Goal: Task Accomplishment & Management: Complete application form

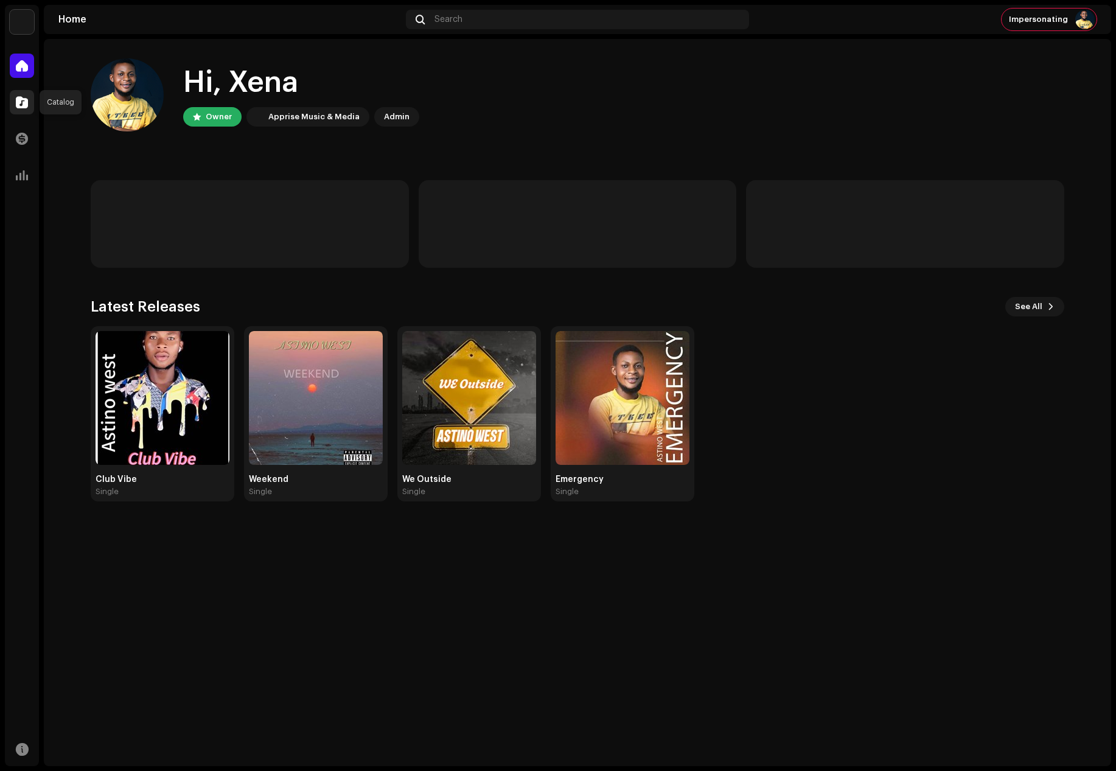
click at [24, 102] on span at bounding box center [22, 102] width 12 height 10
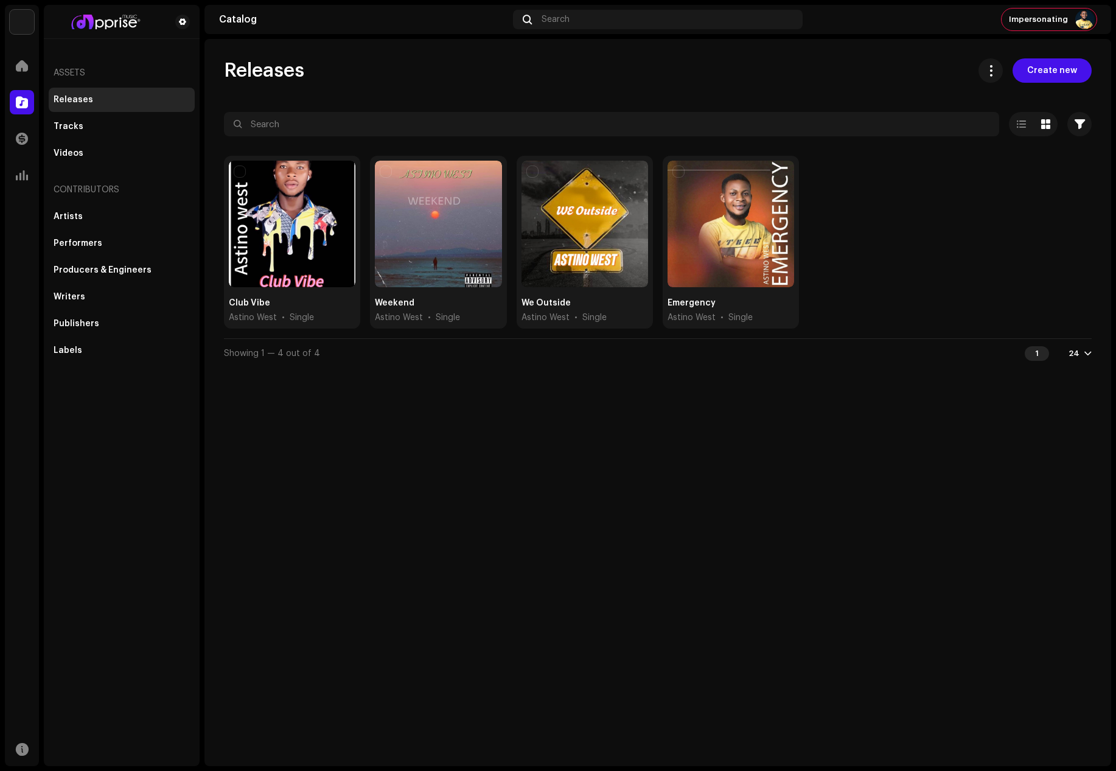
click at [1053, 58] on div "Releases Create new Selected 0 Options Filters Distribution status Never Distri…" at bounding box center [658, 402] width 907 height 727
click at [1051, 68] on span "Create new" at bounding box center [1053, 70] width 50 height 24
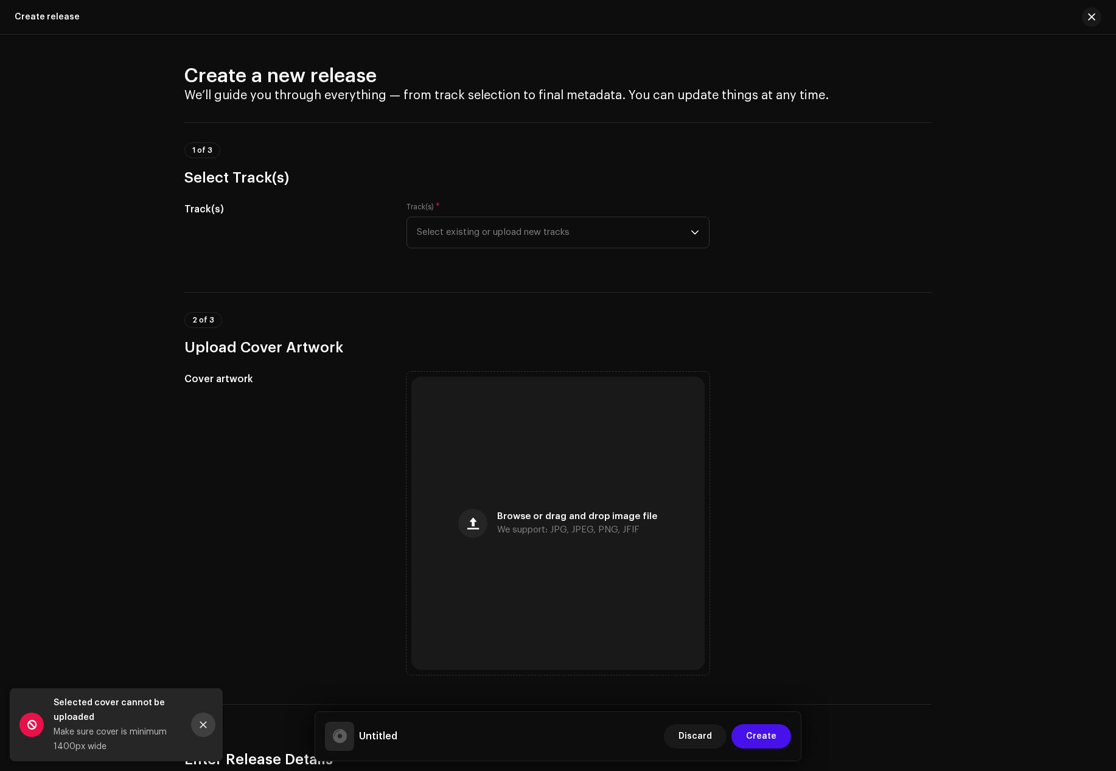
click at [207, 720] on button "Close" at bounding box center [203, 725] width 24 height 24
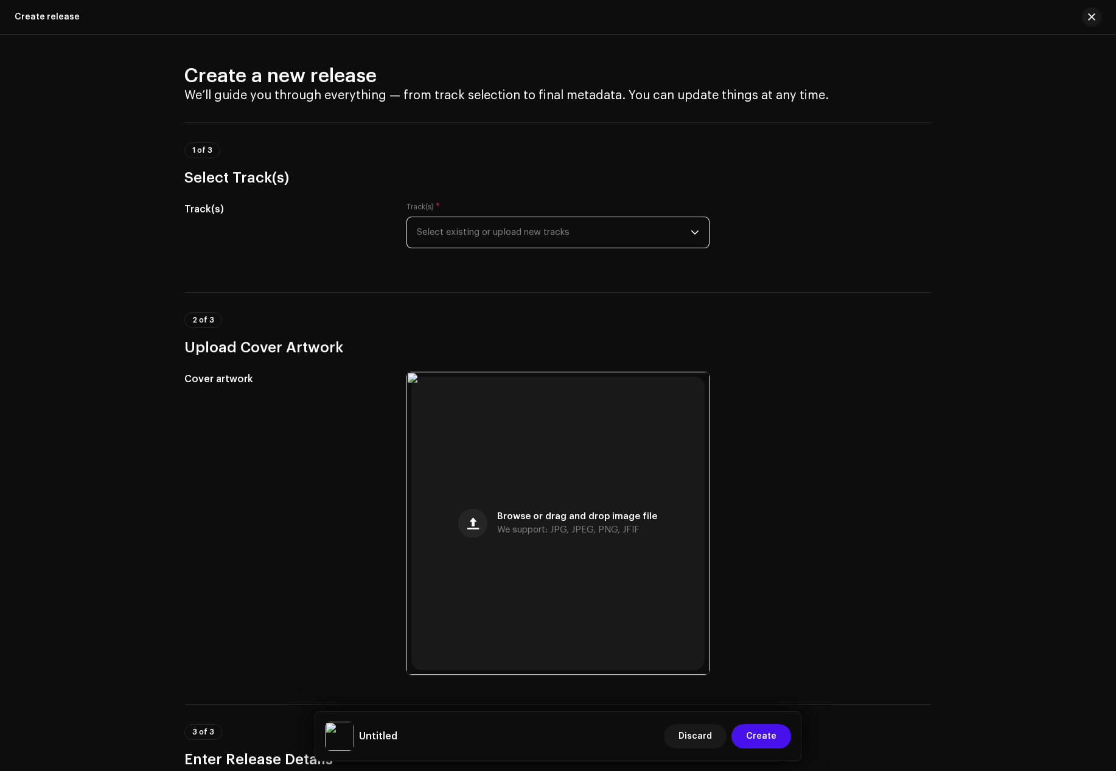
click at [437, 224] on span "Select existing or upload new tracks" at bounding box center [554, 232] width 274 height 30
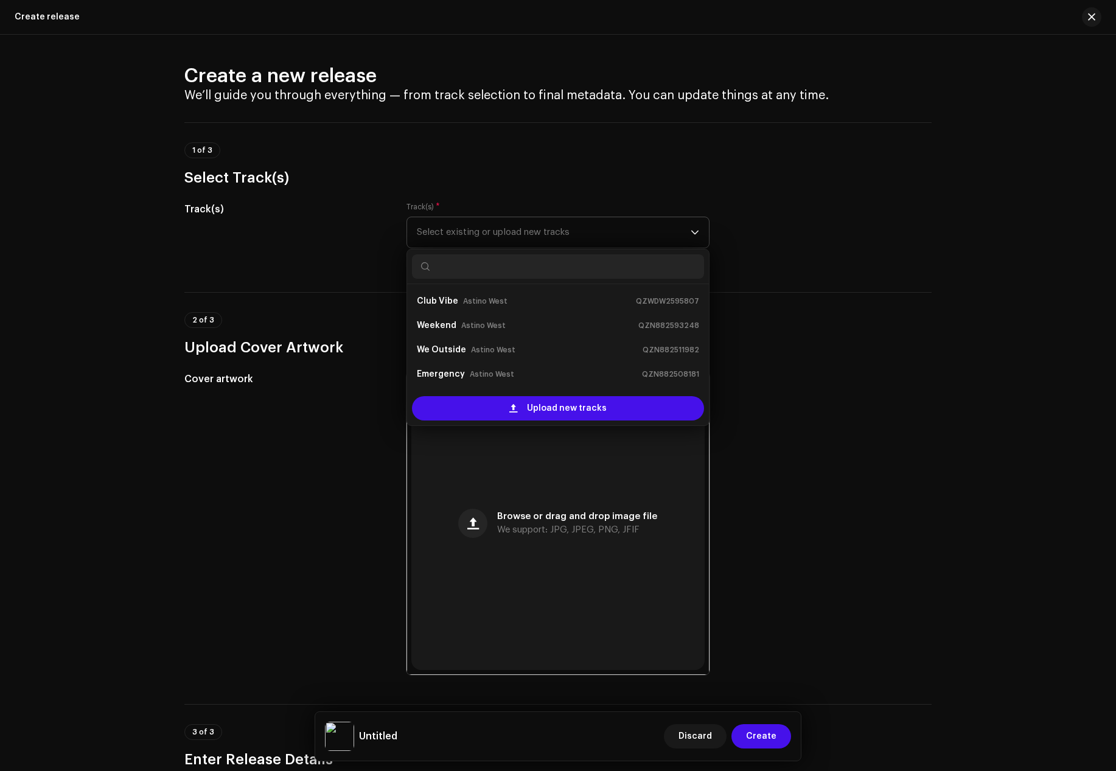
click at [464, 394] on div "Upload new tracks" at bounding box center [558, 408] width 302 height 34
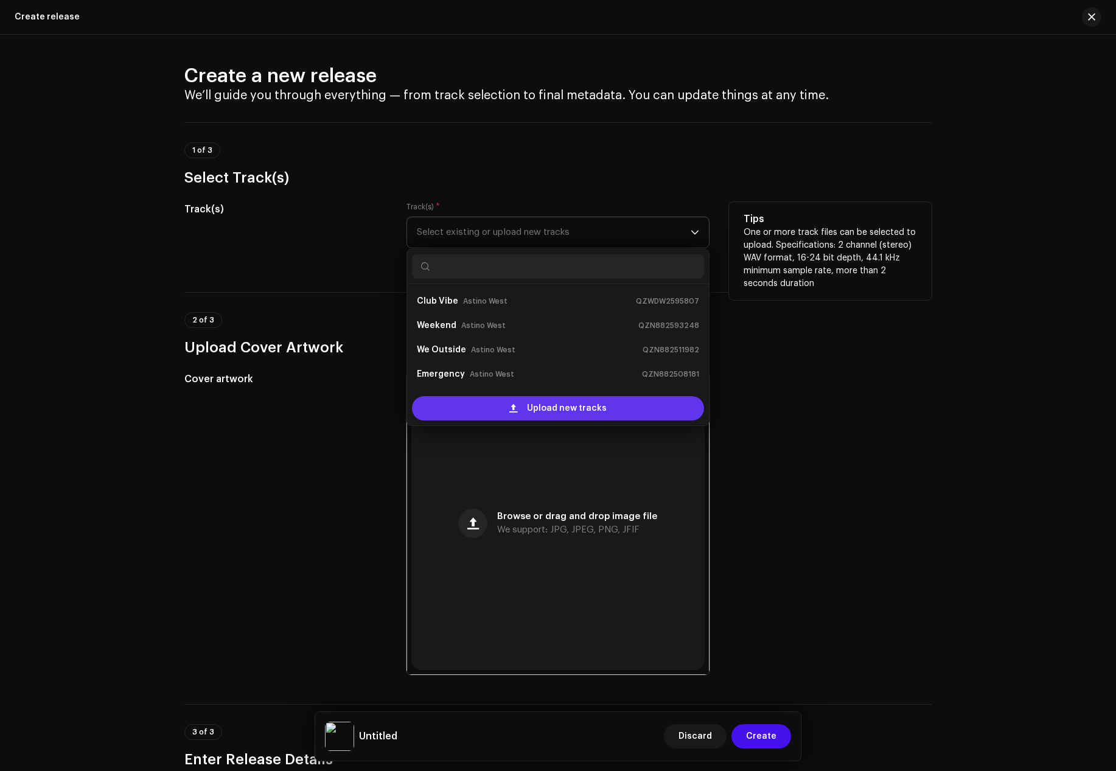
click at [525, 405] on div "Upload new tracks" at bounding box center [558, 408] width 292 height 24
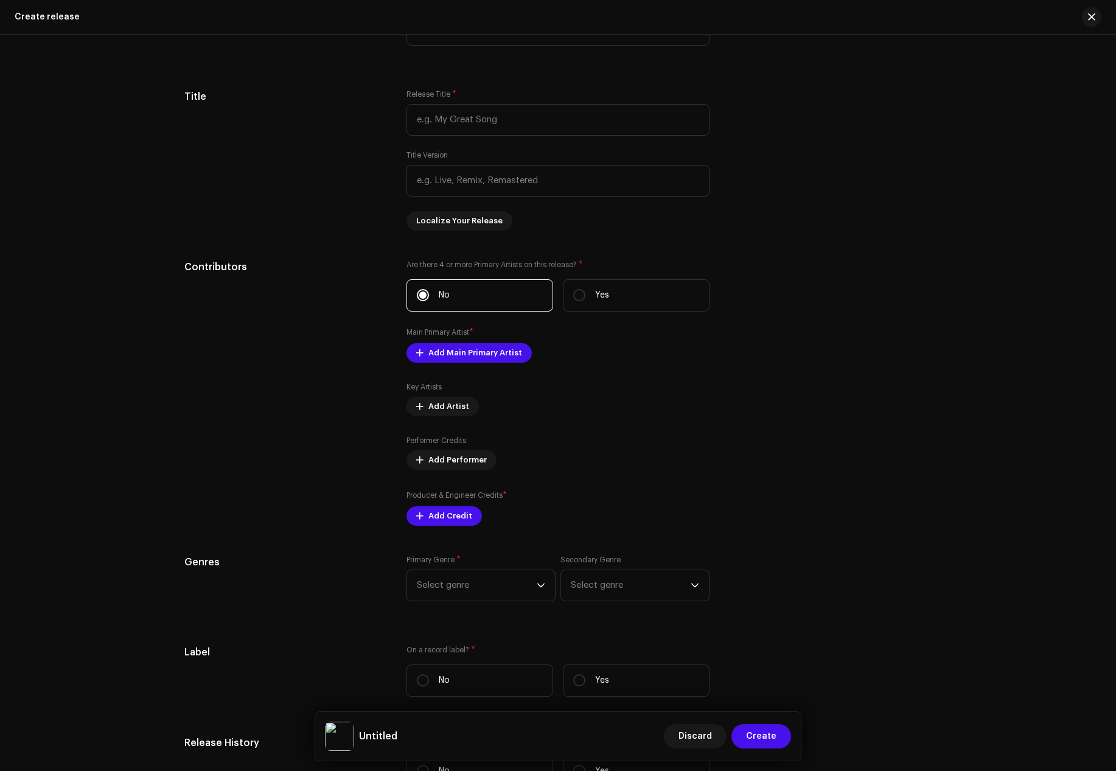
scroll to position [1084, 0]
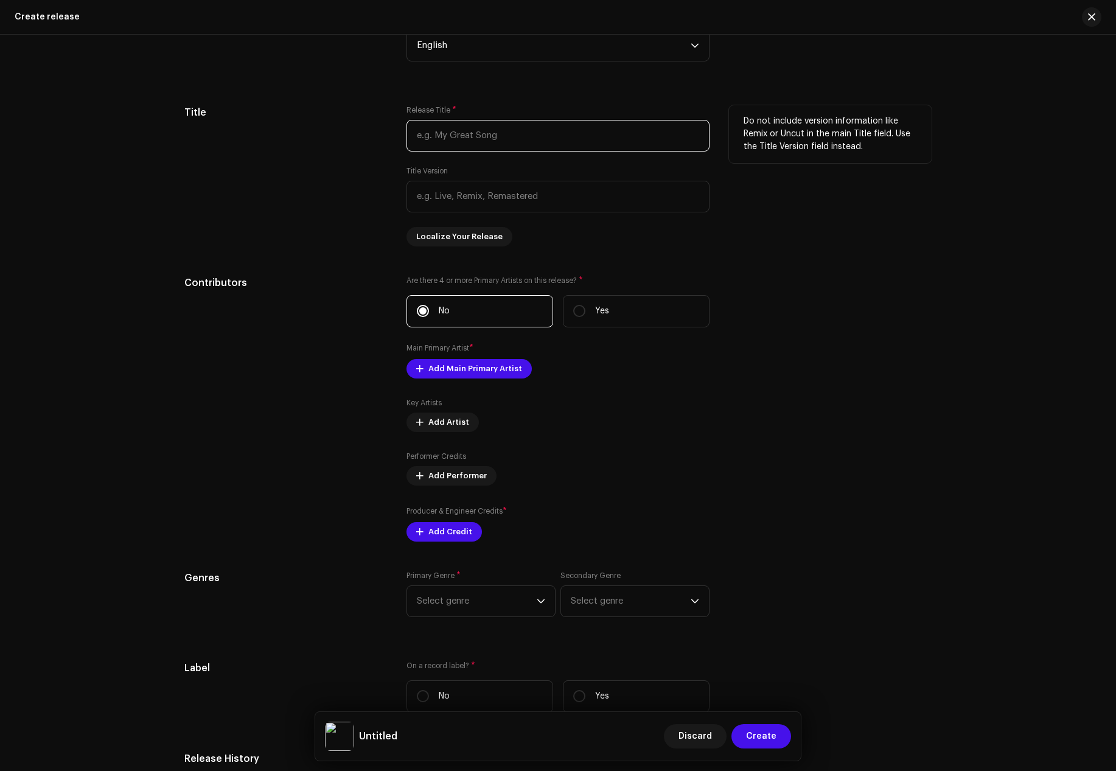
paste input "Money"
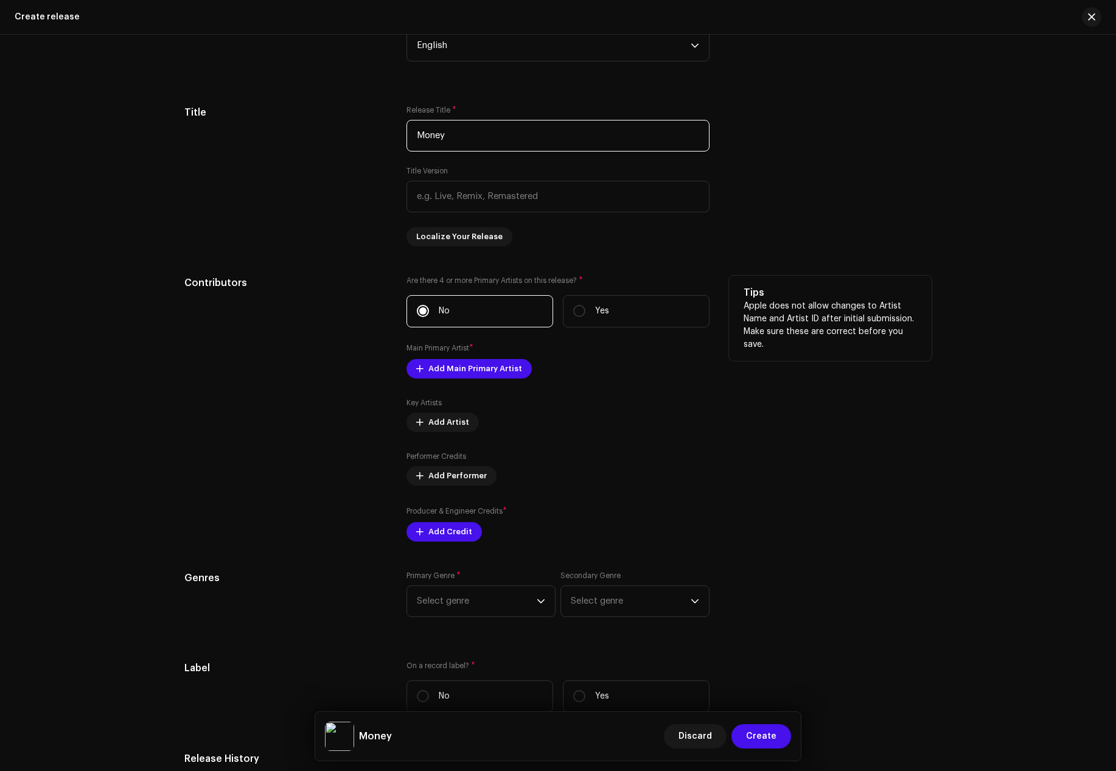
type input "Money"
click at [349, 324] on div "Contributors" at bounding box center [285, 409] width 203 height 266
click at [442, 376] on span "Add Main Primary Artist" at bounding box center [476, 369] width 94 height 24
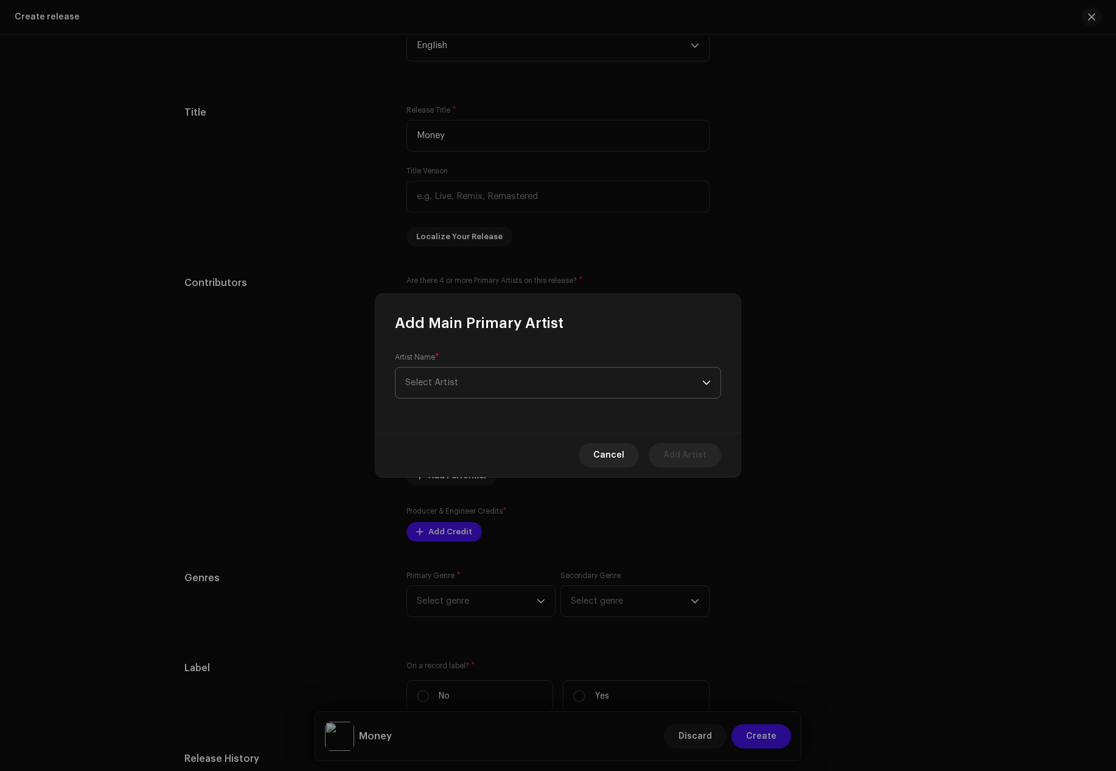
click at [444, 393] on span "Select Artist" at bounding box center [553, 383] width 297 height 30
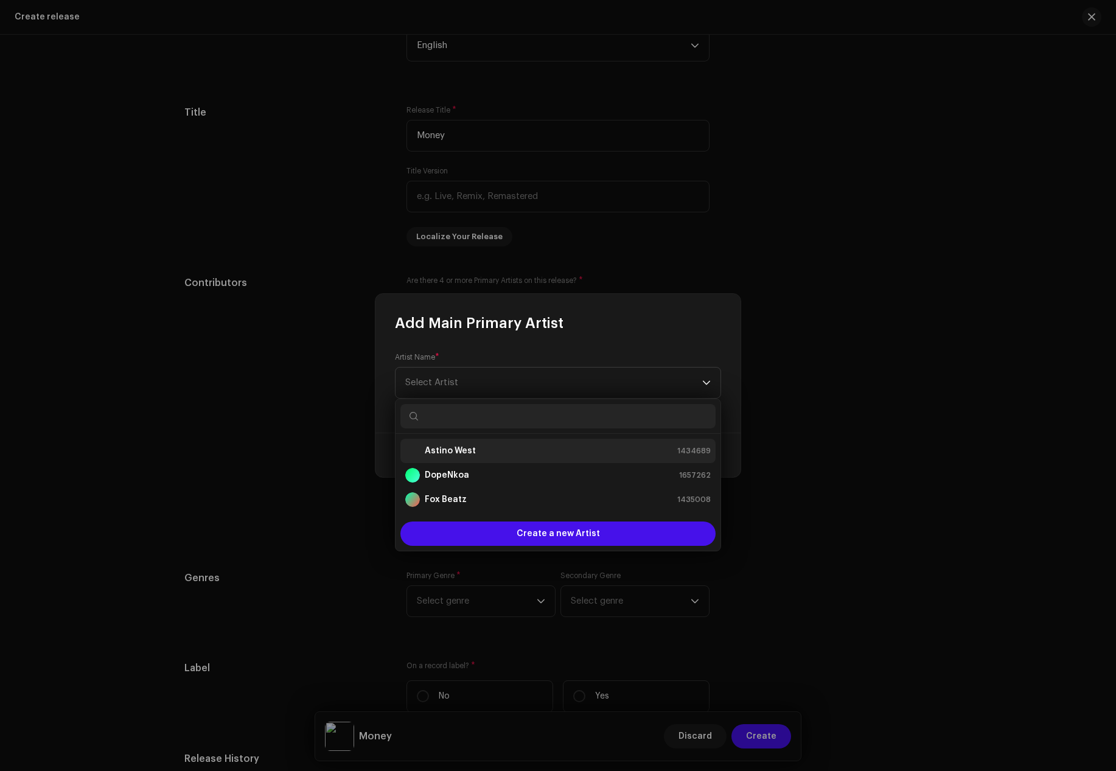
click at [471, 442] on li "Astino West 1434689" at bounding box center [558, 451] width 315 height 24
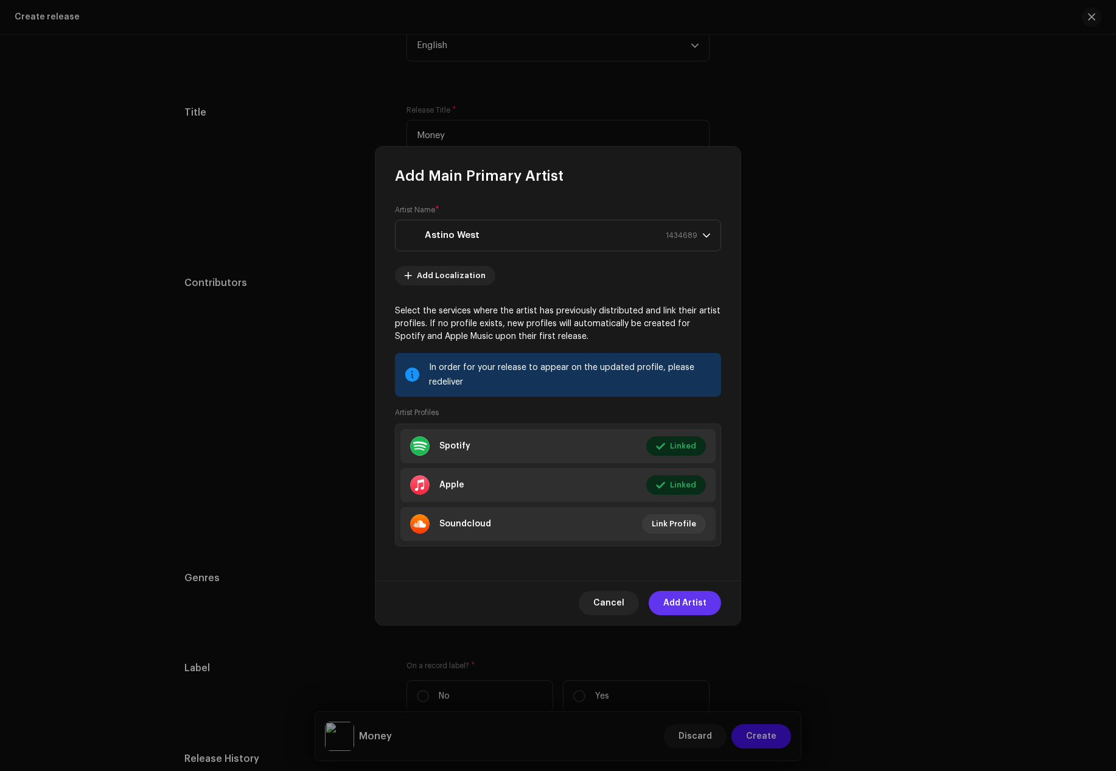
click at [691, 599] on span "Add Artist" at bounding box center [685, 603] width 43 height 24
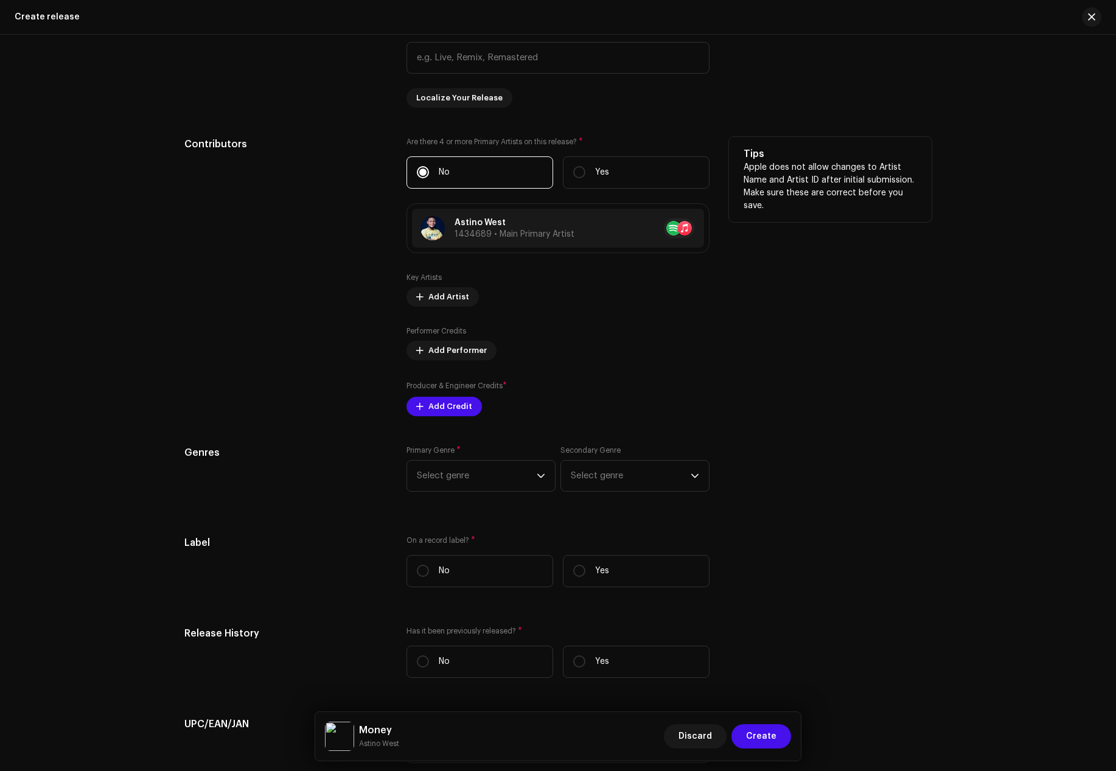
scroll to position [1267, 0]
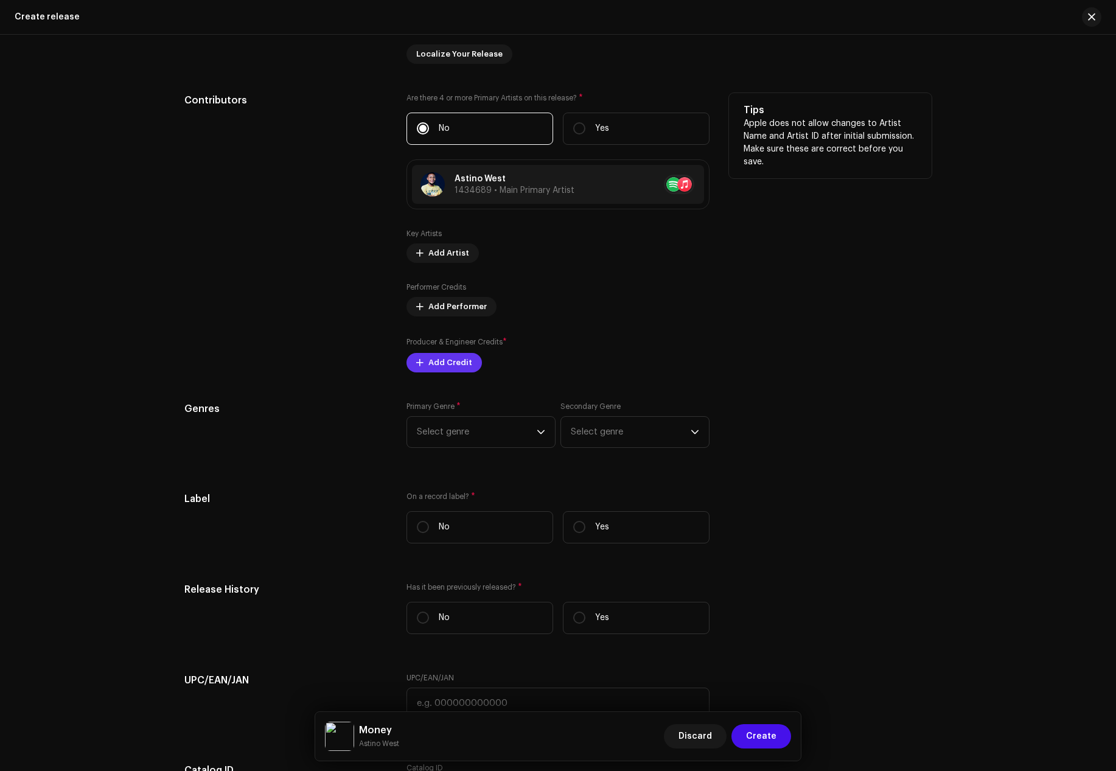
click at [450, 372] on span "Add Credit" at bounding box center [451, 363] width 44 height 24
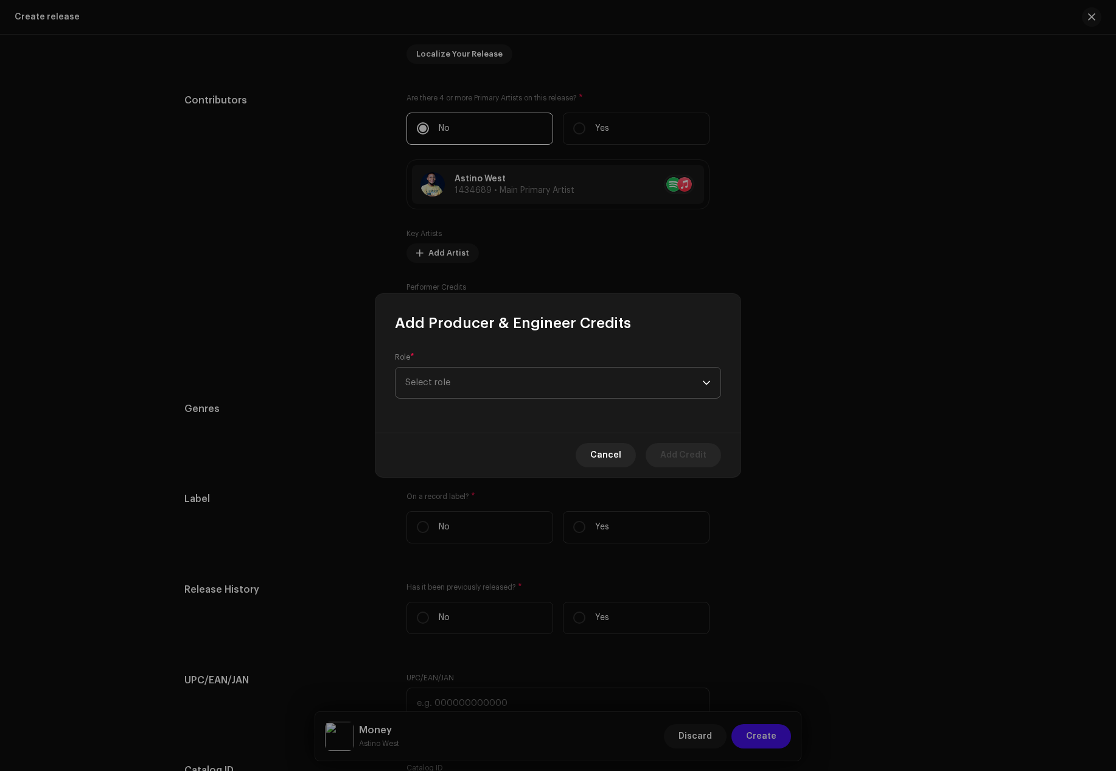
click at [452, 382] on span "Select role" at bounding box center [553, 383] width 297 height 30
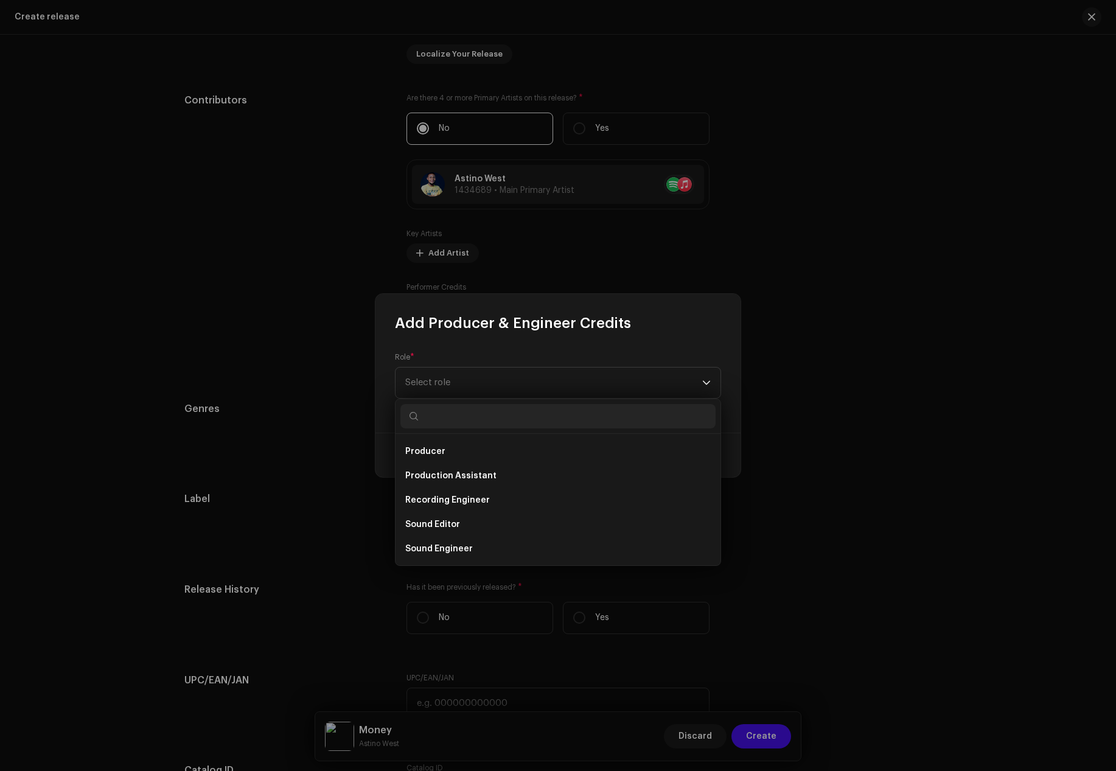
scroll to position [487, 0]
click at [432, 450] on span "Producer" at bounding box center [425, 451] width 40 height 12
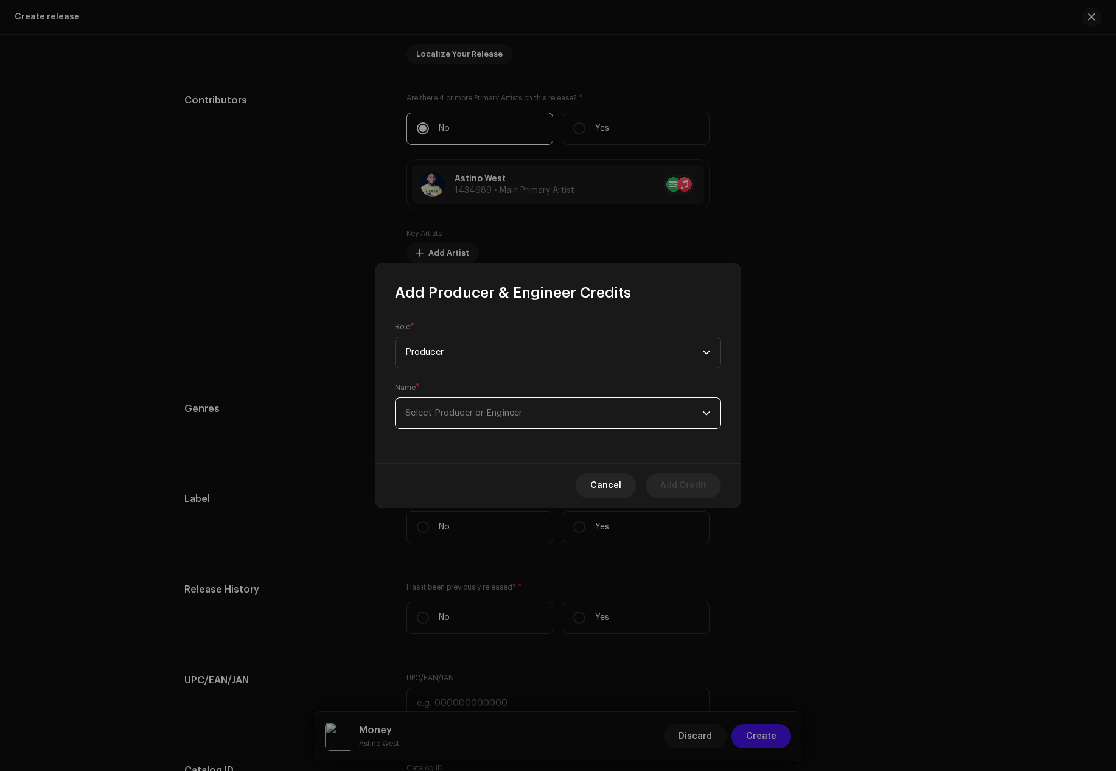
click at [436, 419] on span "Select Producer or Engineer" at bounding box center [553, 413] width 297 height 30
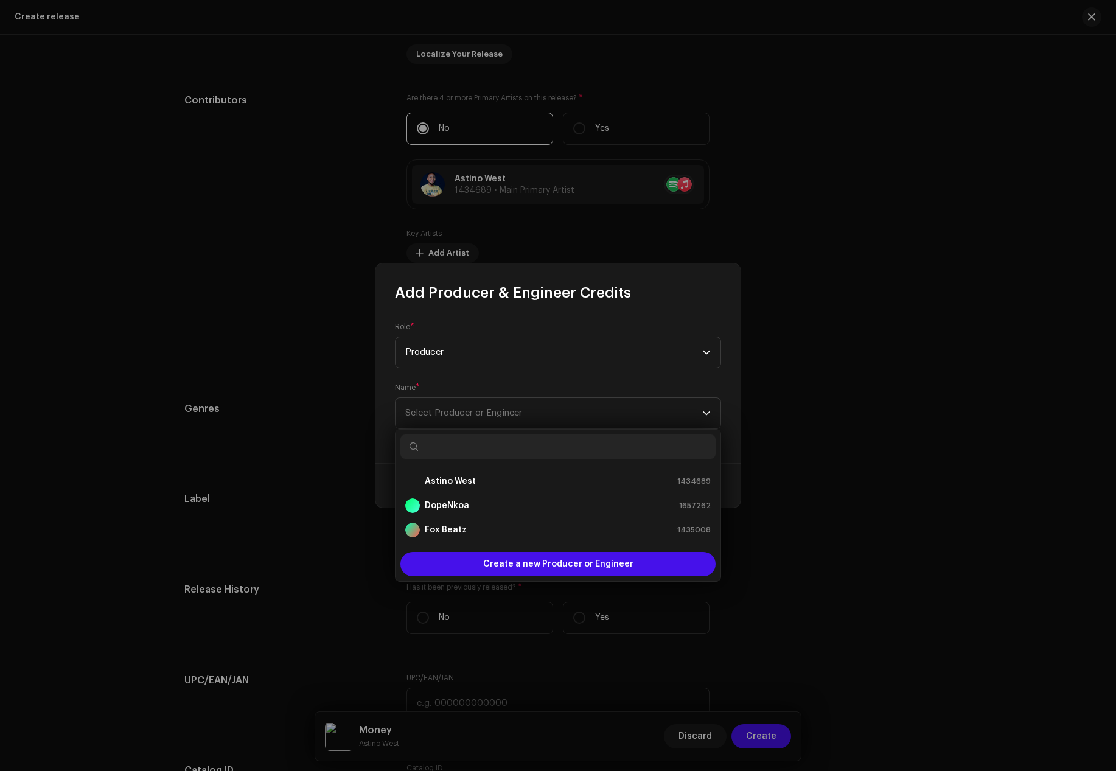
click at [432, 445] on input "text" at bounding box center [558, 447] width 315 height 24
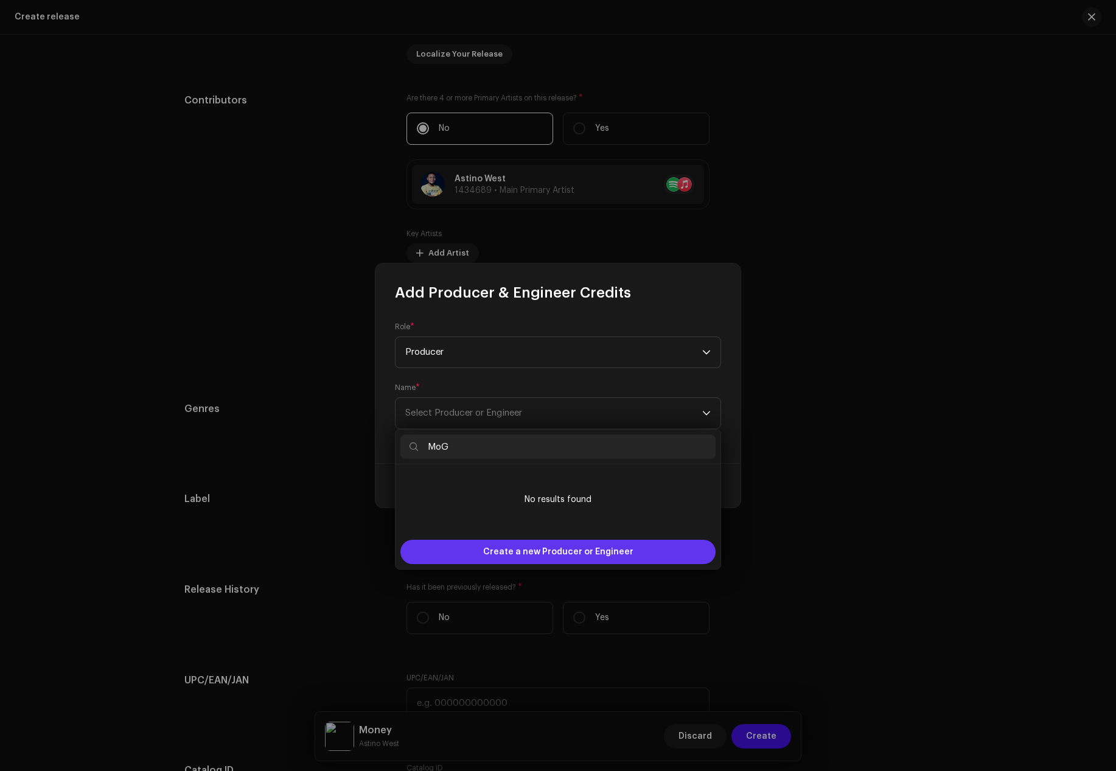
type input "MoG"
click at [552, 556] on span "Create a new Producer or Engineer" at bounding box center [558, 552] width 150 height 24
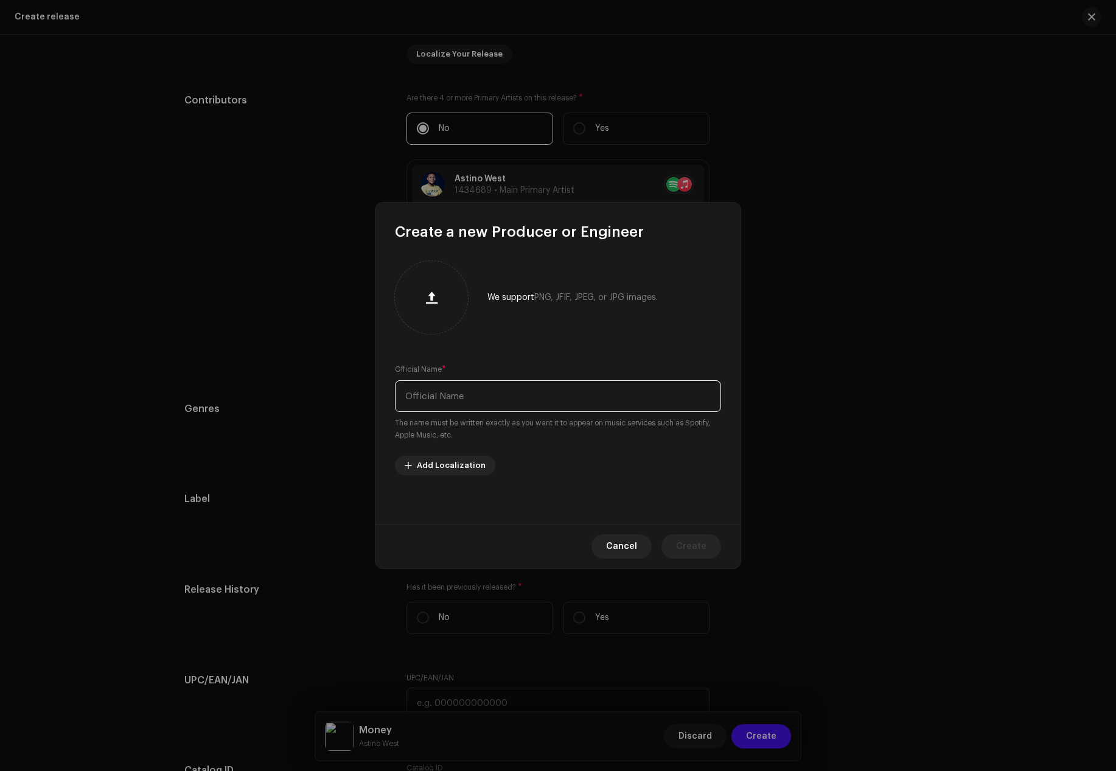
paste input "MoG"
type input "MoG"
click at [701, 538] on span "Create" at bounding box center [691, 546] width 30 height 24
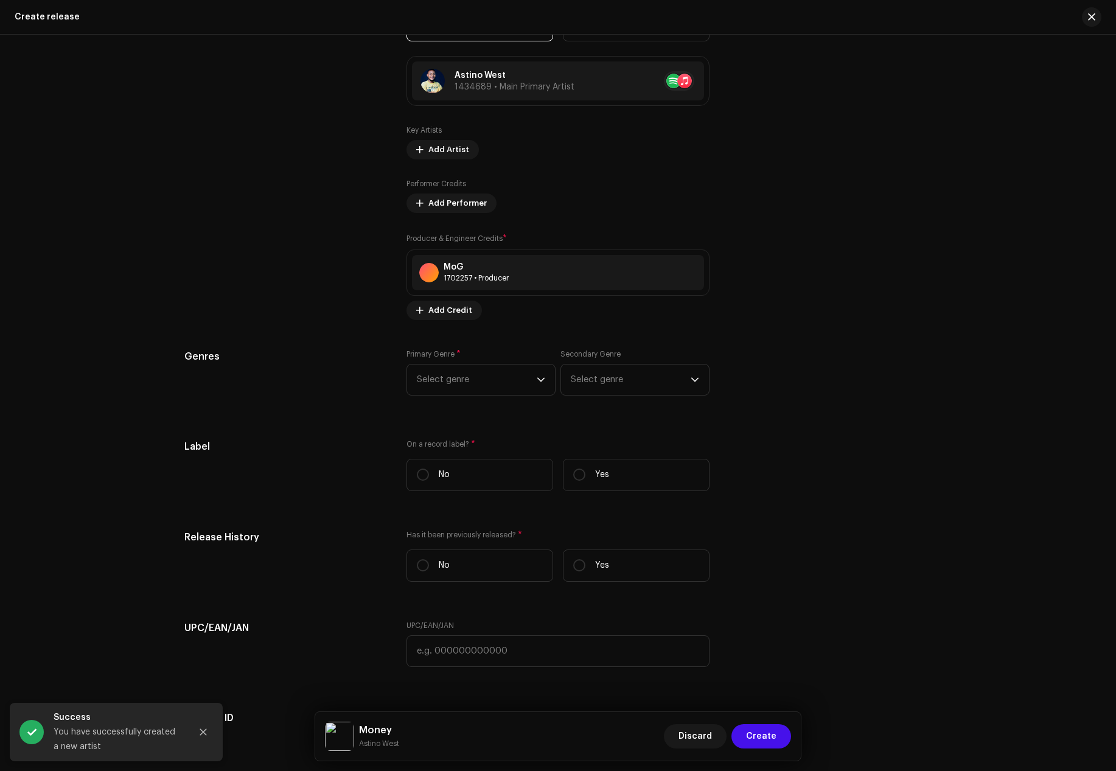
scroll to position [1449, 0]
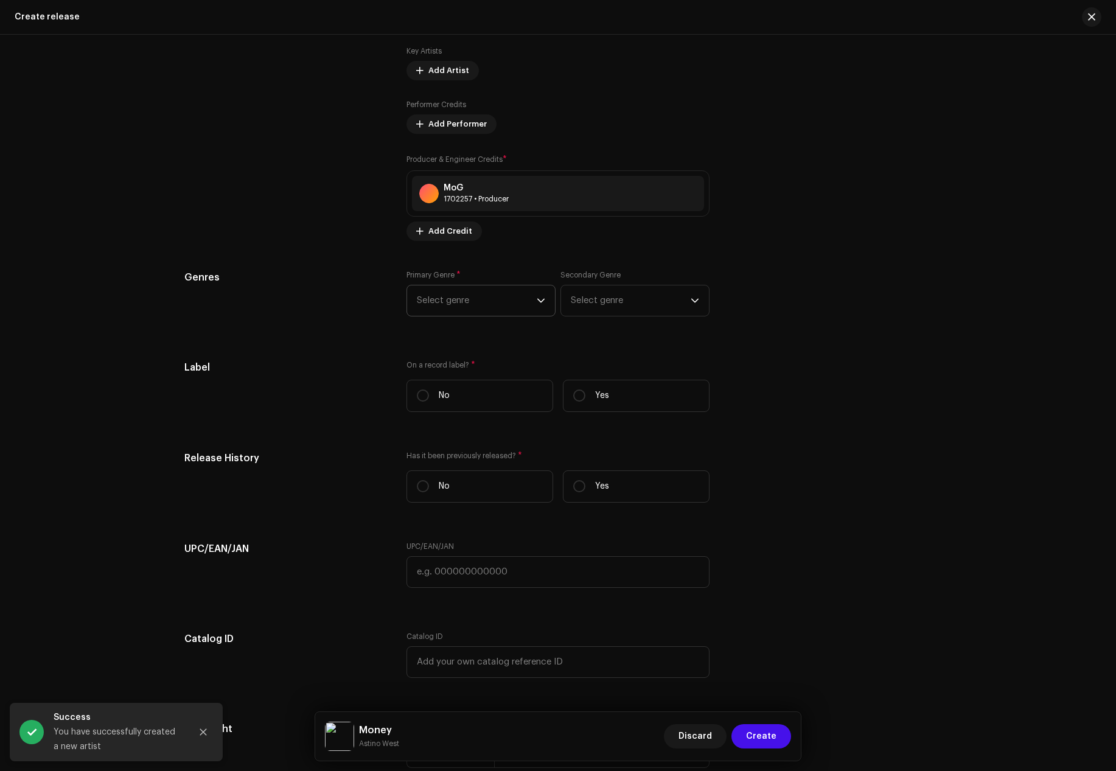
click at [521, 303] on span "Select genre" at bounding box center [477, 301] width 120 height 30
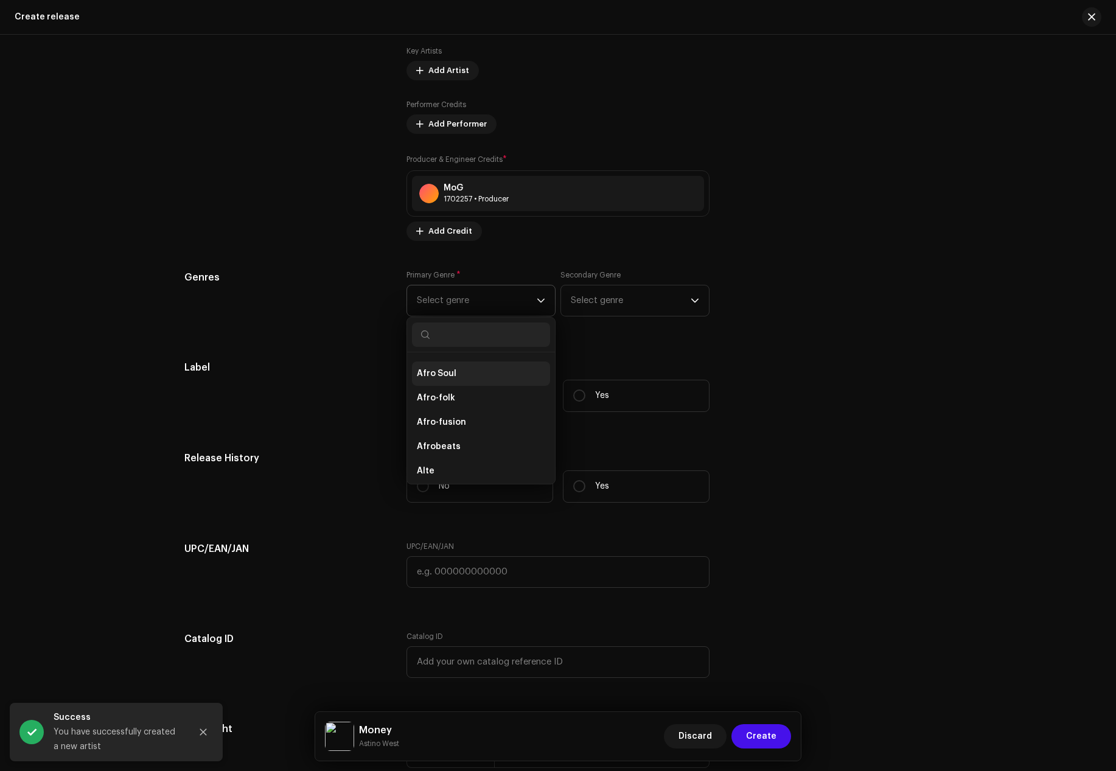
scroll to position [122, 0]
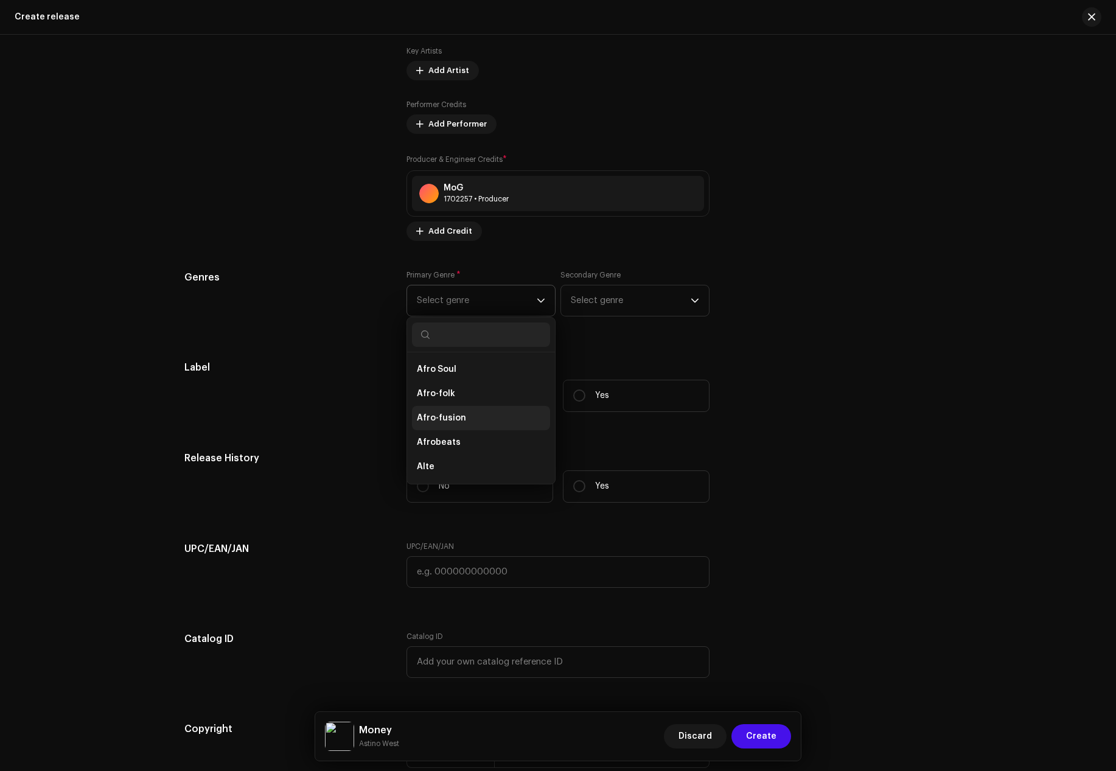
click at [450, 419] on span "Afro-fusion" at bounding box center [441, 418] width 49 height 12
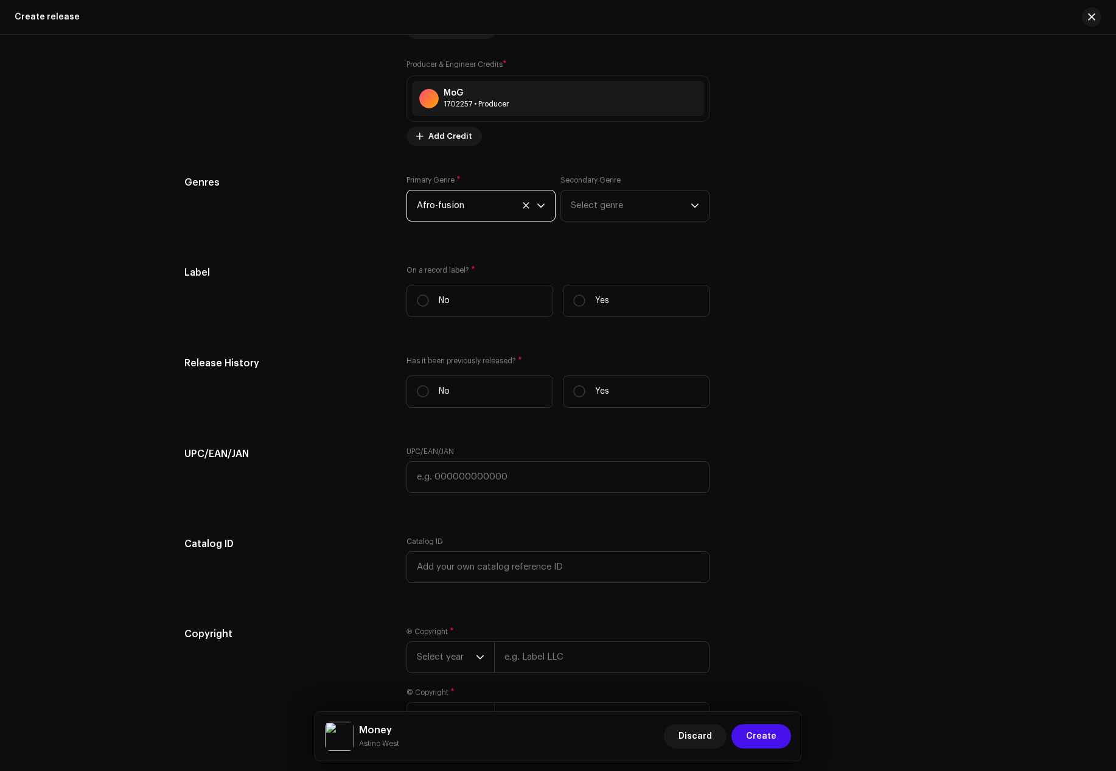
scroll to position [1571, 0]
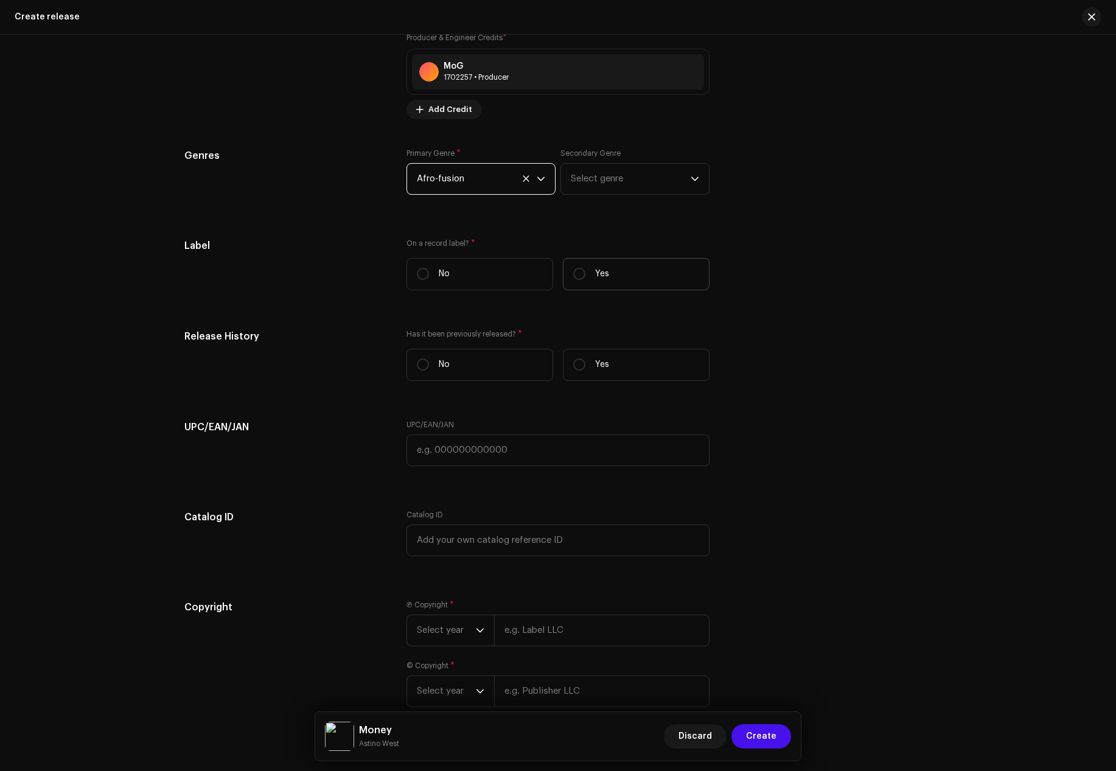
click at [594, 283] on label "Yes" at bounding box center [636, 274] width 147 height 32
click at [586, 280] on input "Yes" at bounding box center [579, 274] width 12 height 12
radio input "true"
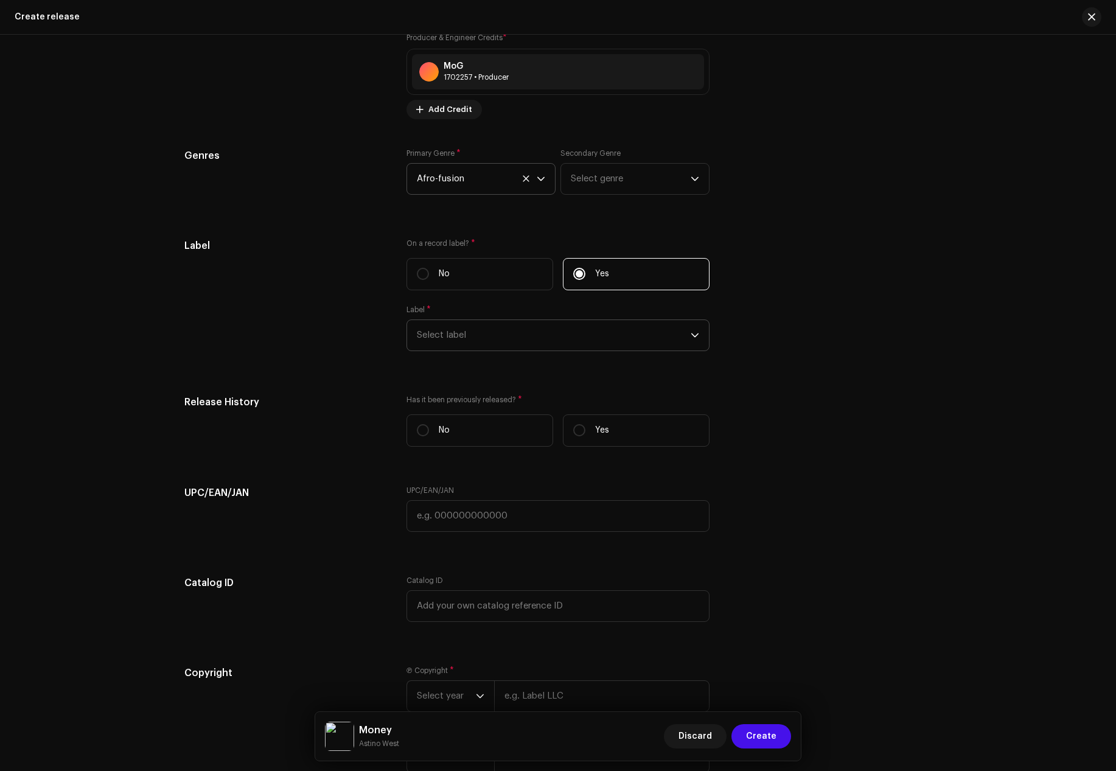
click at [531, 334] on span "Select label" at bounding box center [554, 335] width 274 height 30
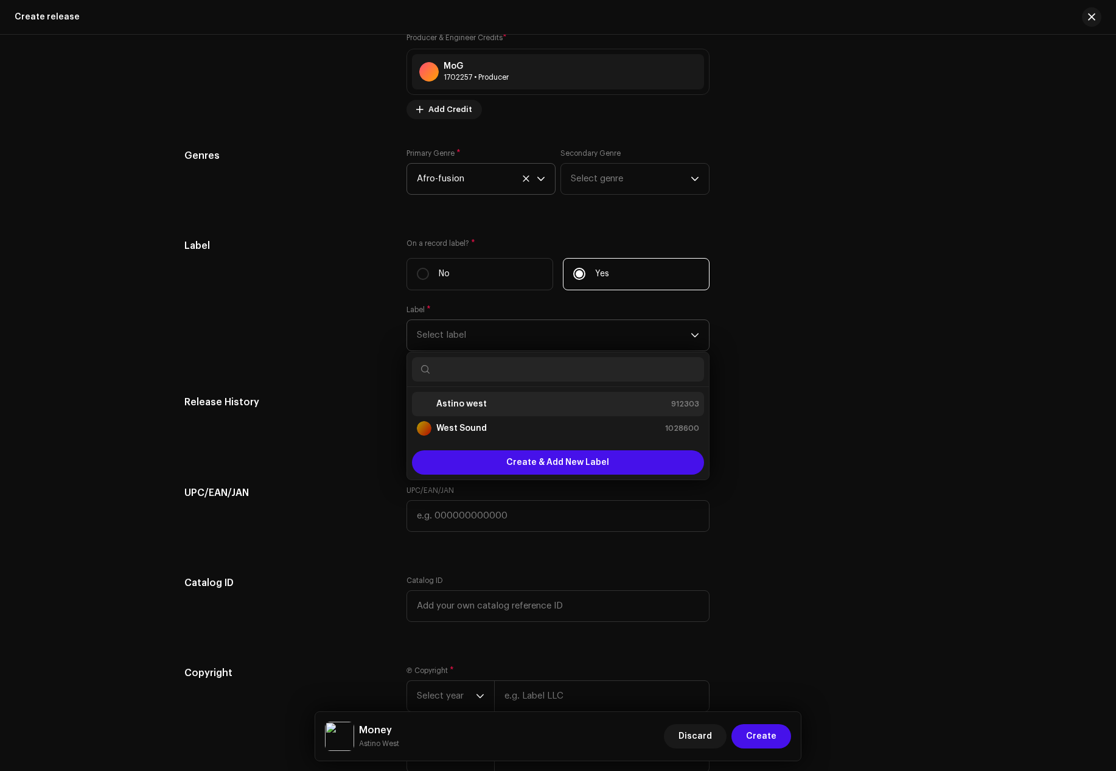
click at [477, 404] on strong "Astino west" at bounding box center [461, 404] width 51 height 12
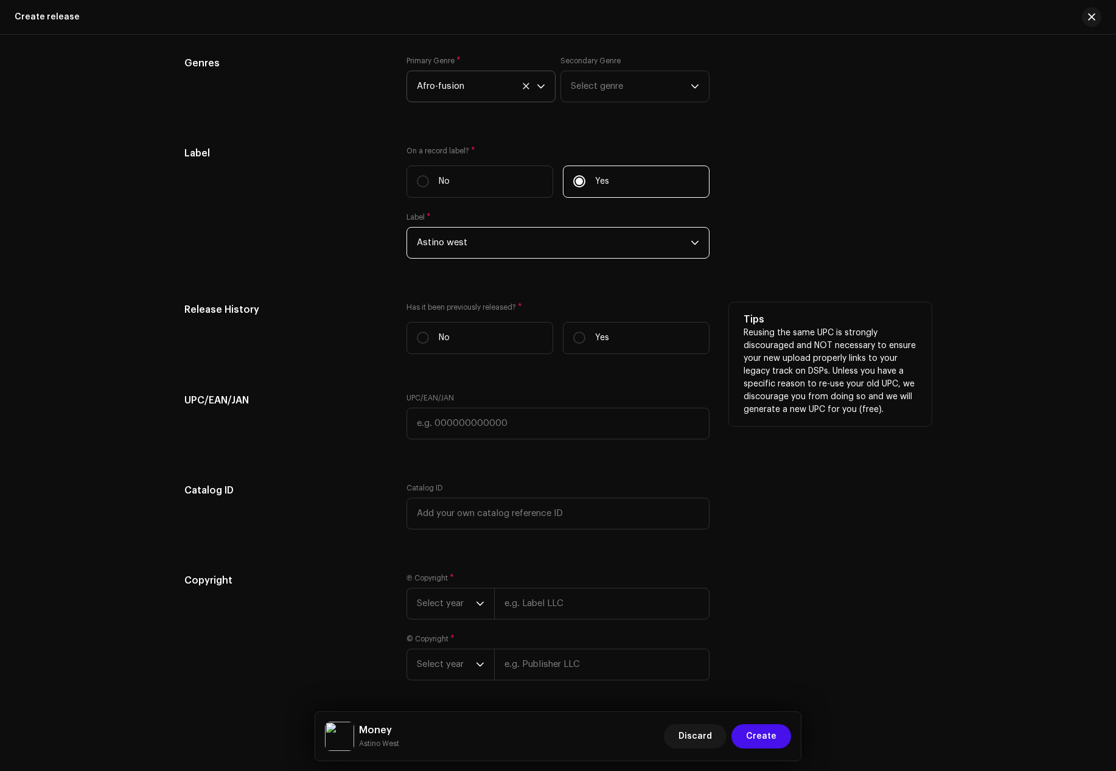
scroll to position [1705, 0]
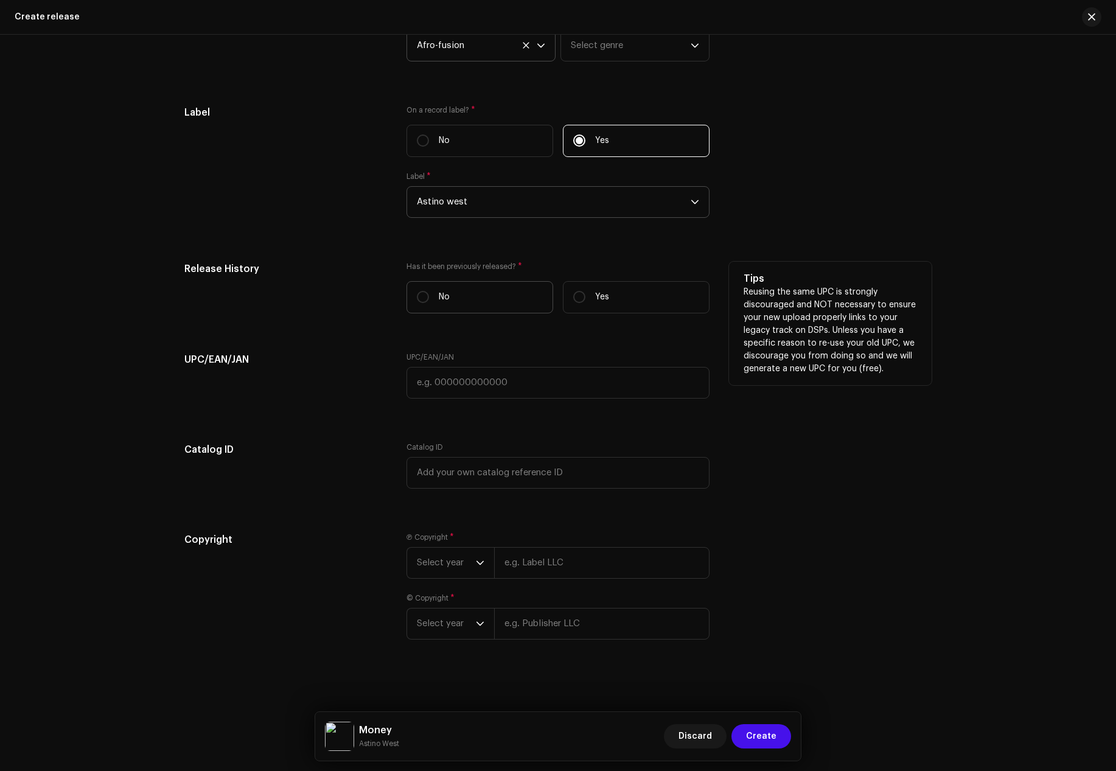
click at [470, 298] on label "No" at bounding box center [480, 297] width 147 height 32
click at [429, 298] on input "No" at bounding box center [423, 297] width 12 height 12
radio input "true"
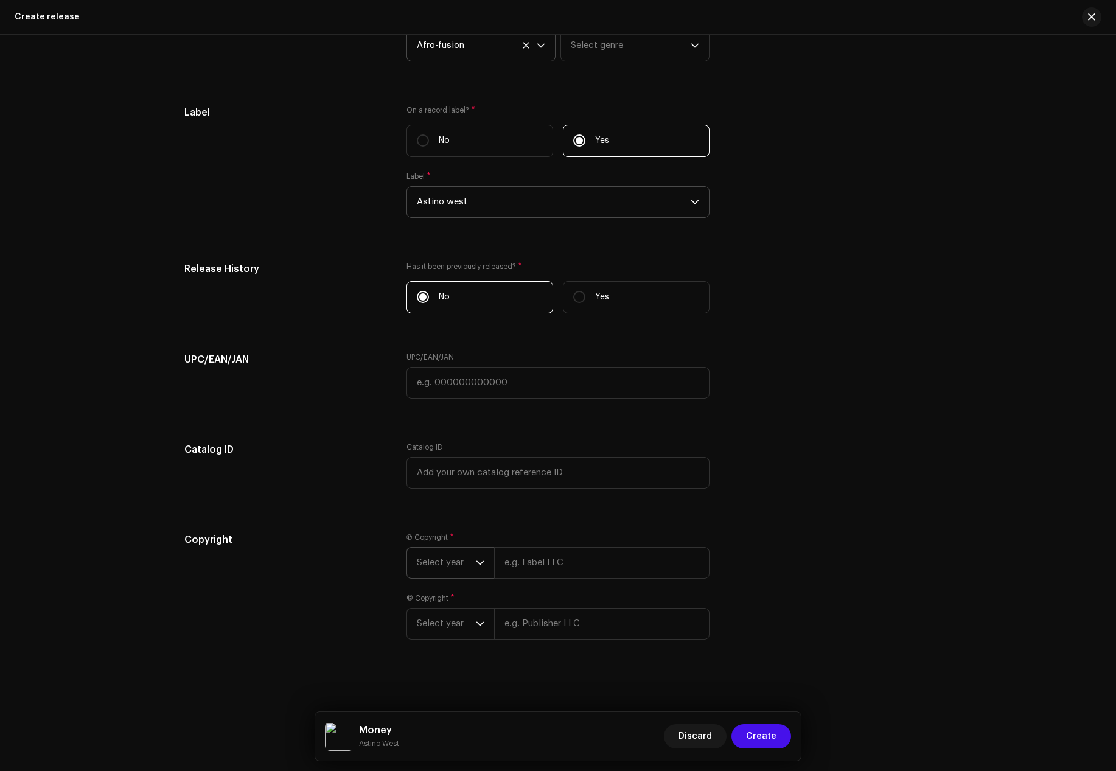
click at [477, 560] on icon "dropdown trigger" at bounding box center [480, 563] width 9 height 9
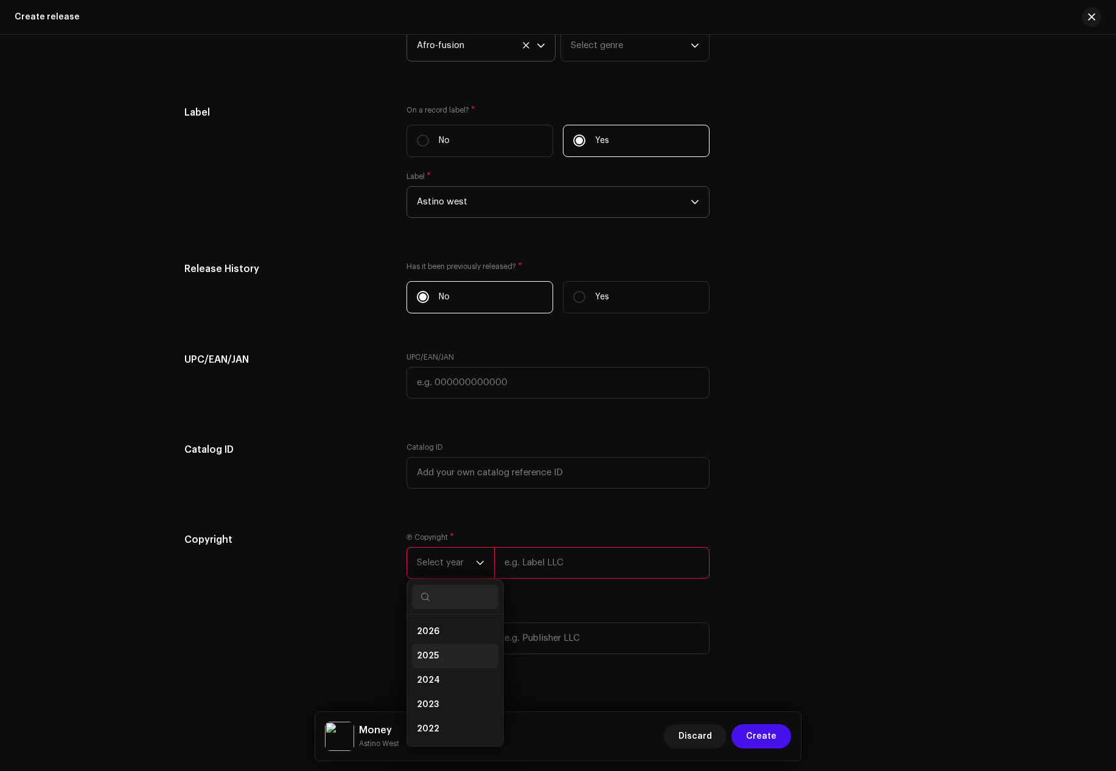
click at [429, 656] on span "2025" at bounding box center [428, 656] width 22 height 12
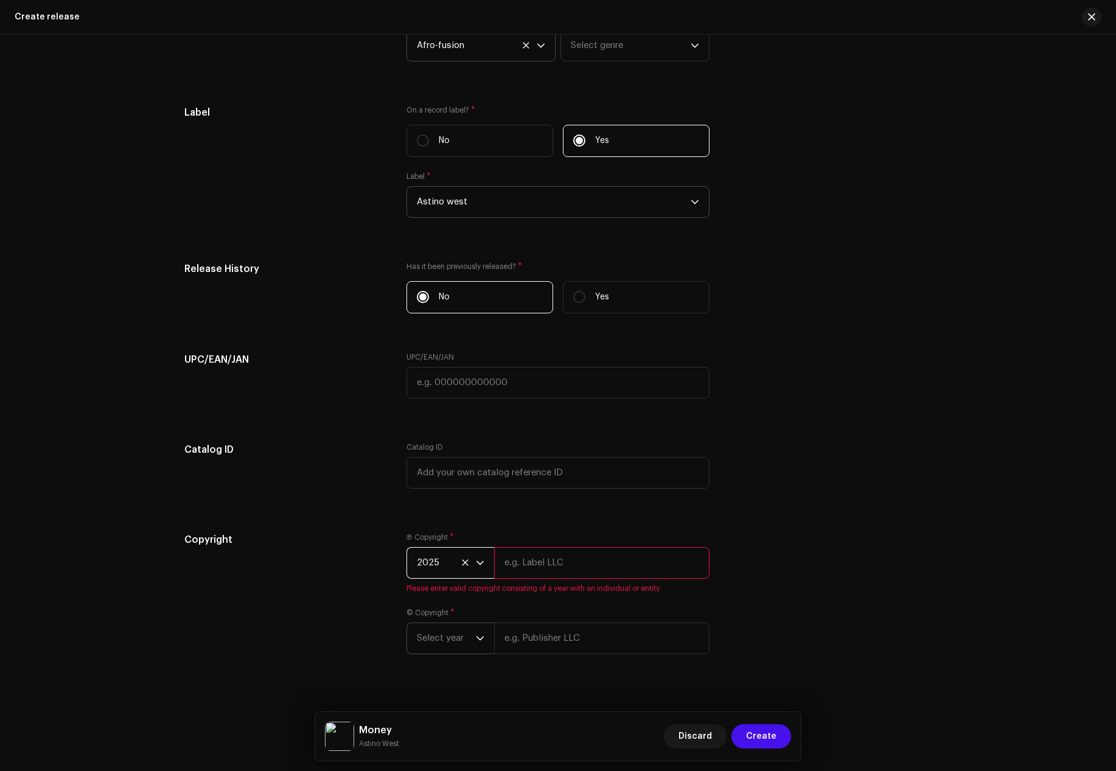
click at [467, 637] on span "Select year" at bounding box center [446, 638] width 59 height 30
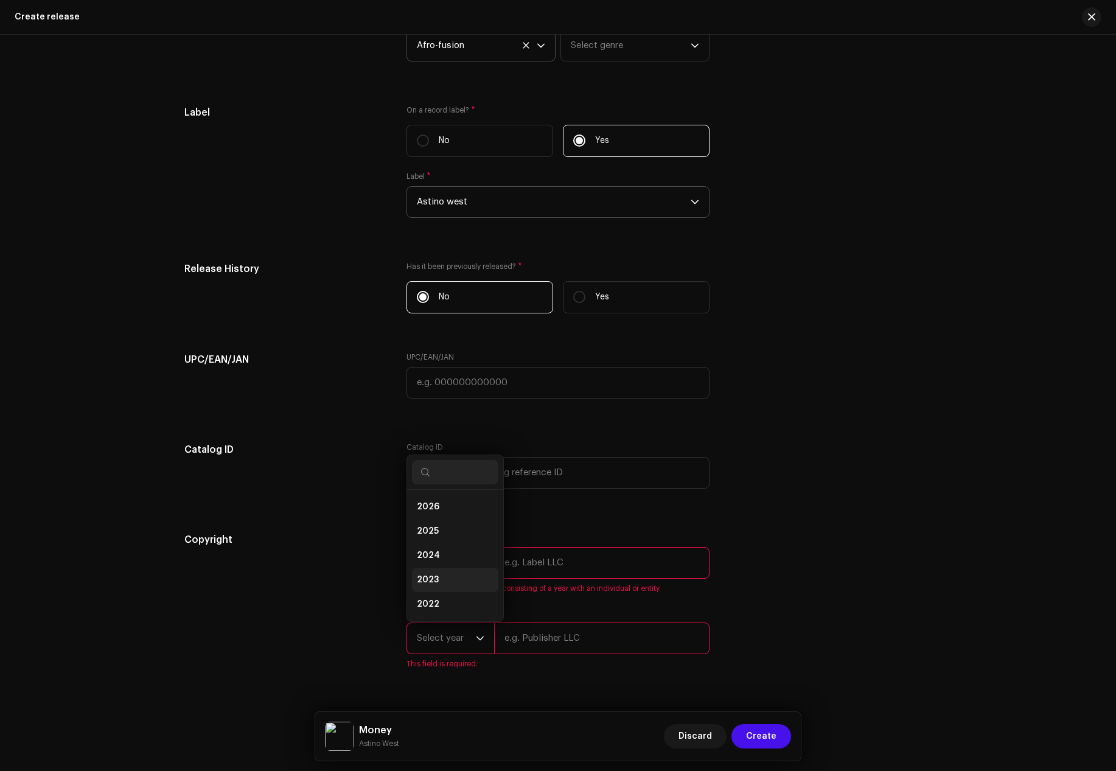
scroll to position [19, 0]
click at [432, 533] on span "2024" at bounding box center [428, 536] width 23 height 12
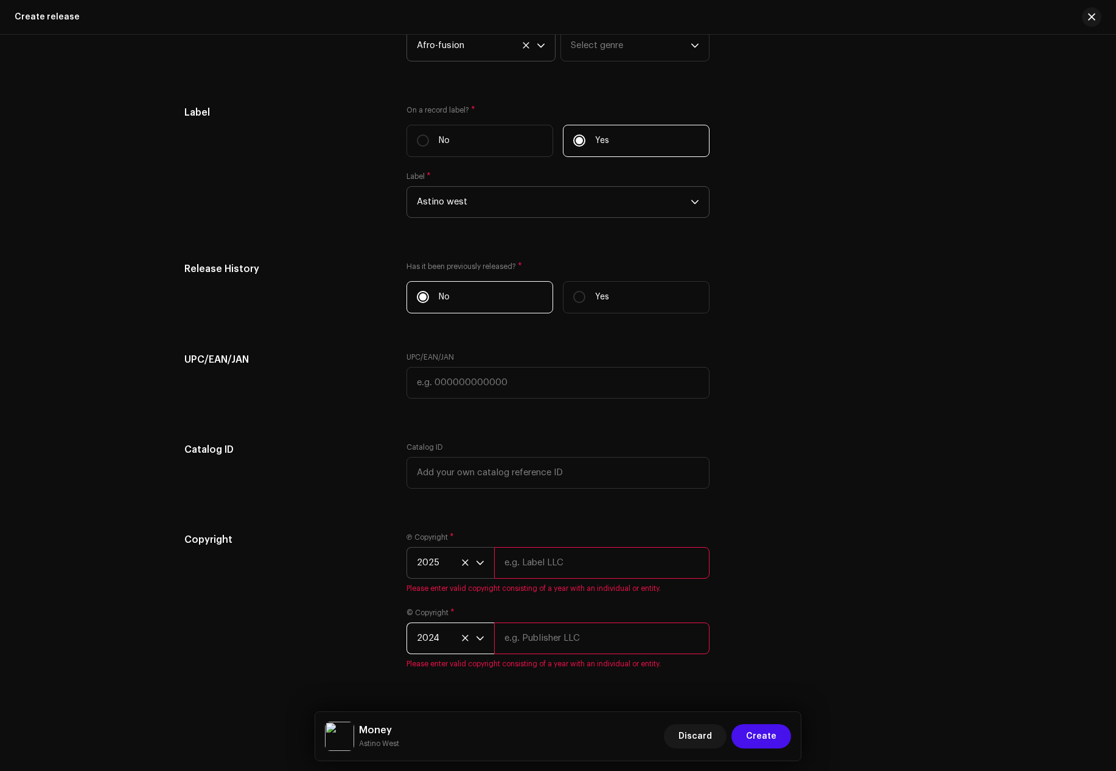
click at [339, 595] on div "Copyright" at bounding box center [285, 608] width 203 height 151
click at [497, 564] on input "text" at bounding box center [602, 563] width 216 height 32
paste input "Astino West"
type input "Astino West"
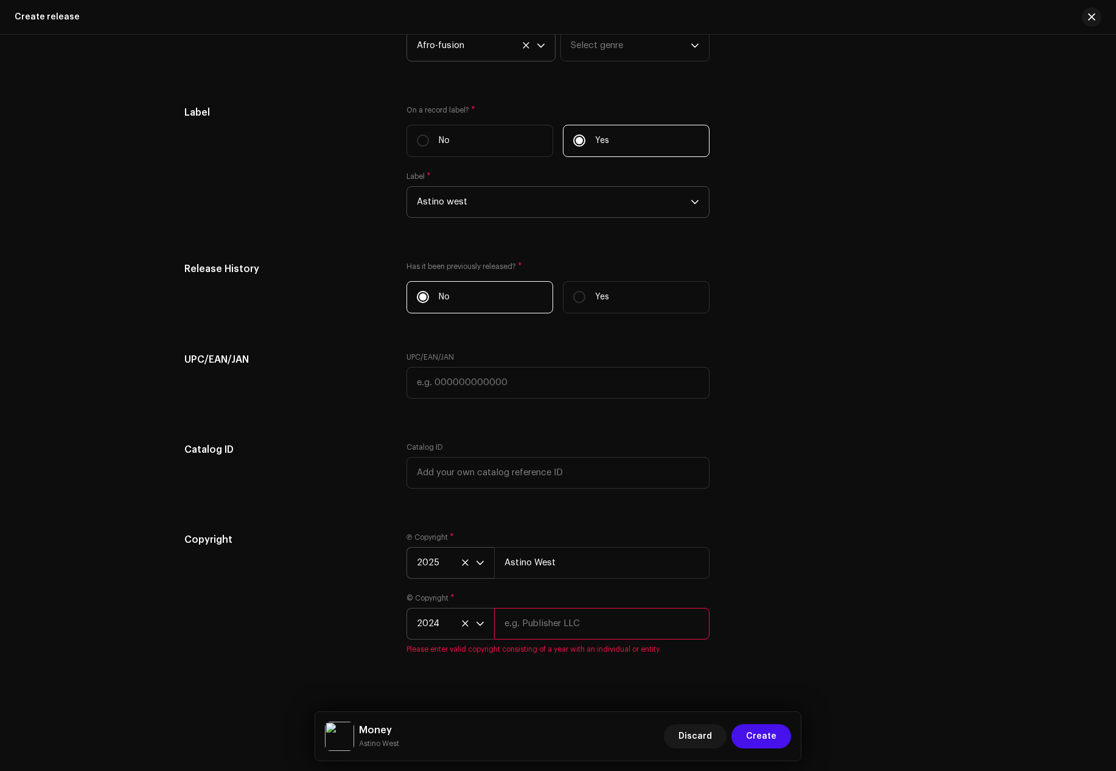
click at [506, 621] on div "© Copyright * 2024 Please enter valid copyright consisting of a year with an in…" at bounding box center [558, 624] width 303 height 61
click at [506, 625] on input "text" at bounding box center [602, 624] width 216 height 32
paste input "Astino West"
type input "Astino West"
click at [326, 629] on div "Copyright" at bounding box center [285, 594] width 203 height 122
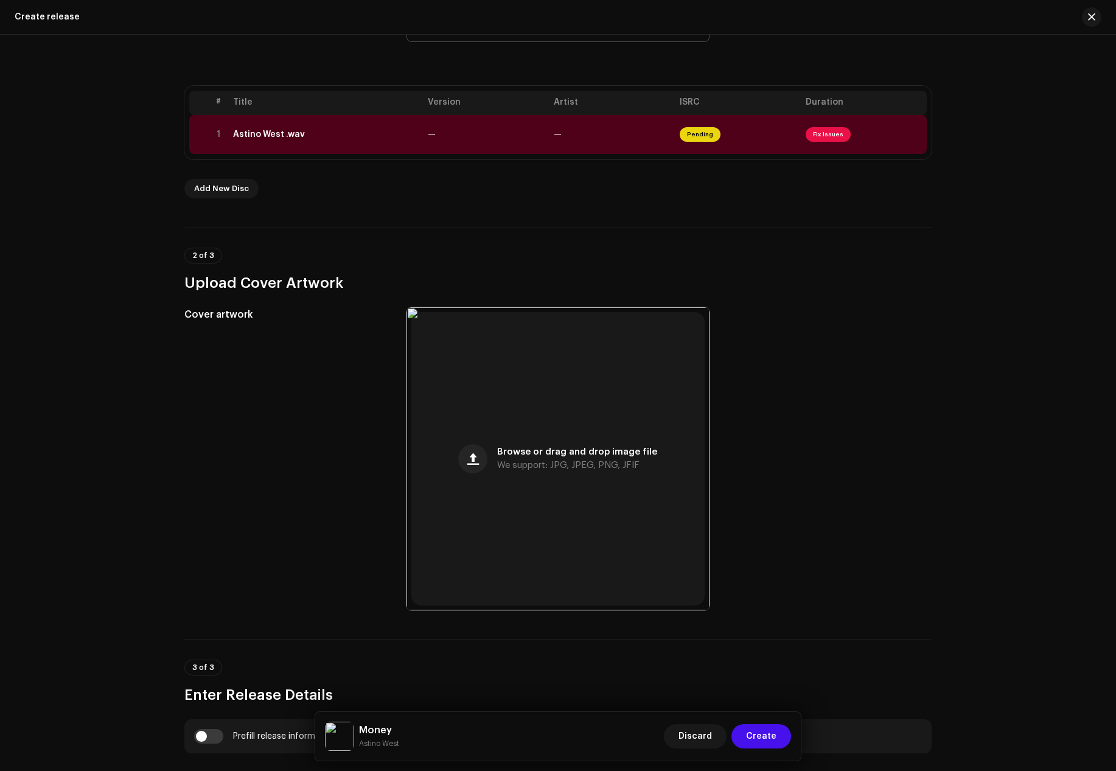
scroll to position [183, 0]
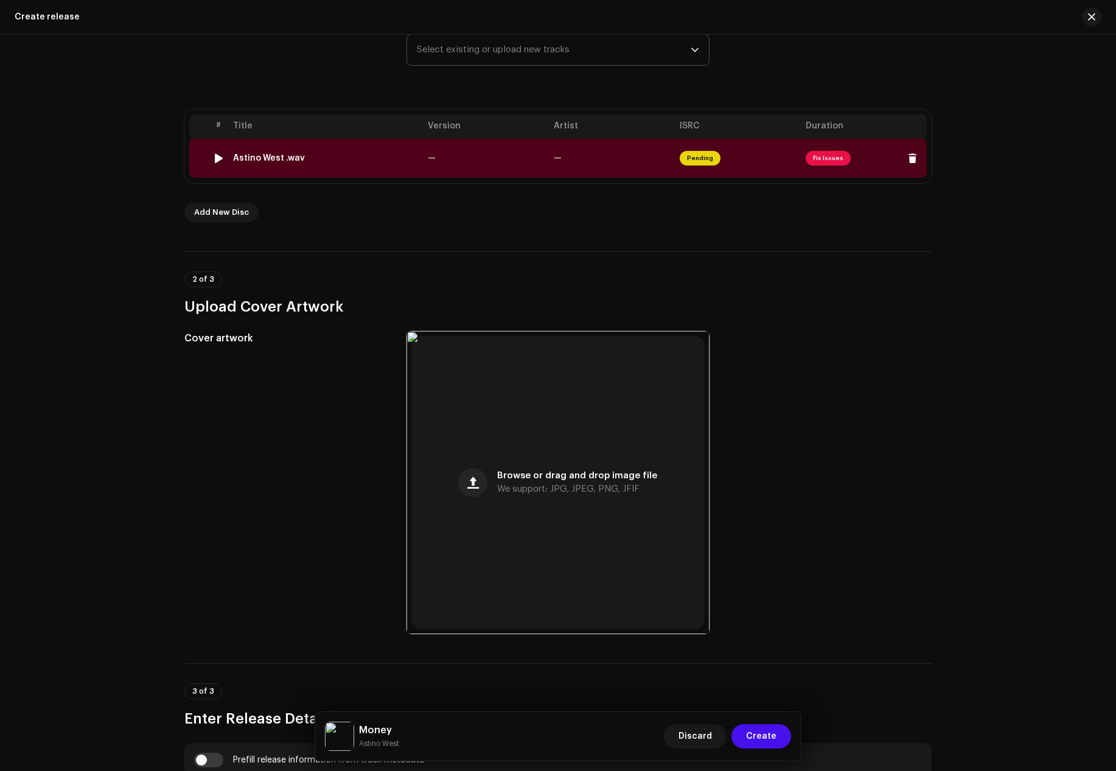
click at [296, 155] on div "Astino West .wav" at bounding box center [269, 158] width 72 height 10
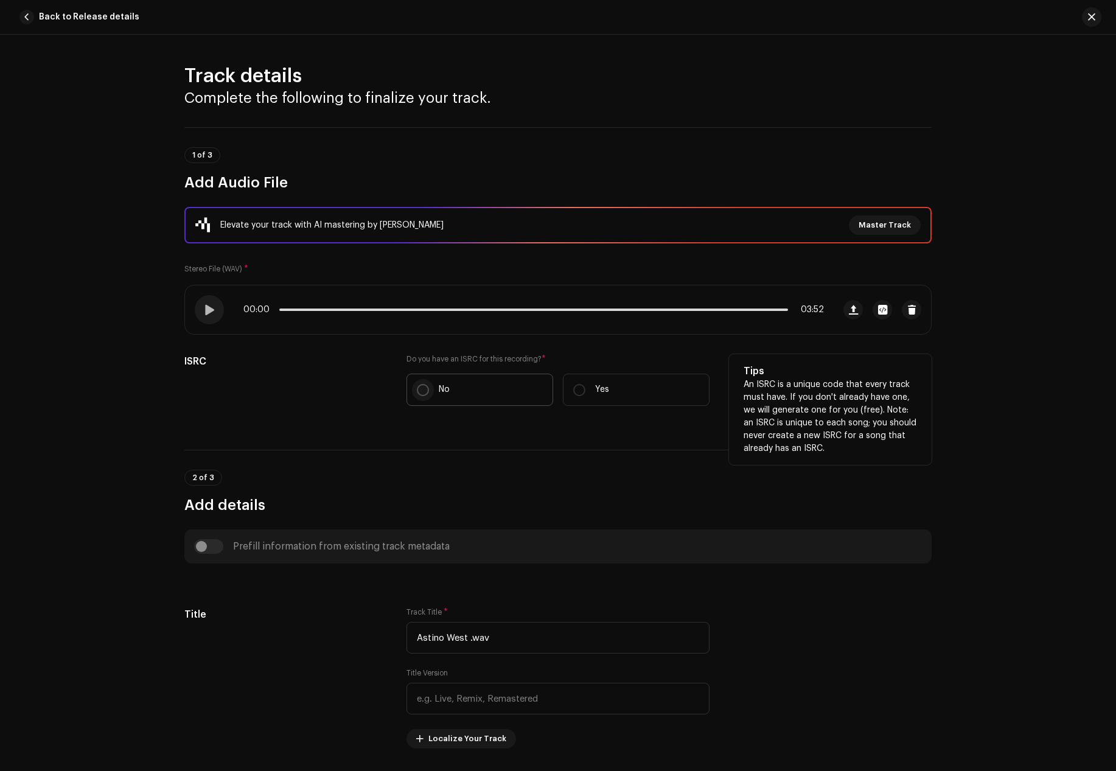
click at [421, 384] on input "No" at bounding box center [423, 390] width 12 height 12
radio input "true"
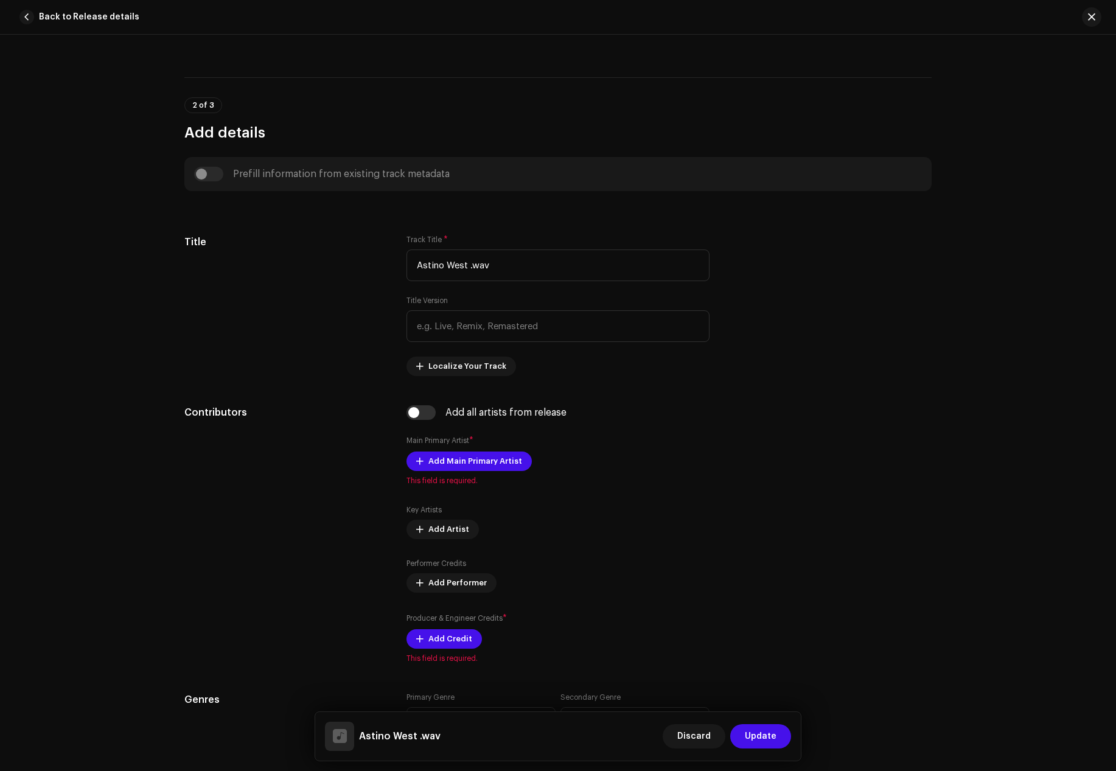
scroll to position [426, 0]
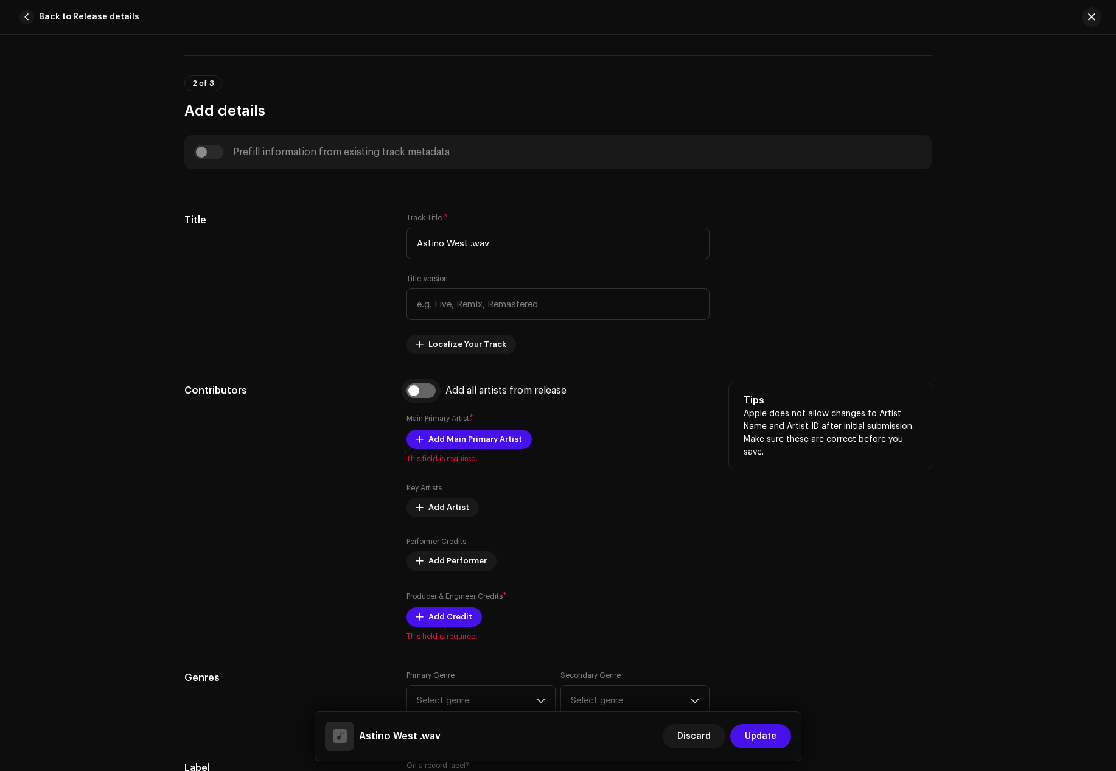
click at [411, 388] on input "checkbox" at bounding box center [421, 391] width 29 height 15
checkbox input "true"
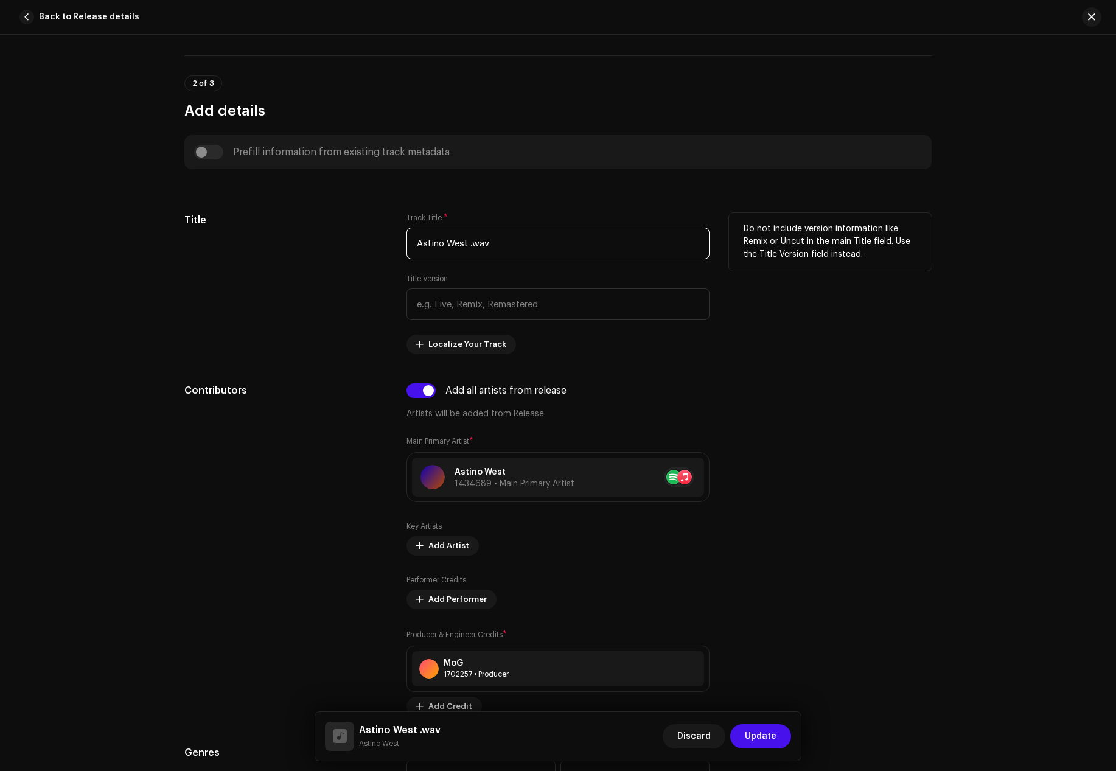
drag, startPoint x: 506, startPoint y: 243, endPoint x: 393, endPoint y: 247, distance: 112.7
click at [393, 247] on div "Title Track Title * Astino West .wav Title Version Localize Your Track Do not i…" at bounding box center [558, 283] width 748 height 141
paste input "Money"
type input "Money"
click at [349, 352] on div "Title" at bounding box center [285, 283] width 203 height 141
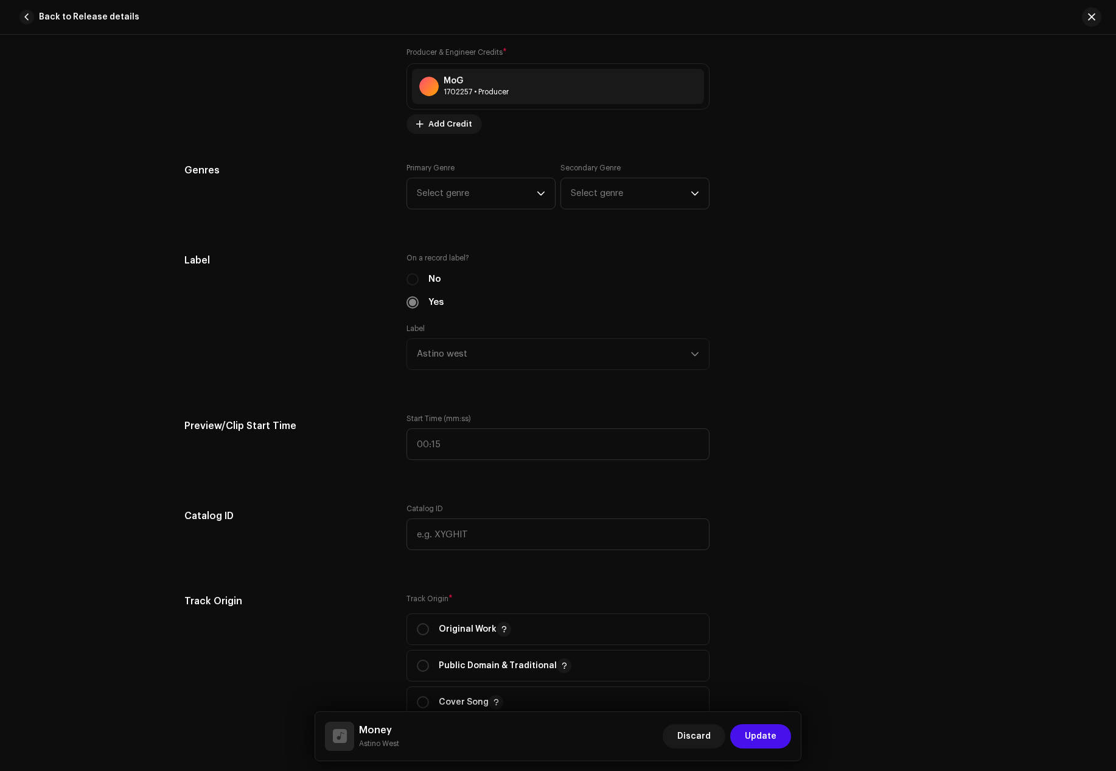
scroll to position [1035, 0]
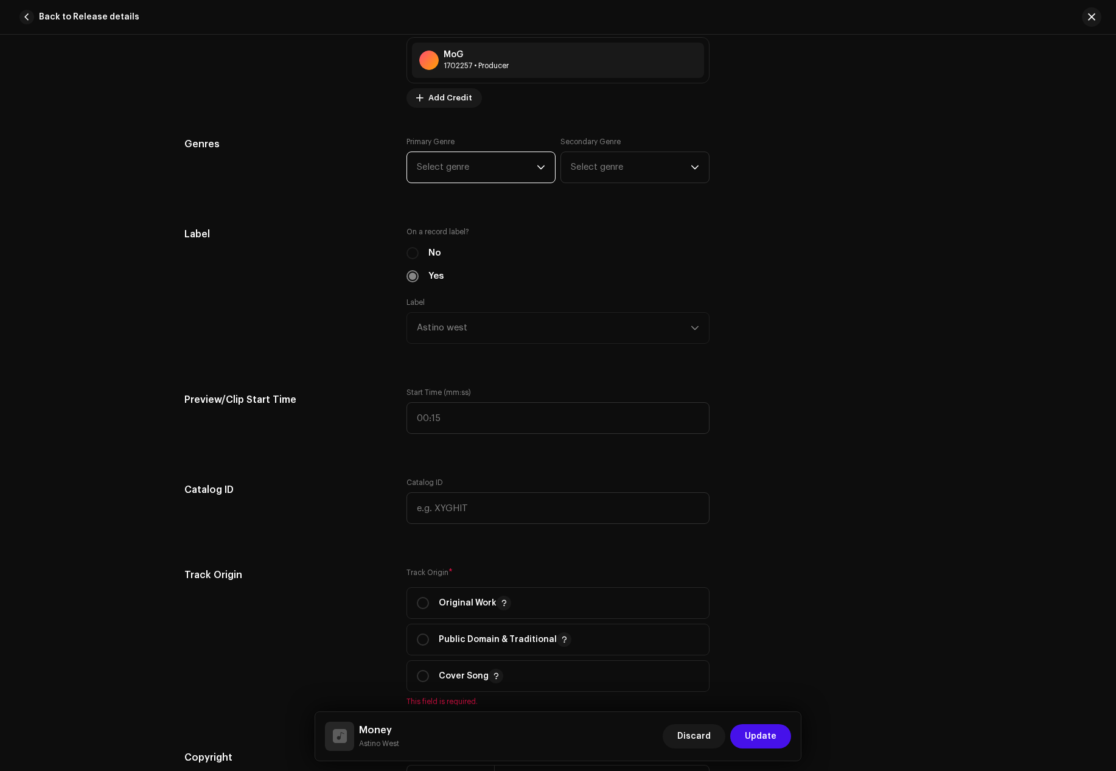
click at [506, 159] on span "Select genre" at bounding box center [477, 167] width 120 height 30
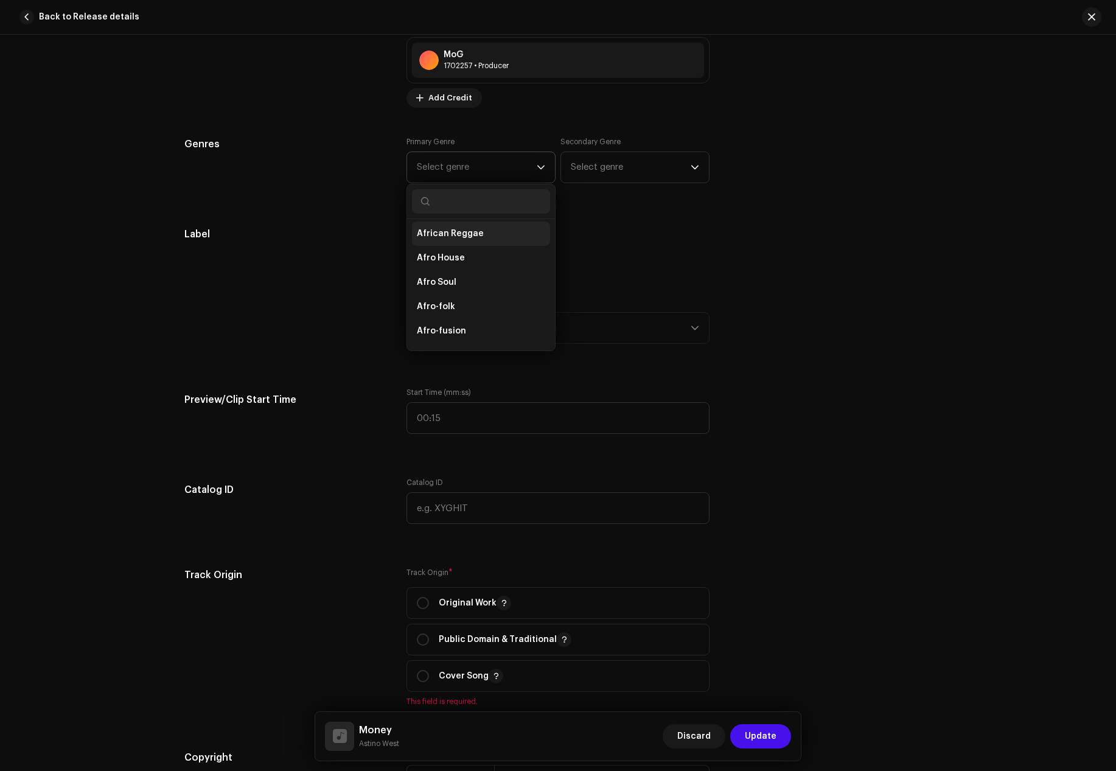
scroll to position [122, 0]
click at [450, 282] on span "Afro-fusion" at bounding box center [441, 285] width 49 height 12
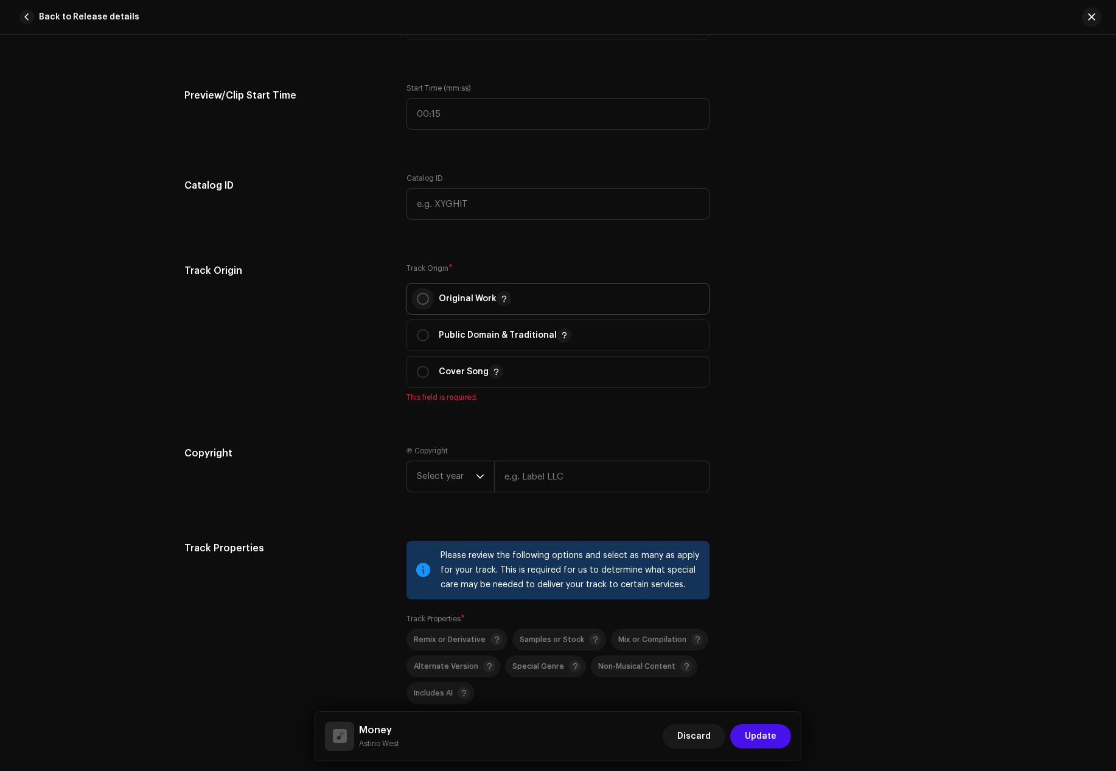
click at [417, 299] on input "radio" at bounding box center [423, 299] width 12 height 12
radio input "true"
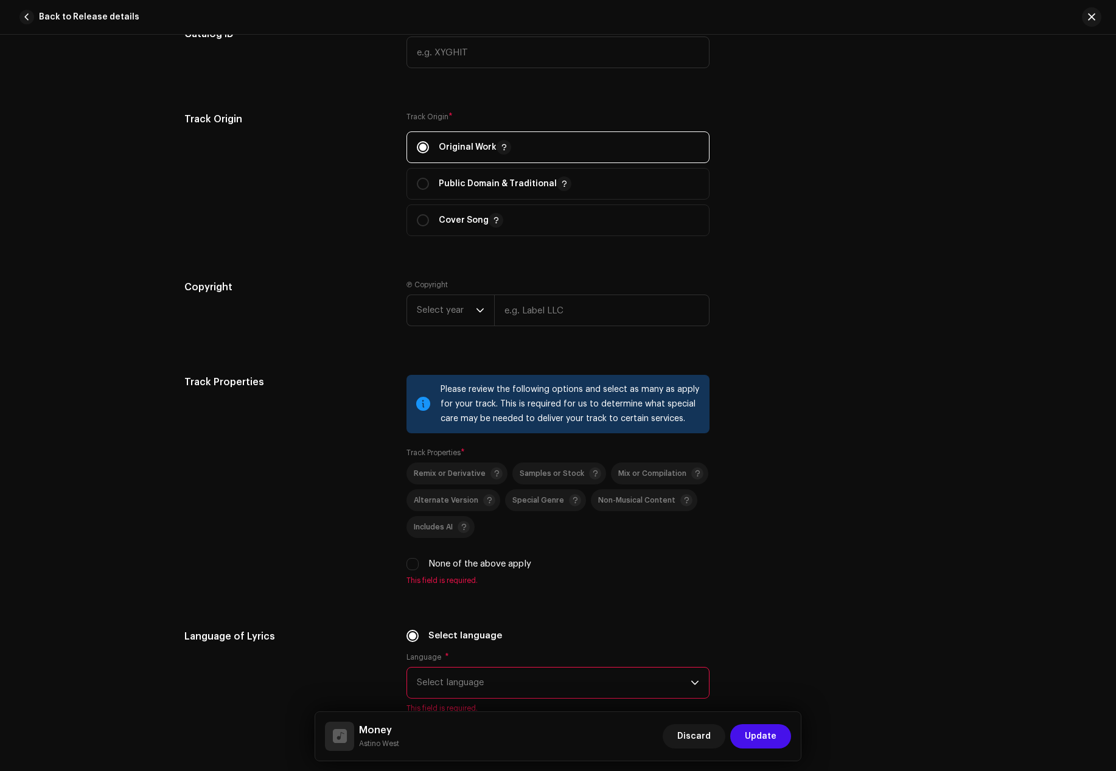
scroll to position [1522, 0]
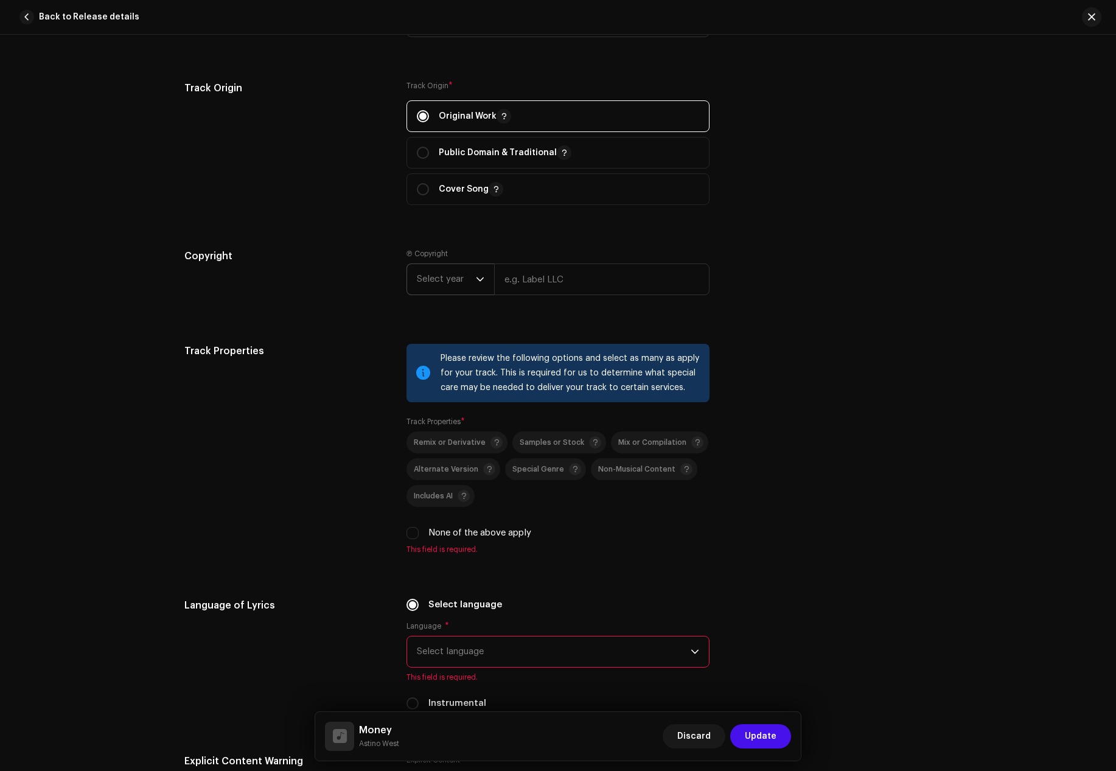
click at [441, 278] on span "Select year" at bounding box center [446, 279] width 59 height 30
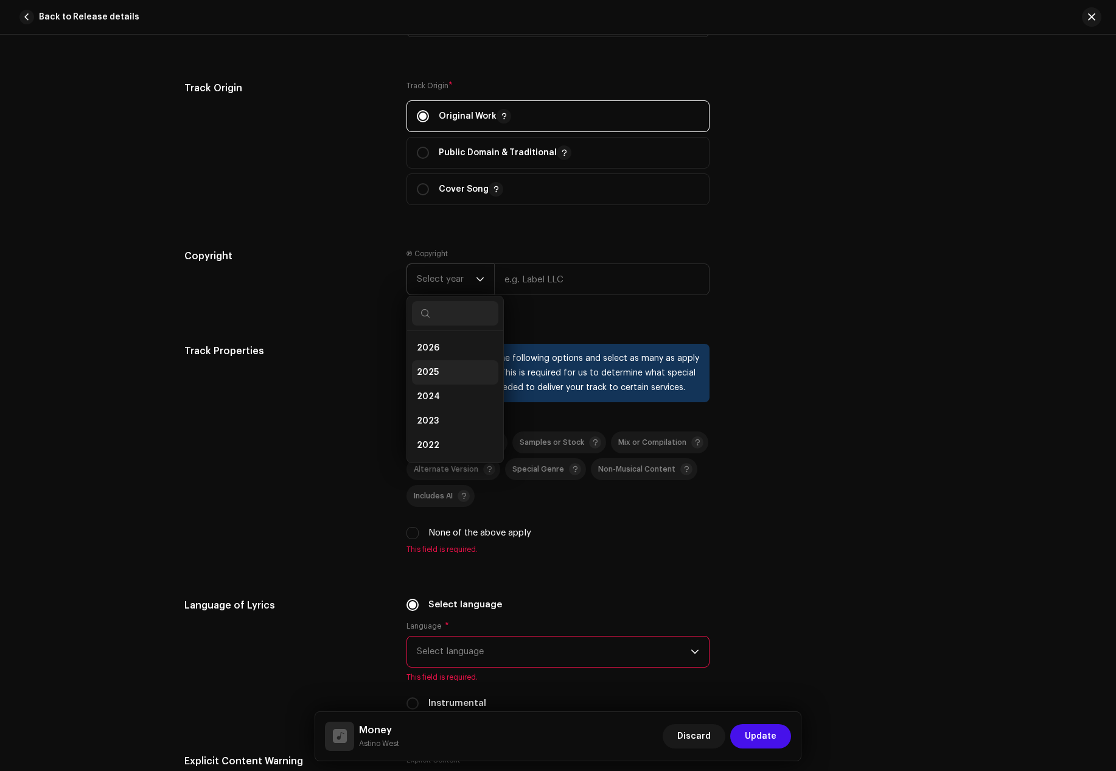
click at [432, 369] on span "2025" at bounding box center [428, 372] width 22 height 12
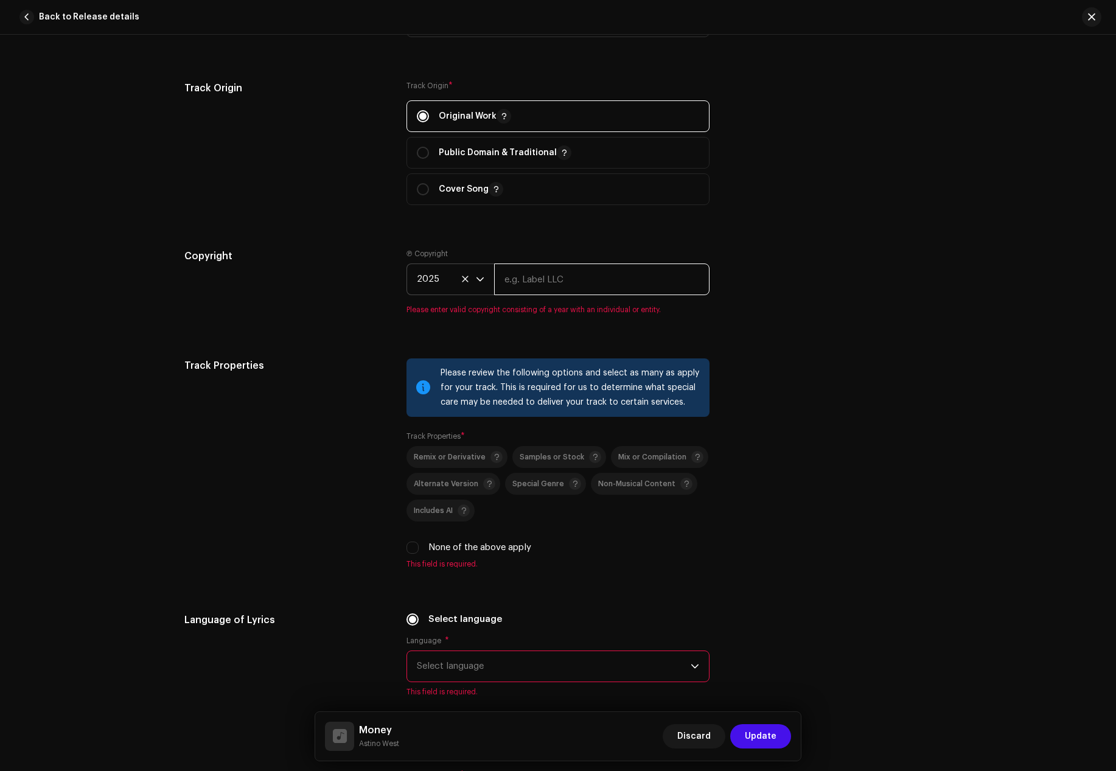
paste input "Astino West"
type input "Astino West"
click at [318, 413] on div "Track Properties" at bounding box center [285, 471] width 203 height 225
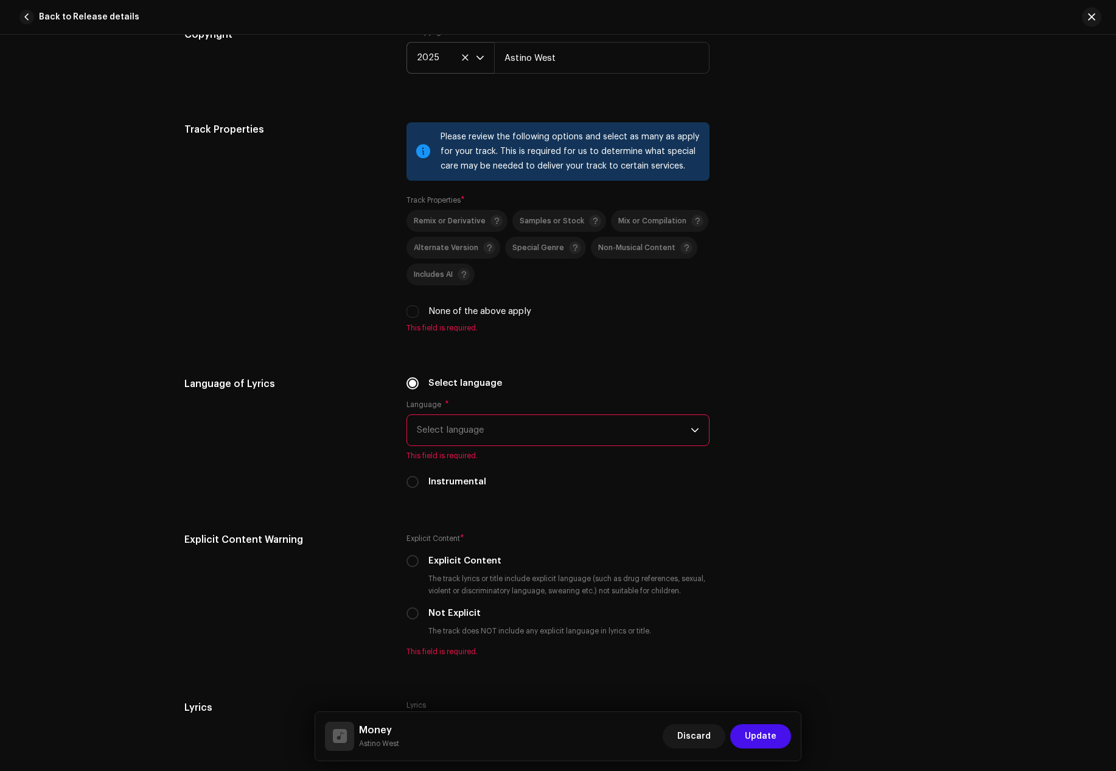
scroll to position [1826, 0]
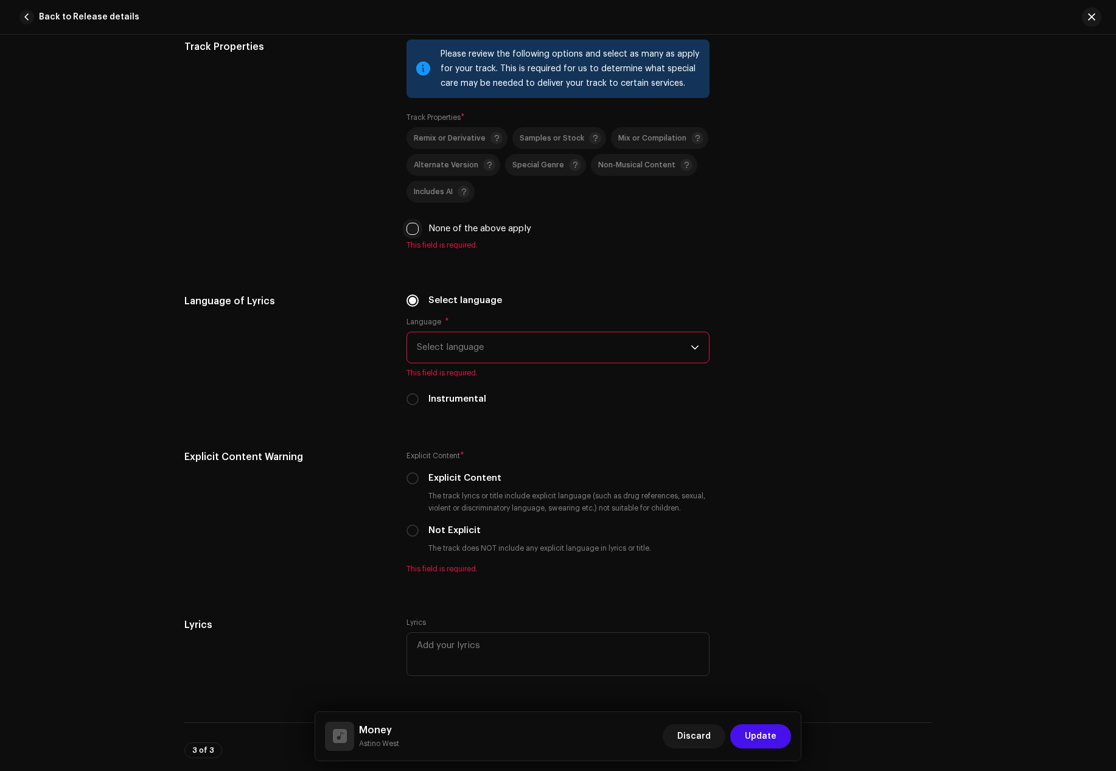
click at [410, 231] on input "None of the above apply" at bounding box center [413, 229] width 12 height 12
checkbox input "true"
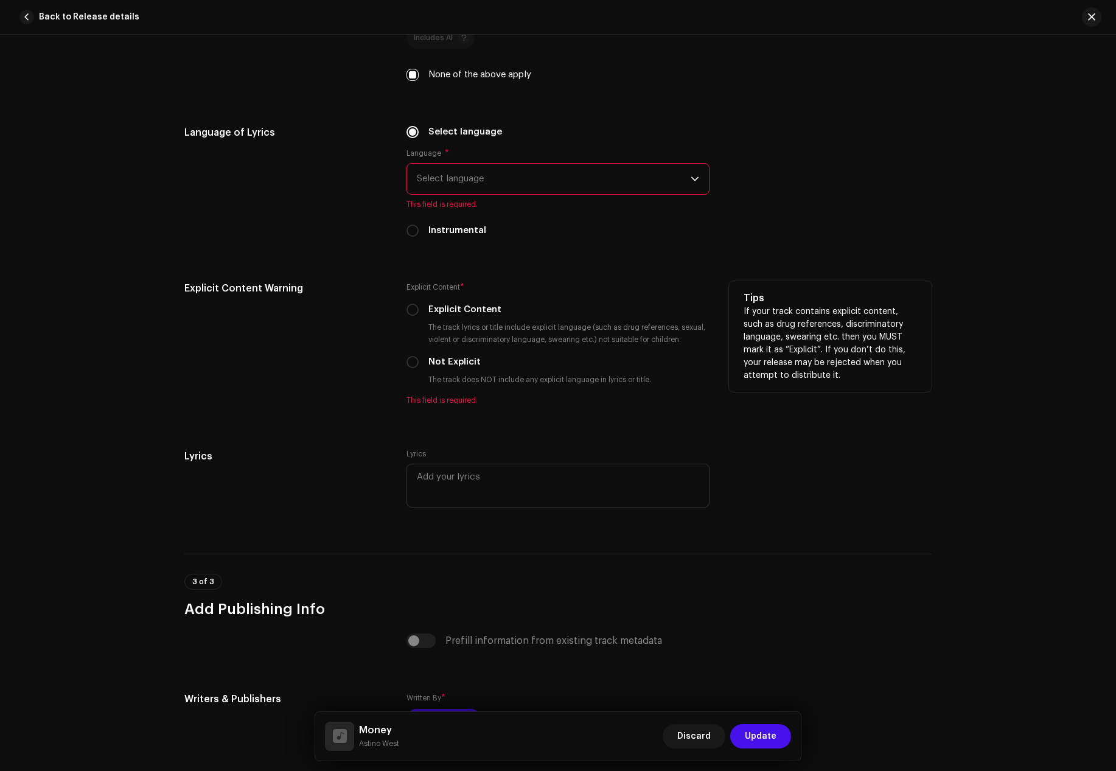
scroll to position [2009, 0]
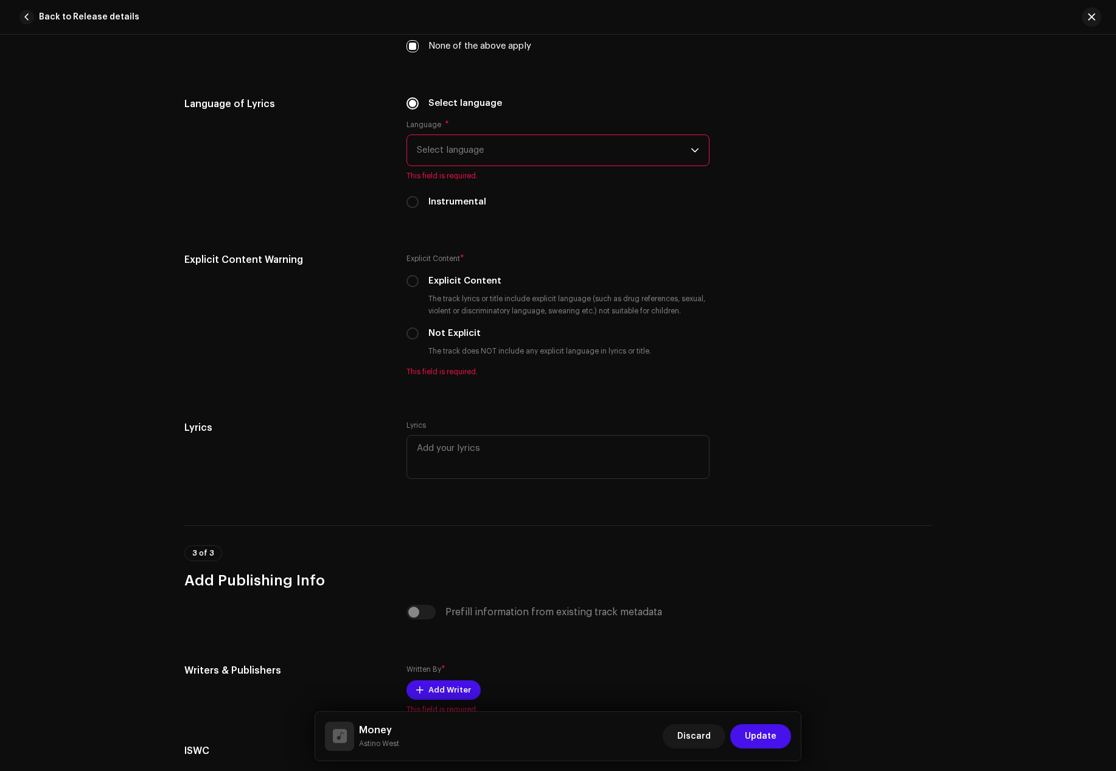
click at [436, 147] on span "Select language" at bounding box center [554, 150] width 274 height 30
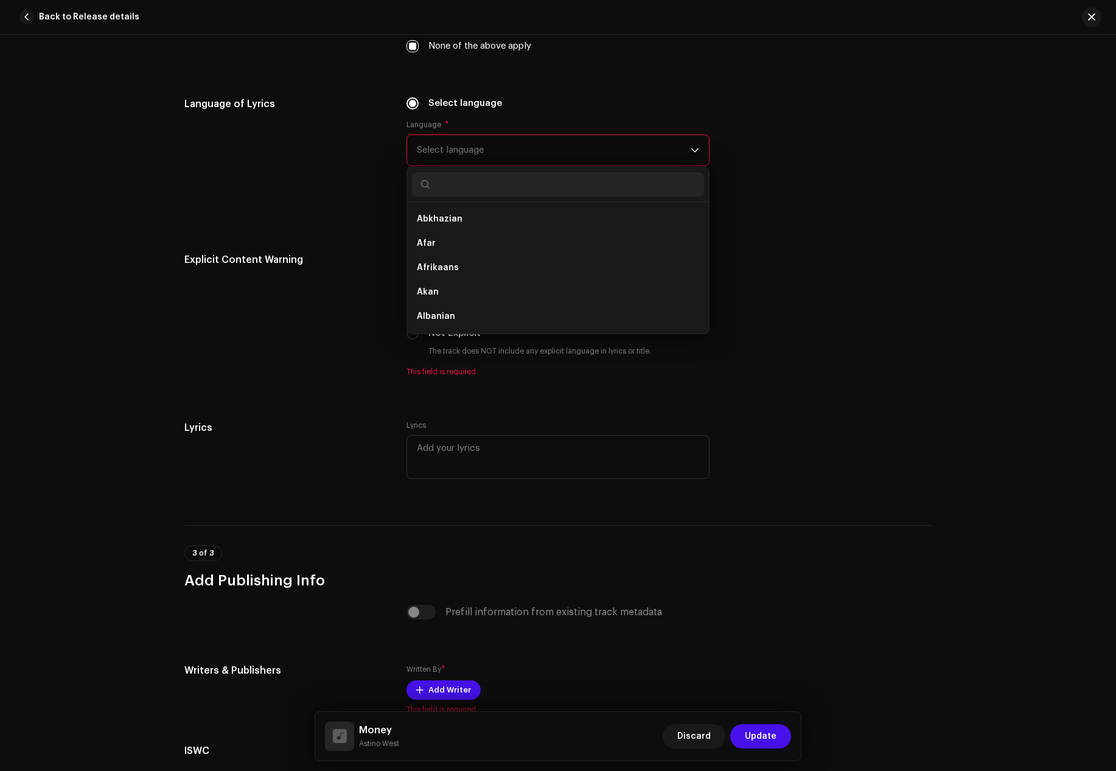
click at [325, 212] on div "Language of Lyrics" at bounding box center [285, 160] width 203 height 127
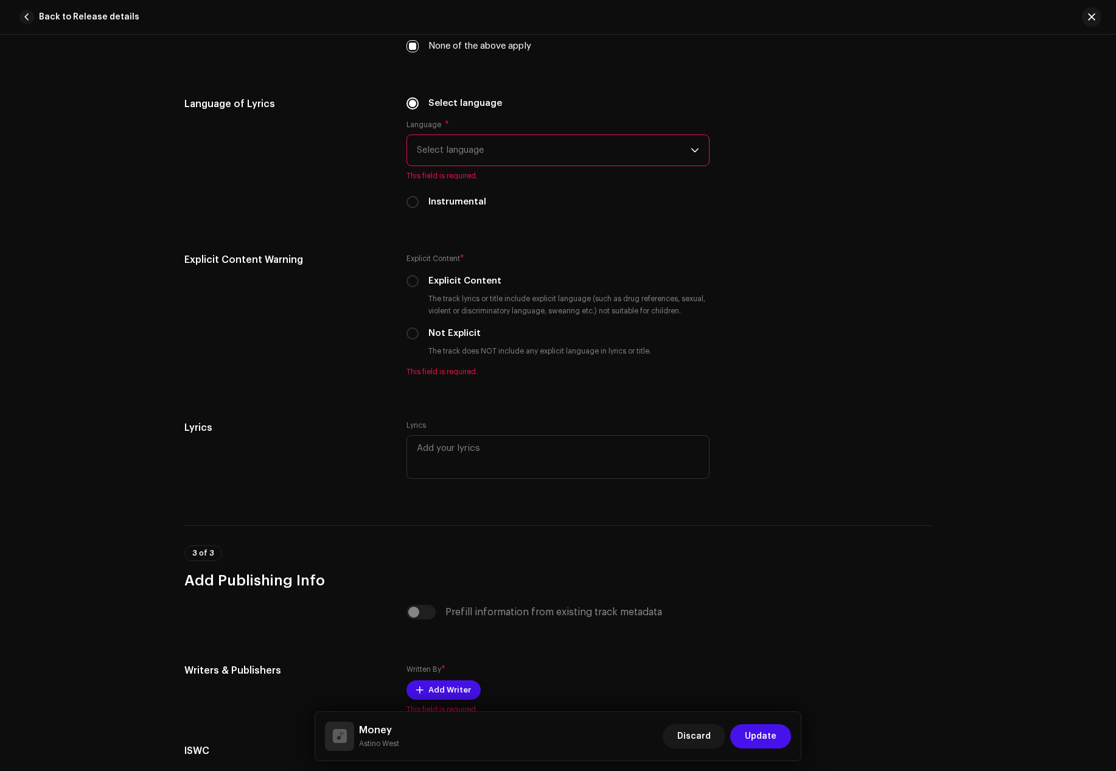
click at [441, 148] on span "Select language" at bounding box center [554, 150] width 274 height 30
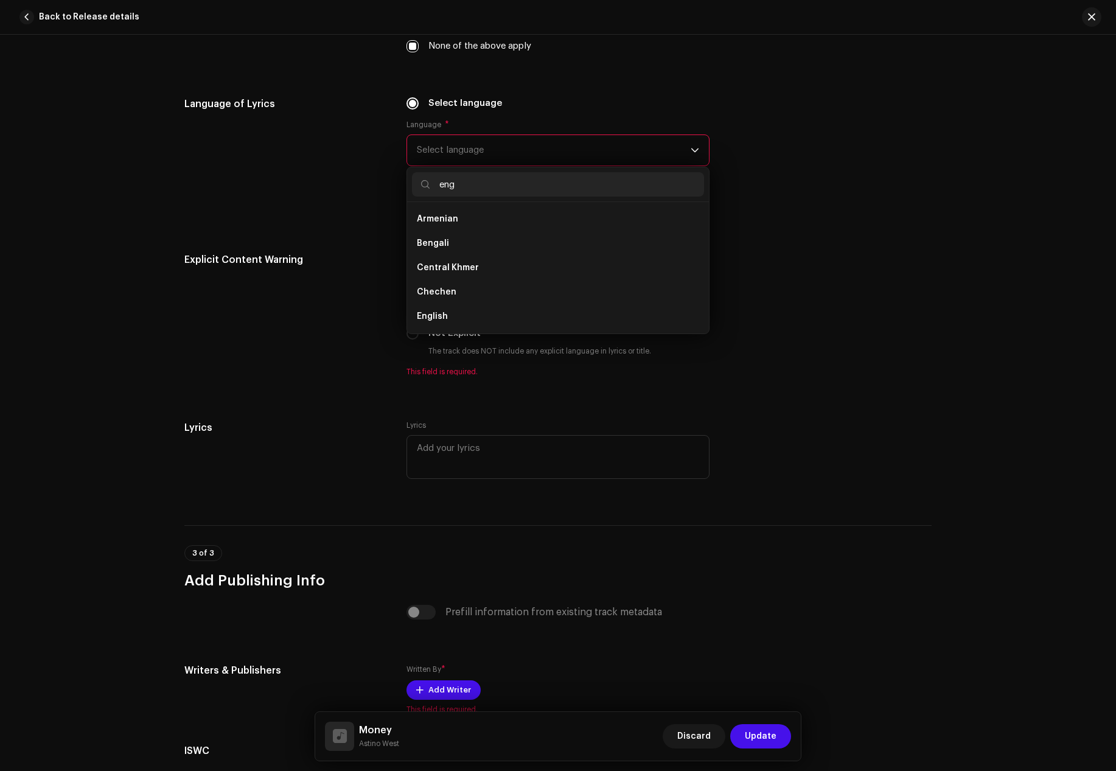
scroll to position [0, 0]
type input "eng"
click at [436, 235] on li "English" at bounding box center [558, 243] width 292 height 24
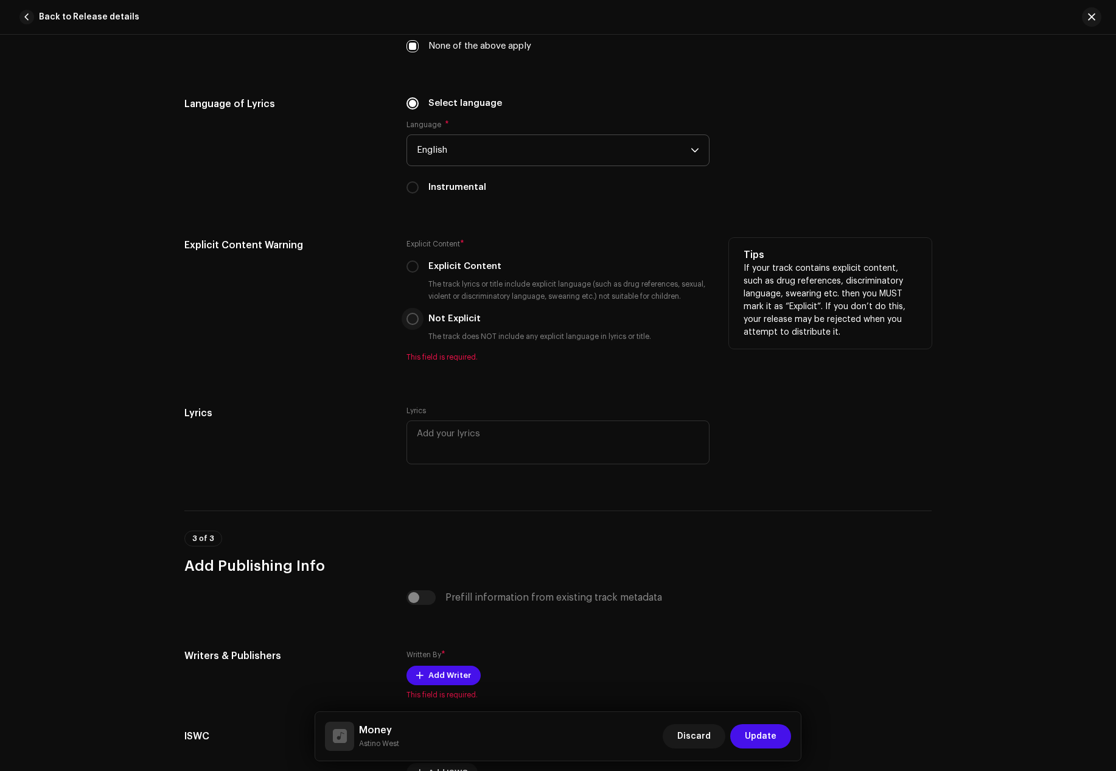
click at [410, 321] on input "Not Explicit" at bounding box center [413, 319] width 12 height 12
radio input "true"
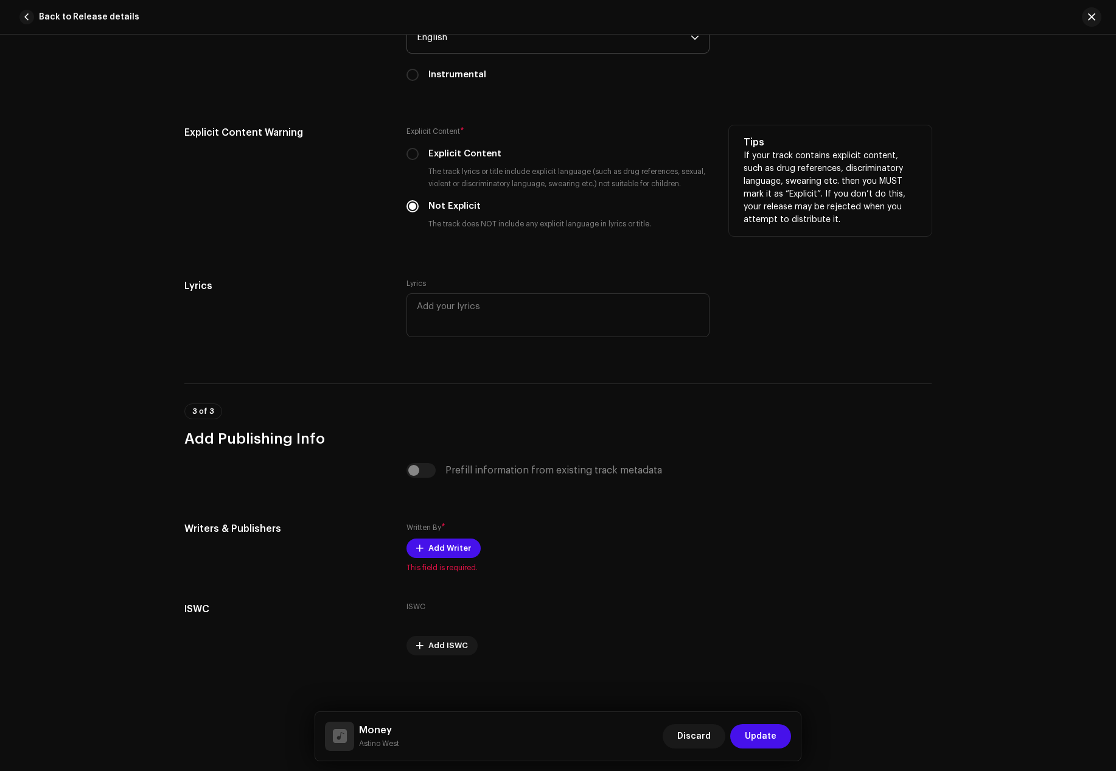
scroll to position [2123, 0]
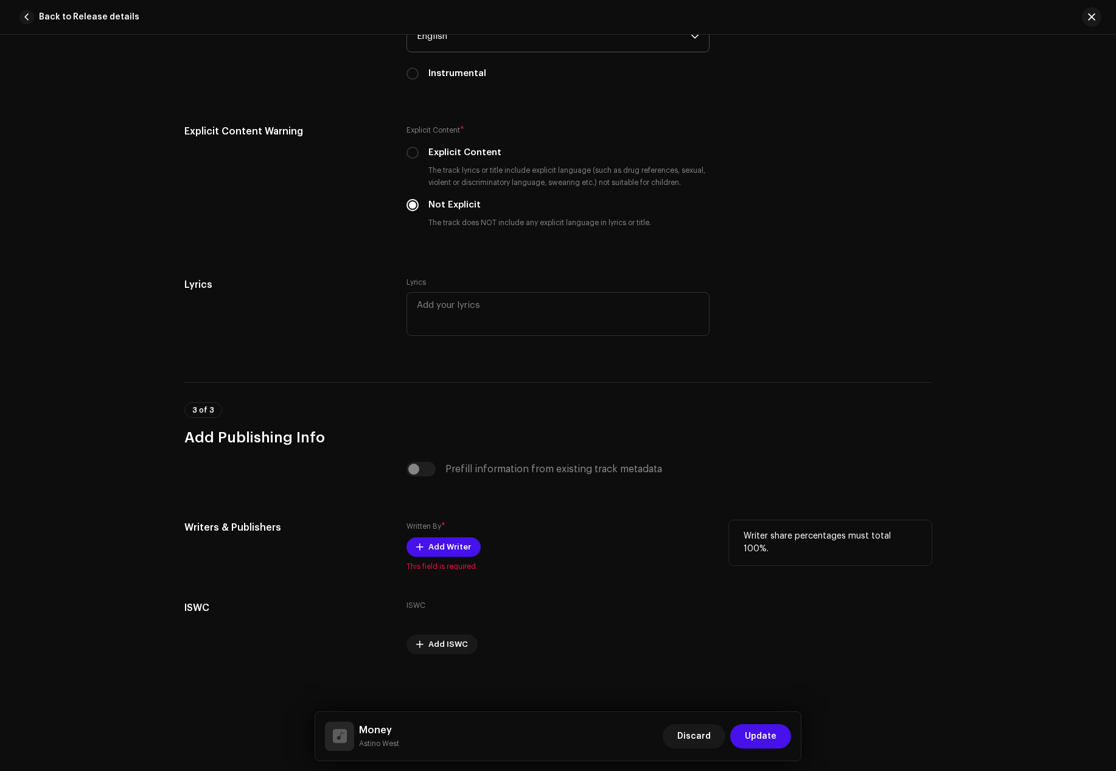
click at [448, 558] on div "Written By * Add Writer This field is required." at bounding box center [558, 545] width 303 height 51
click at [447, 542] on span "Add Writer" at bounding box center [450, 547] width 43 height 24
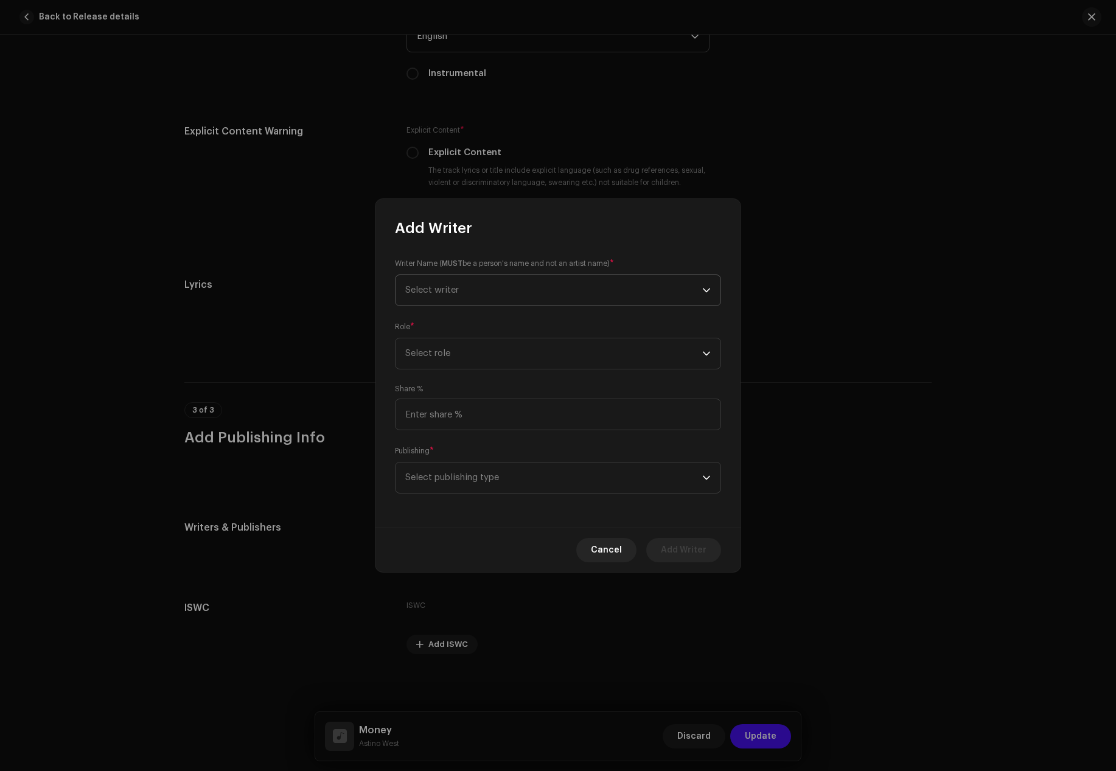
click at [450, 286] on span "Select writer" at bounding box center [432, 290] width 54 height 9
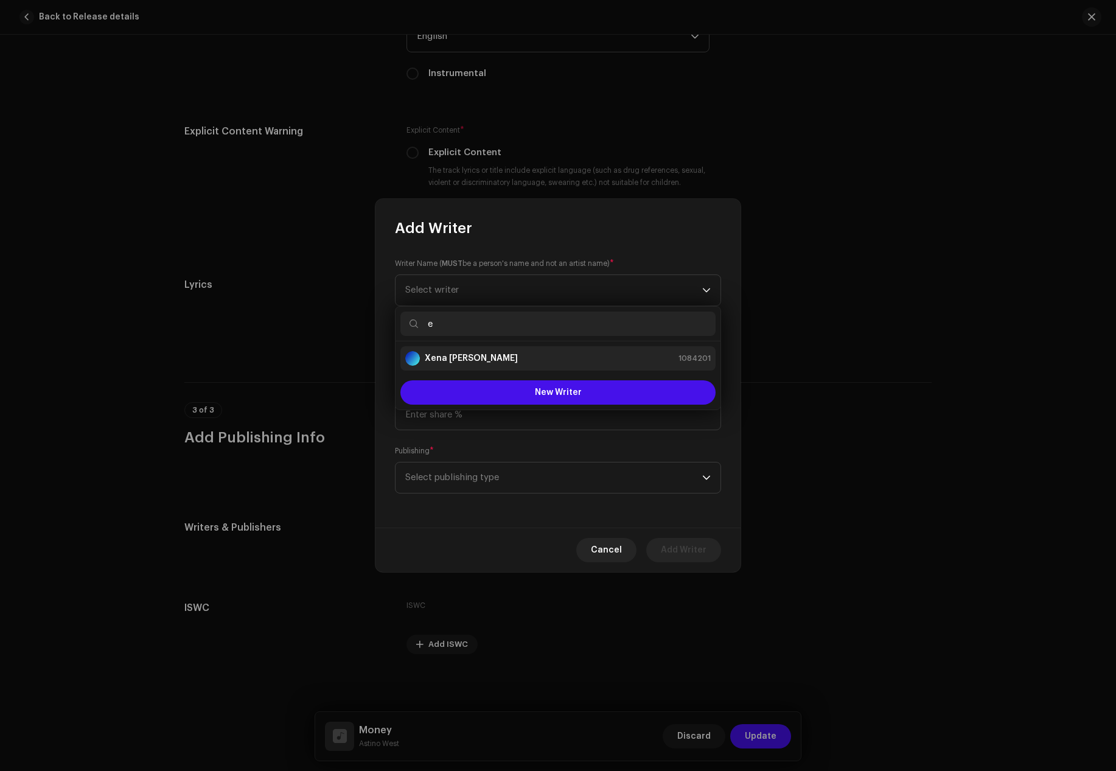
type input "e"
click at [473, 347] on li "Xena [PERSON_NAME] 1084201" at bounding box center [558, 358] width 315 height 24
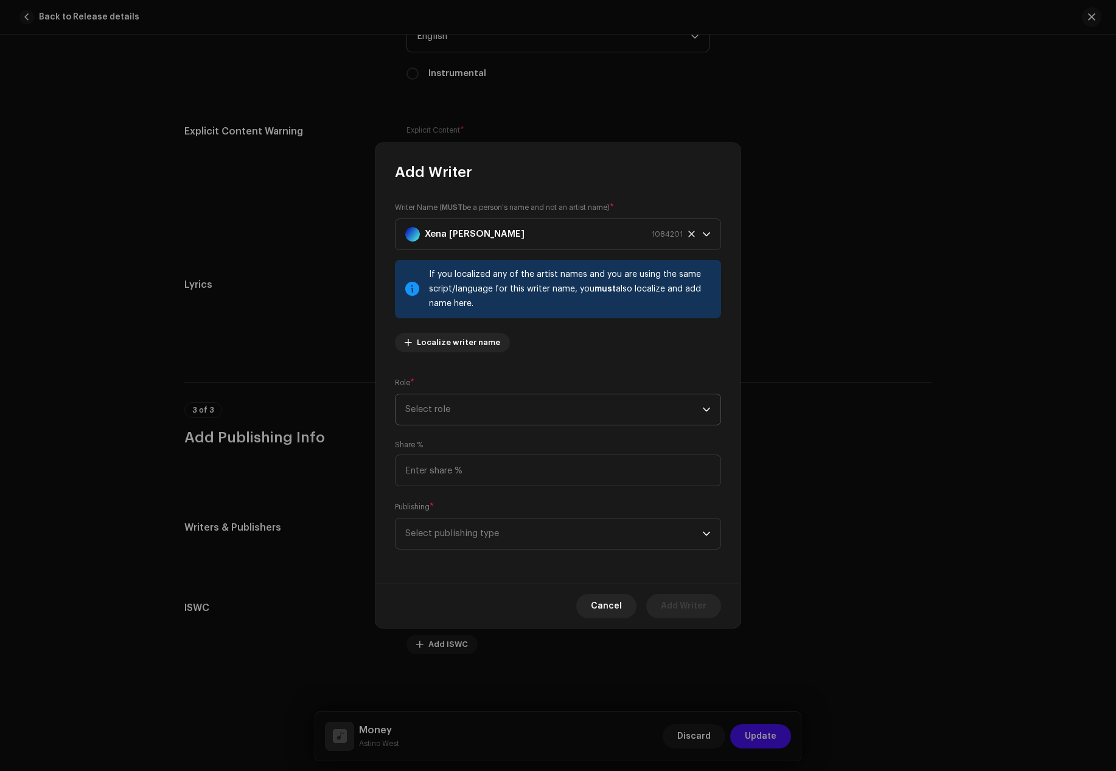
click at [468, 415] on span "Select role" at bounding box center [553, 409] width 297 height 30
click at [454, 510] on span "Composer & Lyricist" at bounding box center [448, 516] width 86 height 12
click at [446, 464] on input at bounding box center [558, 471] width 326 height 32
type input "100.00"
click at [443, 525] on span "Select publishing type" at bounding box center [553, 534] width 297 height 30
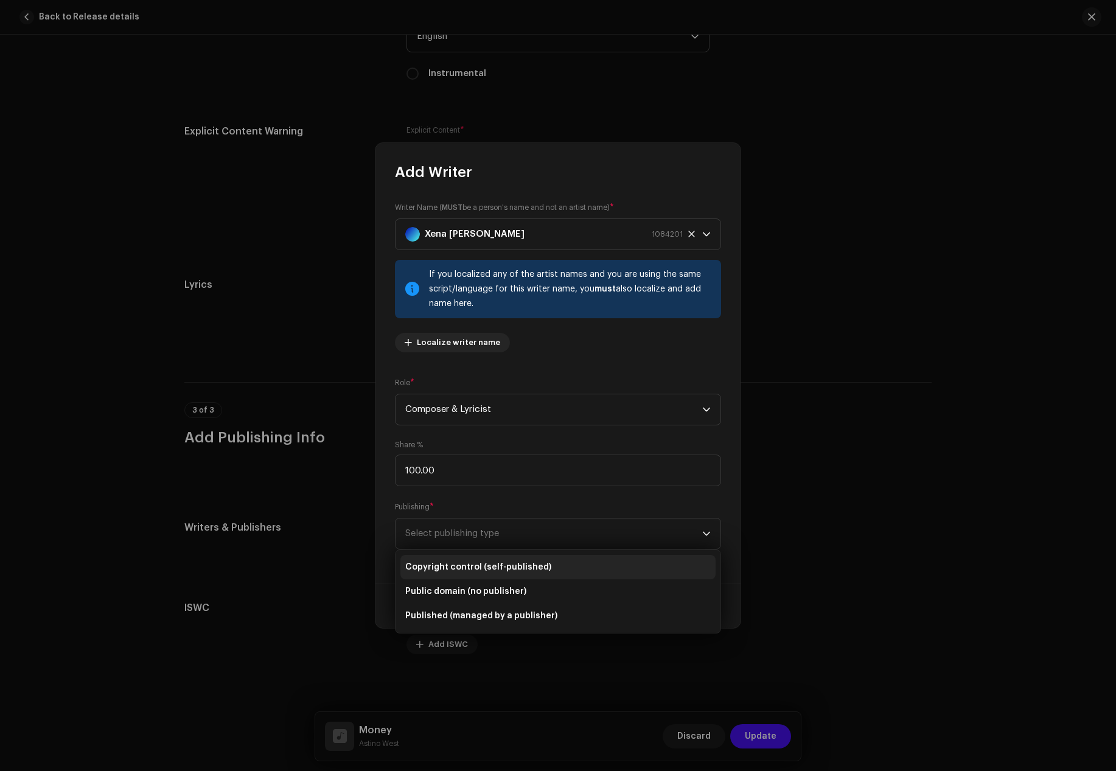
click at [452, 564] on span "Copyright control (self-published)" at bounding box center [478, 567] width 146 height 12
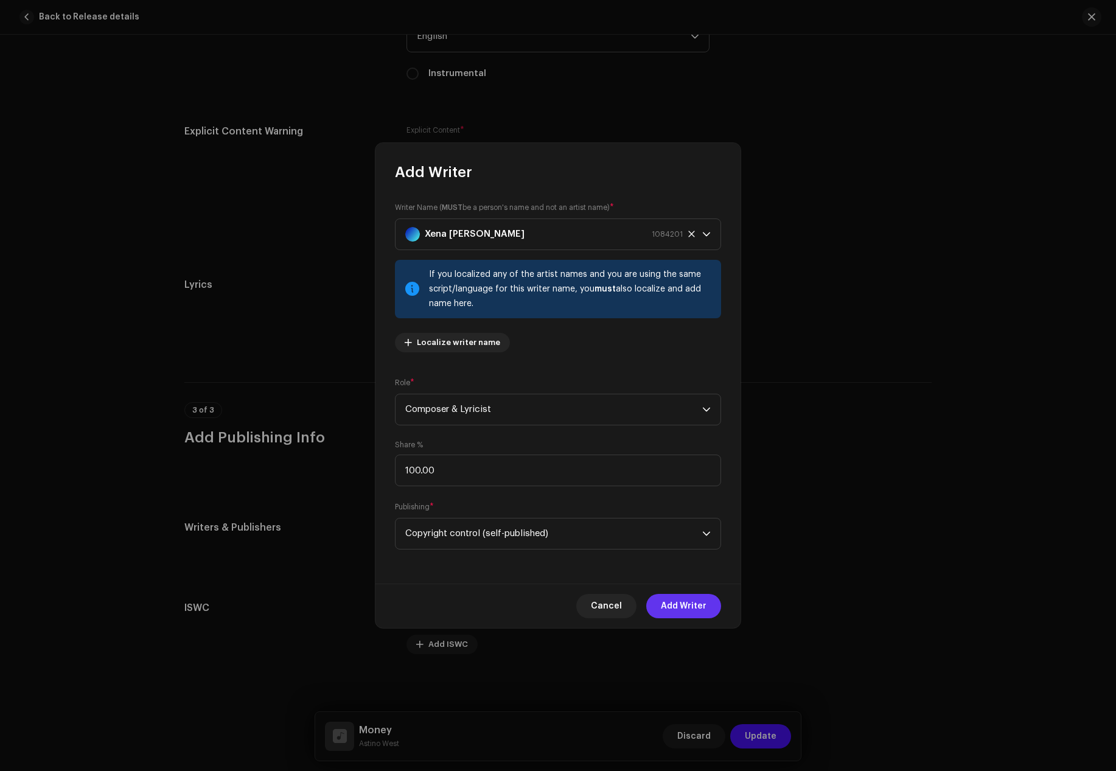
click at [686, 607] on span "Add Writer" at bounding box center [684, 606] width 46 height 24
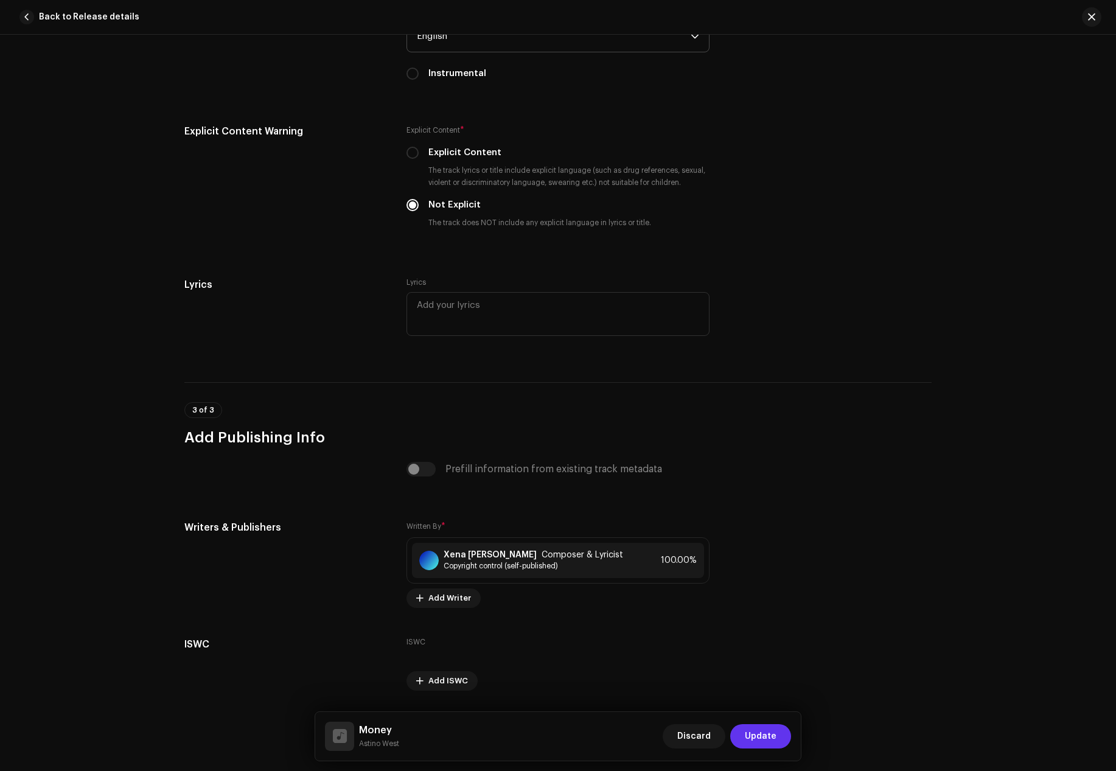
click at [759, 735] on span "Update" at bounding box center [761, 736] width 32 height 24
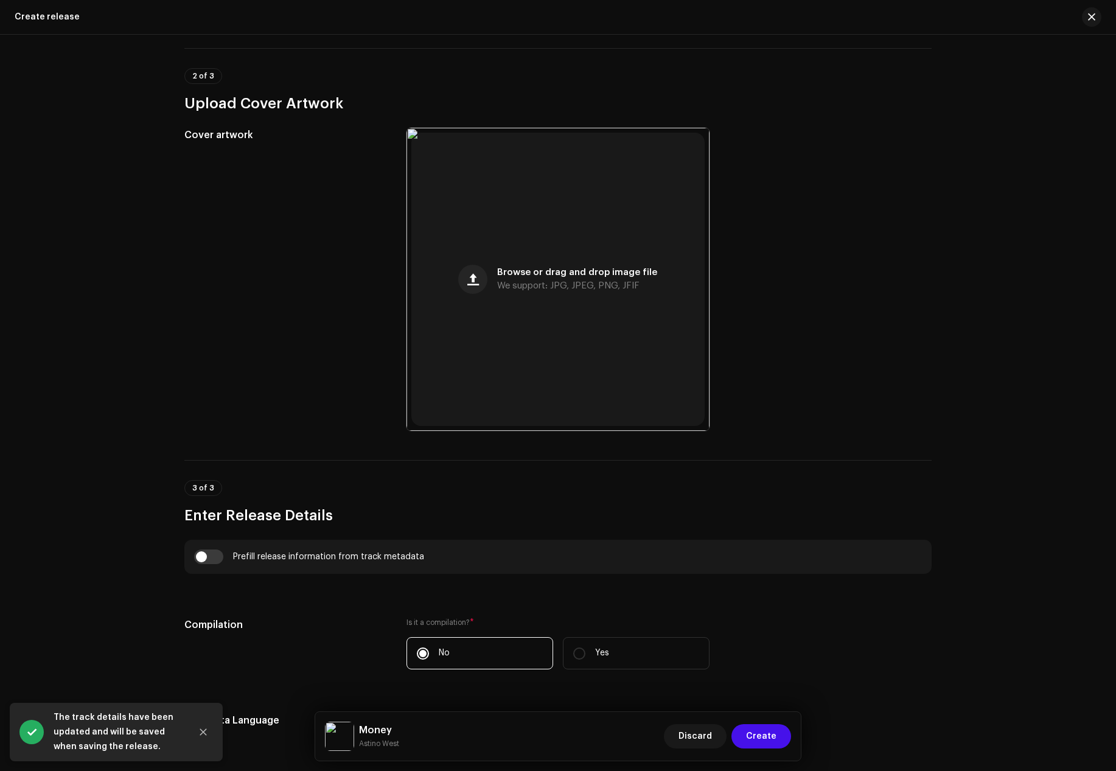
scroll to position [426, 0]
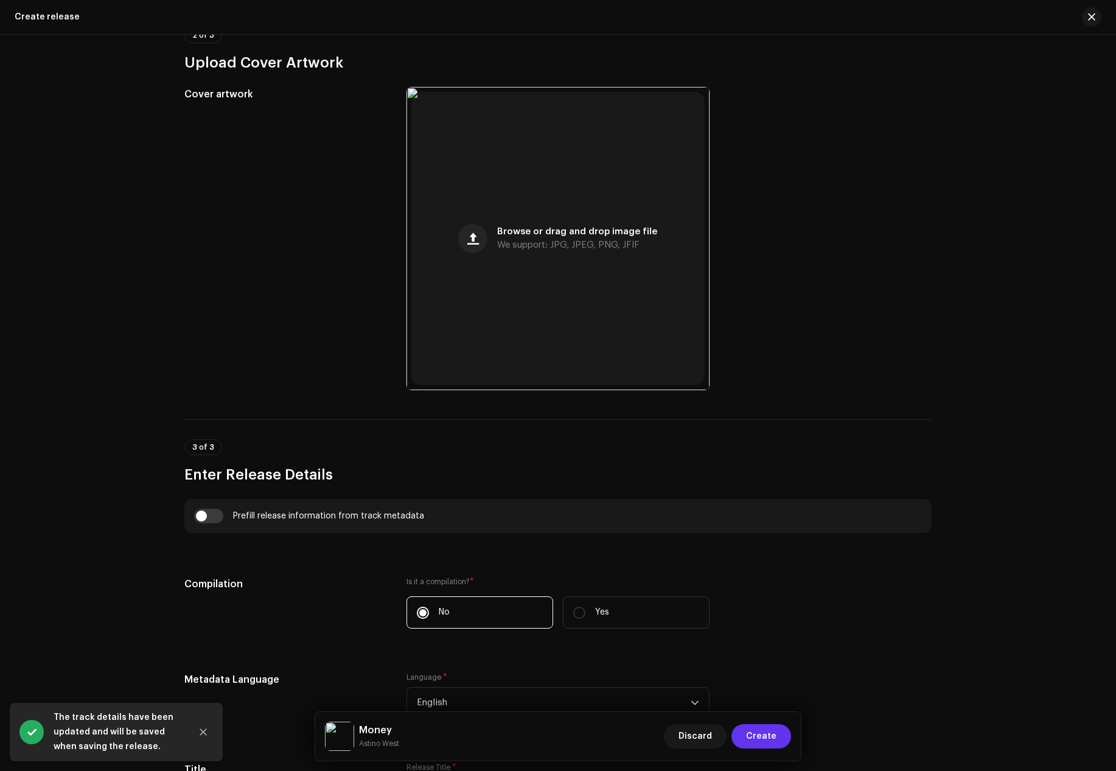
click at [776, 742] on span "Create" at bounding box center [761, 736] width 30 height 24
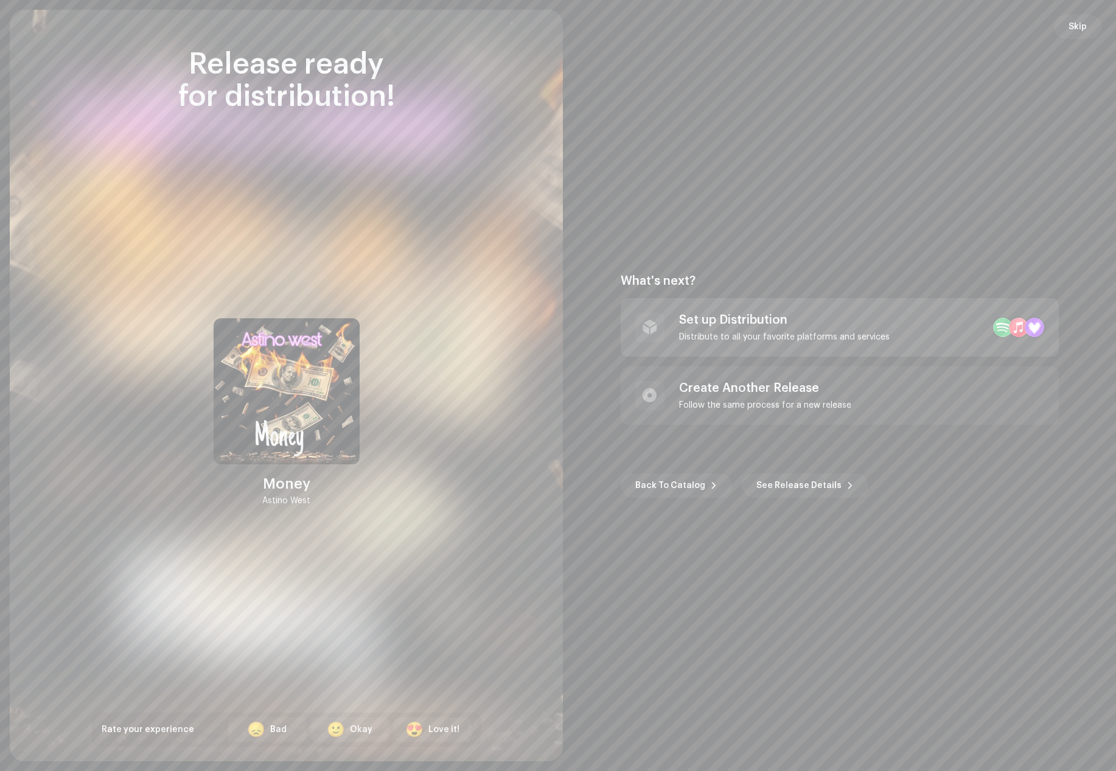
click at [753, 335] on div "Distribute to all your favorite platforms and services" at bounding box center [784, 337] width 211 height 10
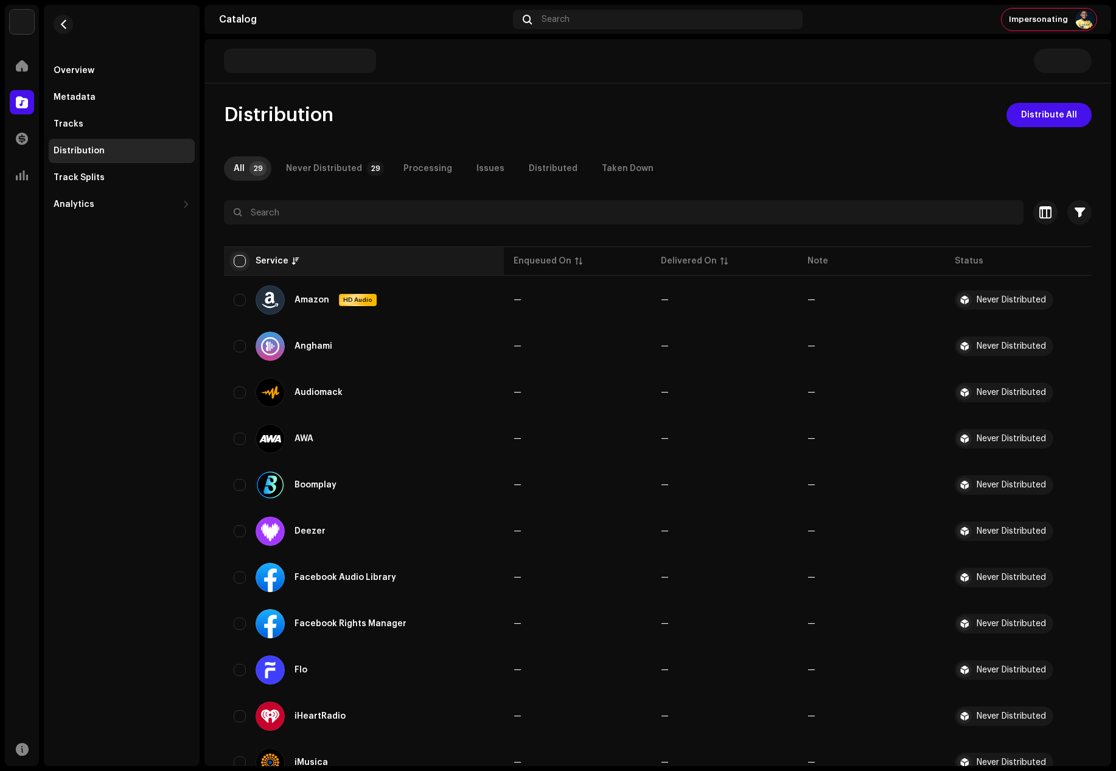
click at [237, 261] on input "checkbox" at bounding box center [240, 261] width 12 height 12
checkbox input "true"
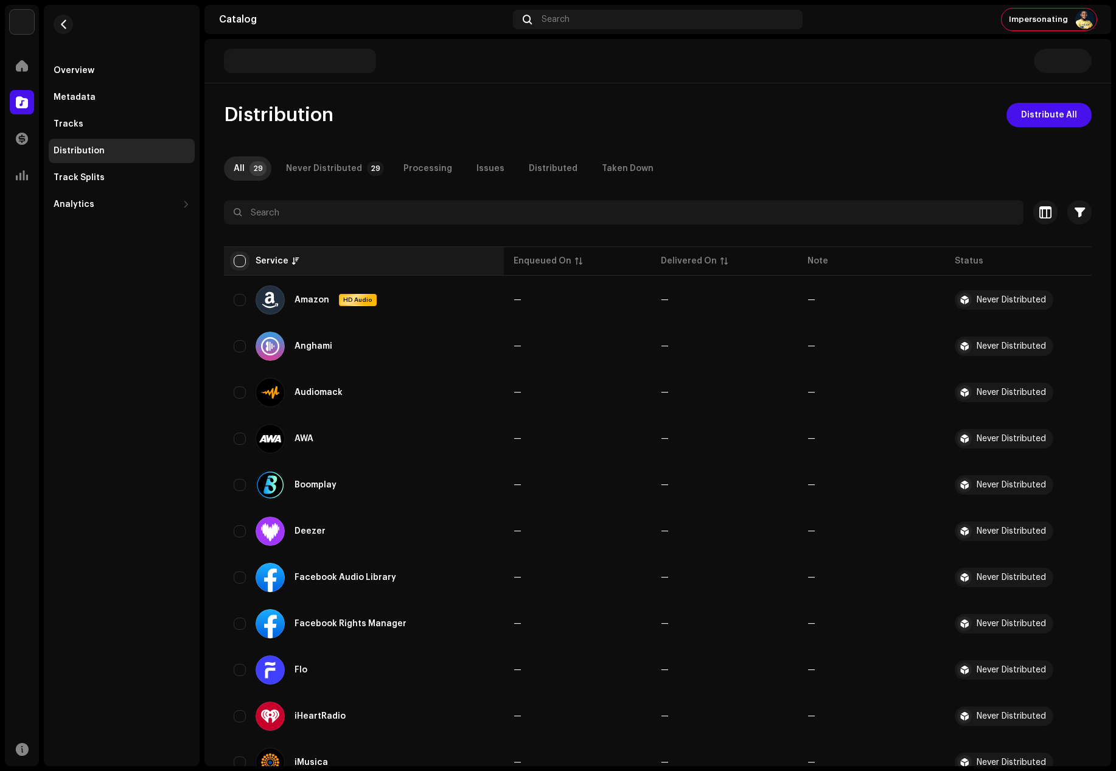
checkbox input "true"
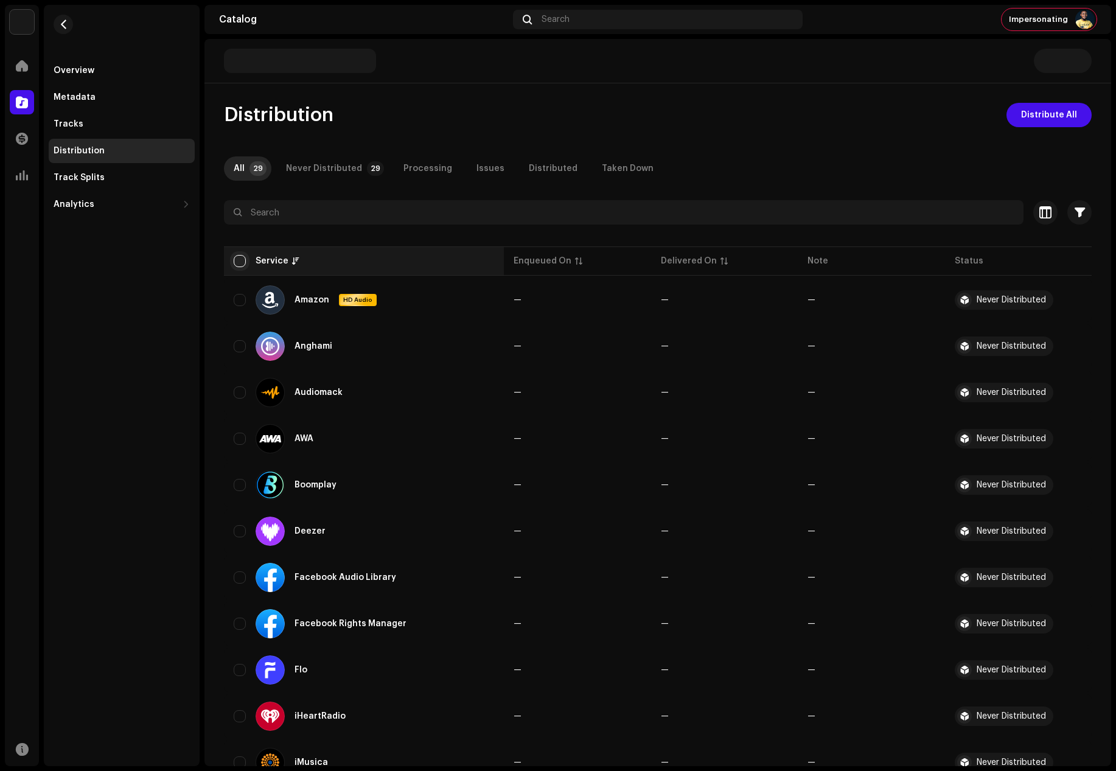
checkbox input "true"
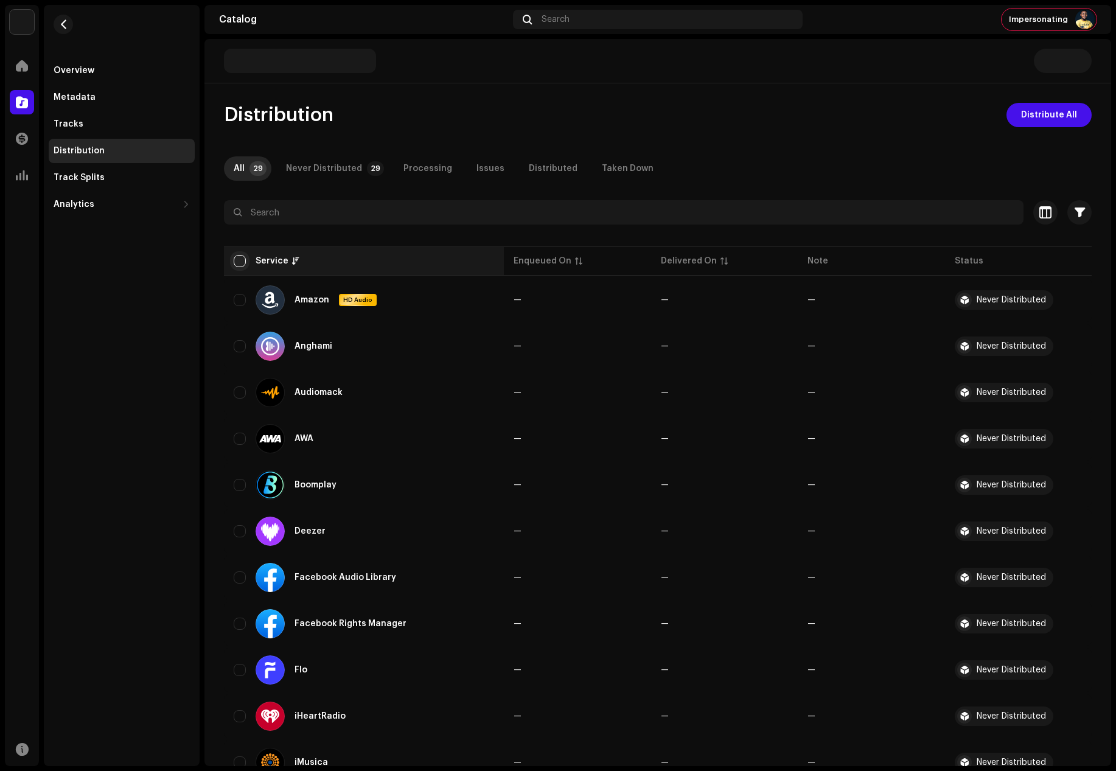
checkbox input "true"
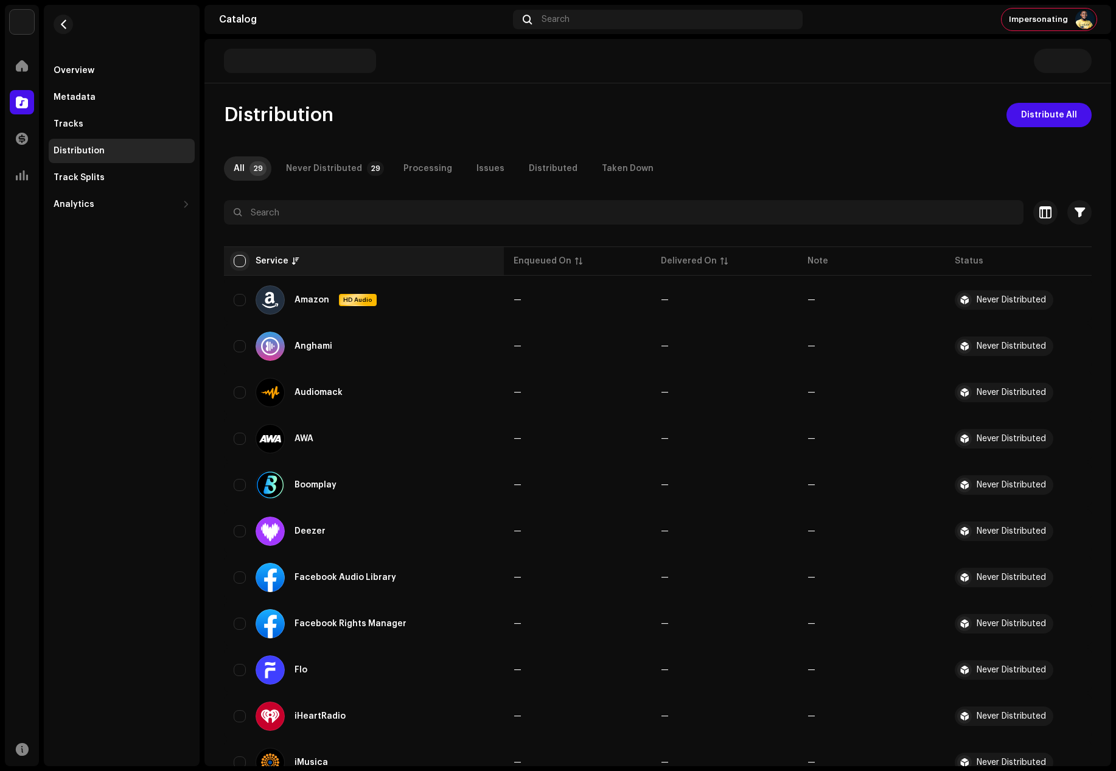
checkbox input "true"
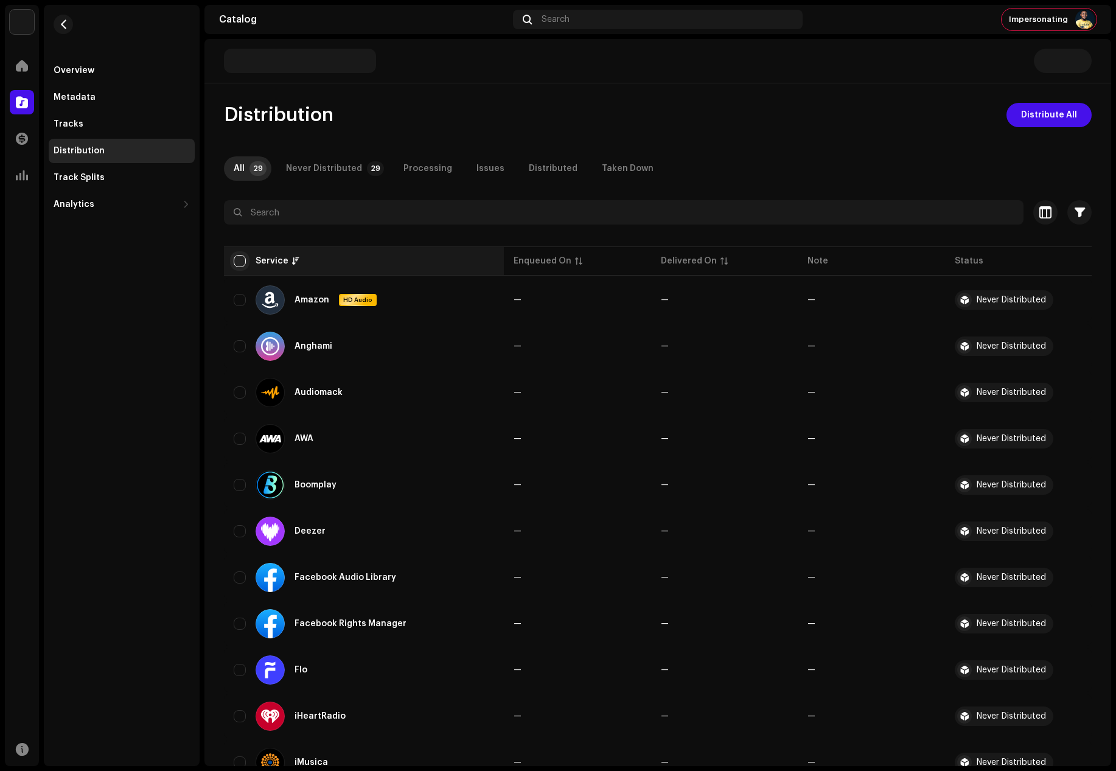
checkbox input "true"
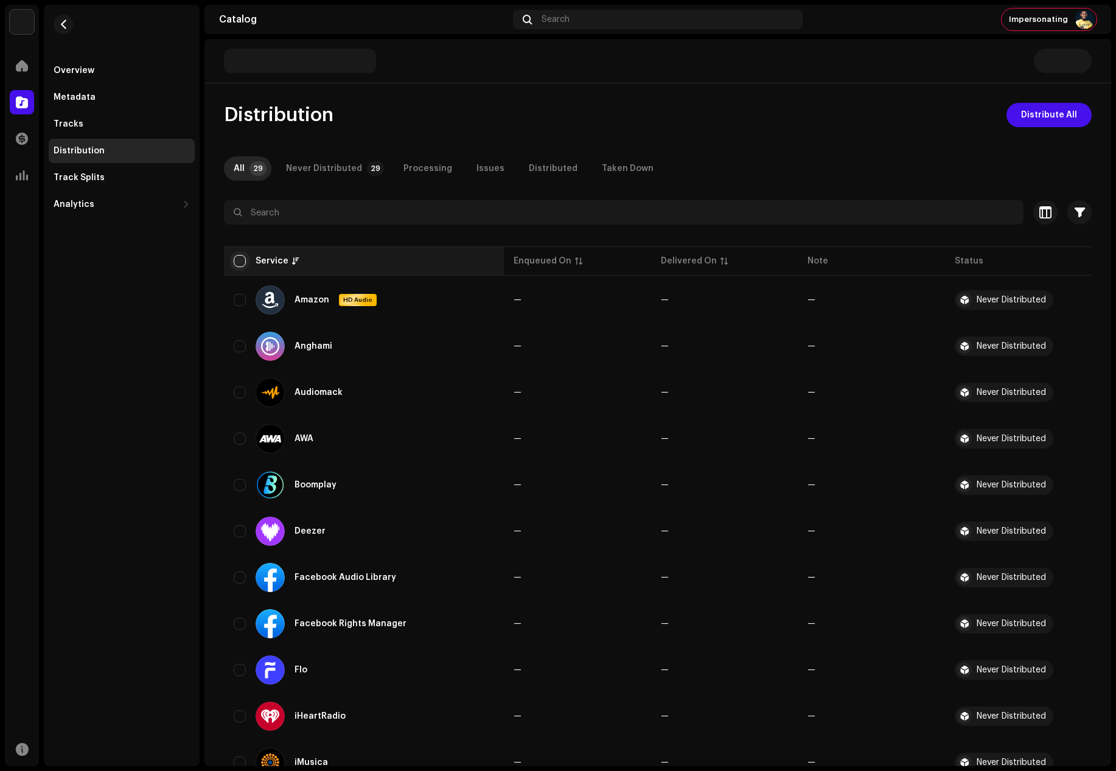
checkbox input "true"
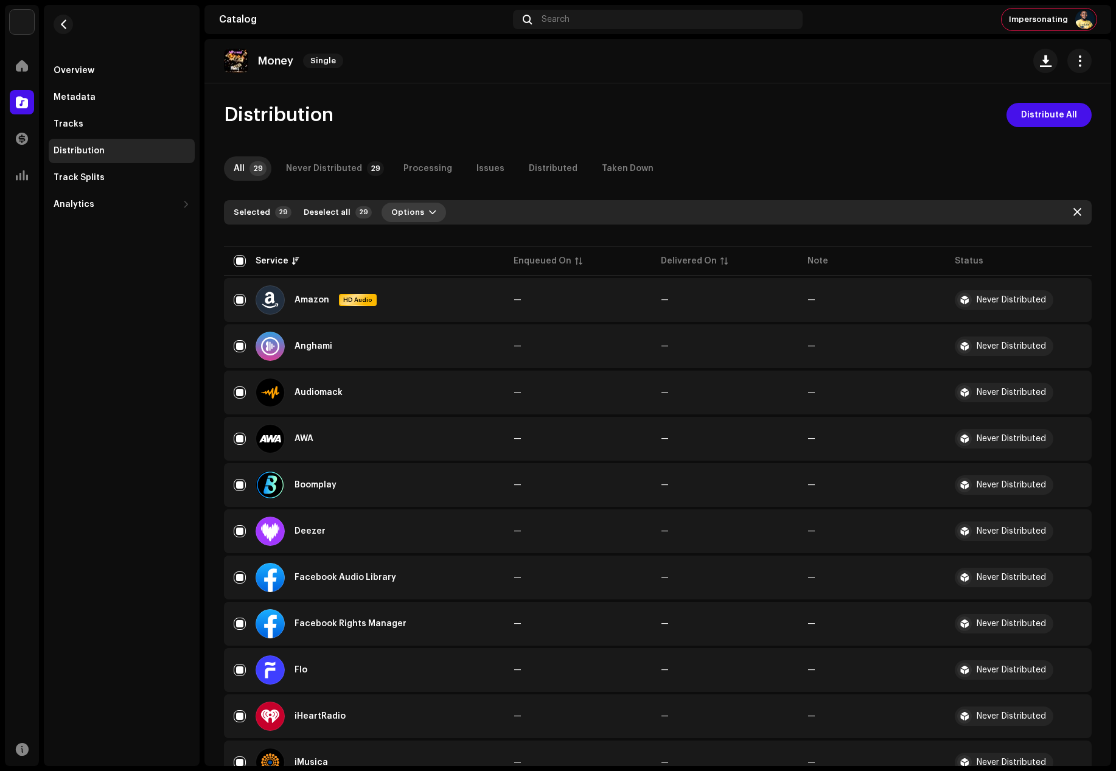
click at [416, 216] on button "Options" at bounding box center [414, 212] width 65 height 19
click at [421, 240] on span "Distribute" at bounding box center [405, 240] width 43 height 10
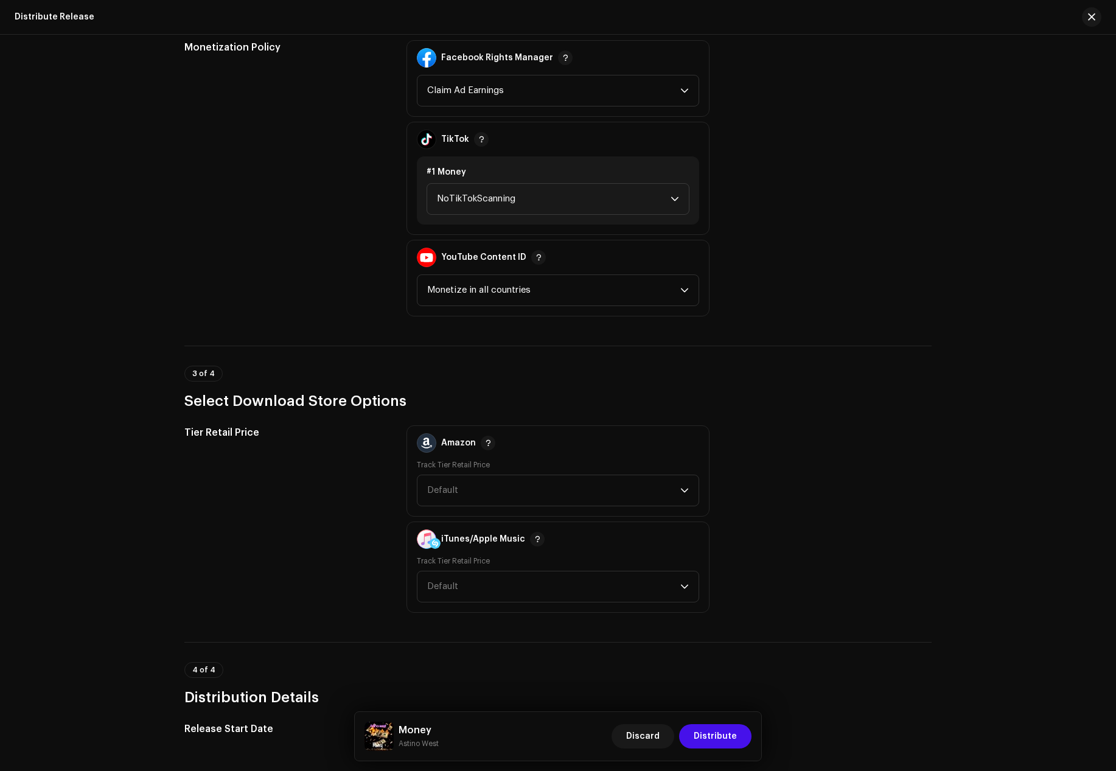
scroll to position [1400, 0]
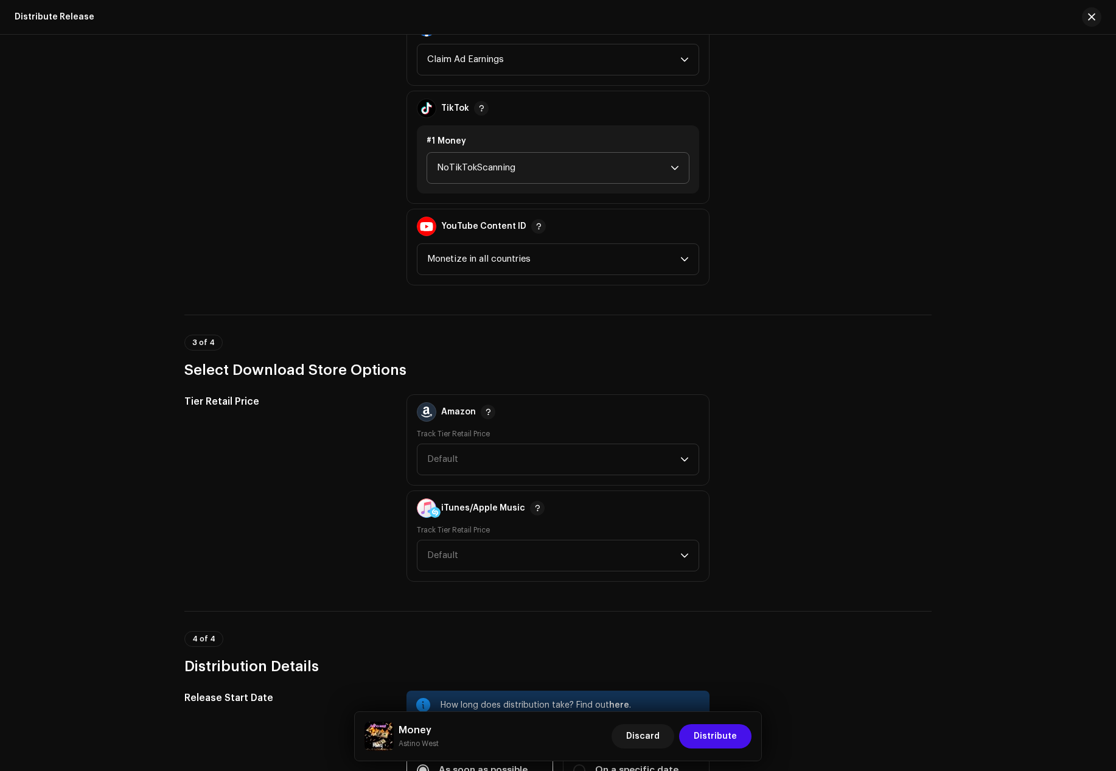
click at [511, 175] on span "NoTikTokScanning" at bounding box center [554, 168] width 234 height 30
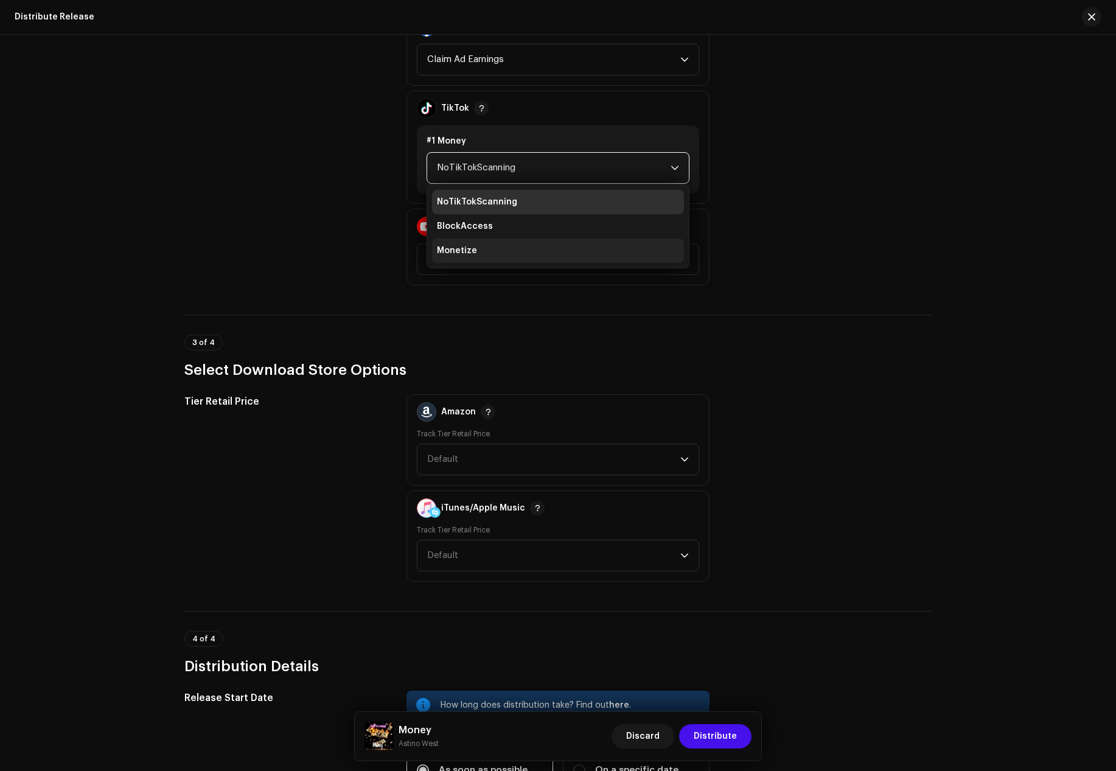
click at [506, 248] on li "Monetize" at bounding box center [558, 251] width 252 height 24
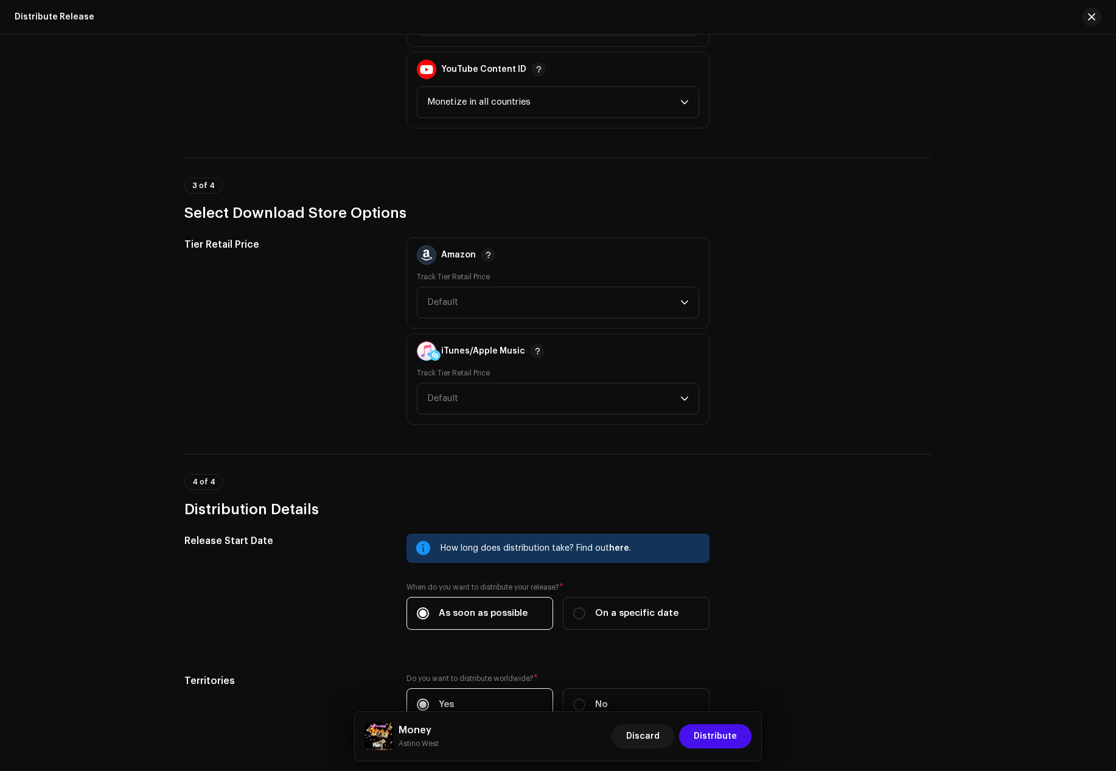
scroll to position [1583, 0]
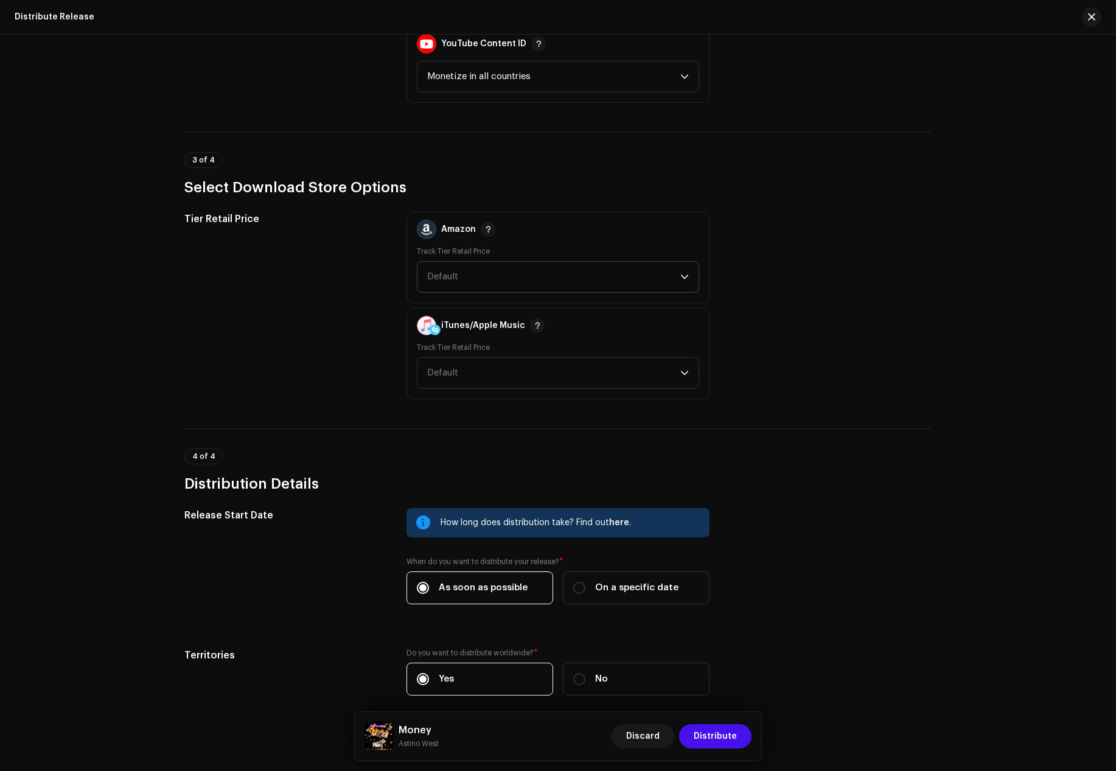
click at [444, 281] on span "Default" at bounding box center [442, 276] width 31 height 9
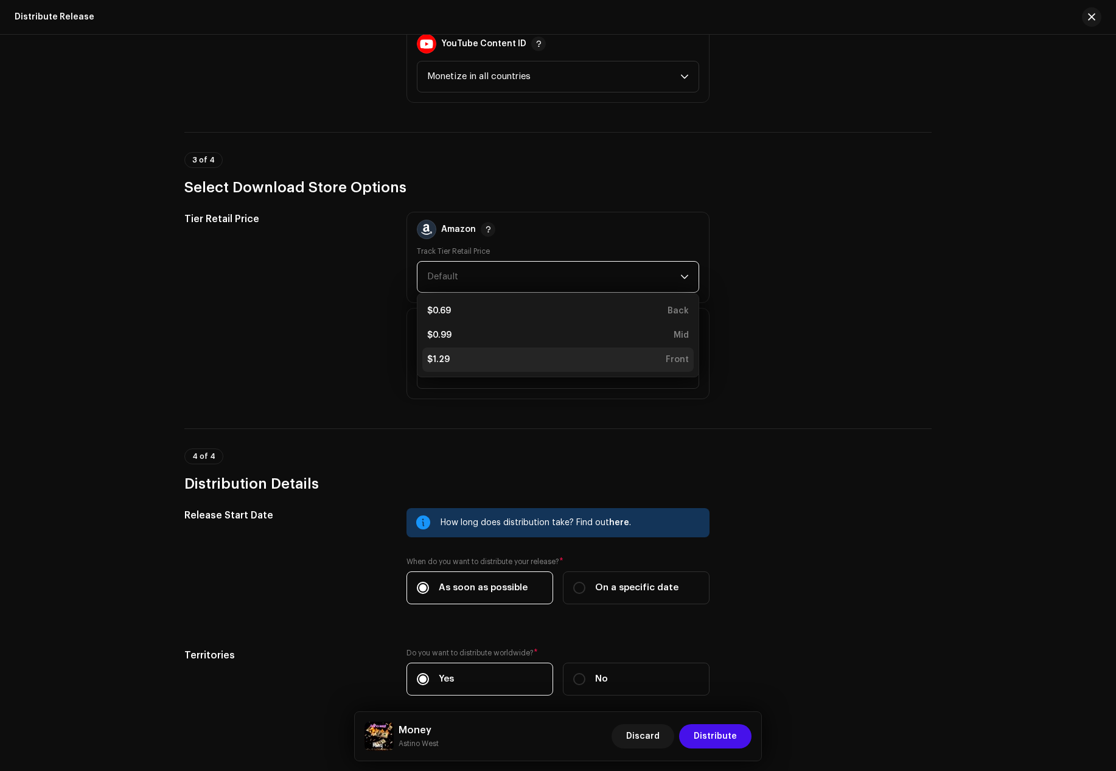
click at [441, 367] on li "$1.29 Front" at bounding box center [558, 360] width 272 height 24
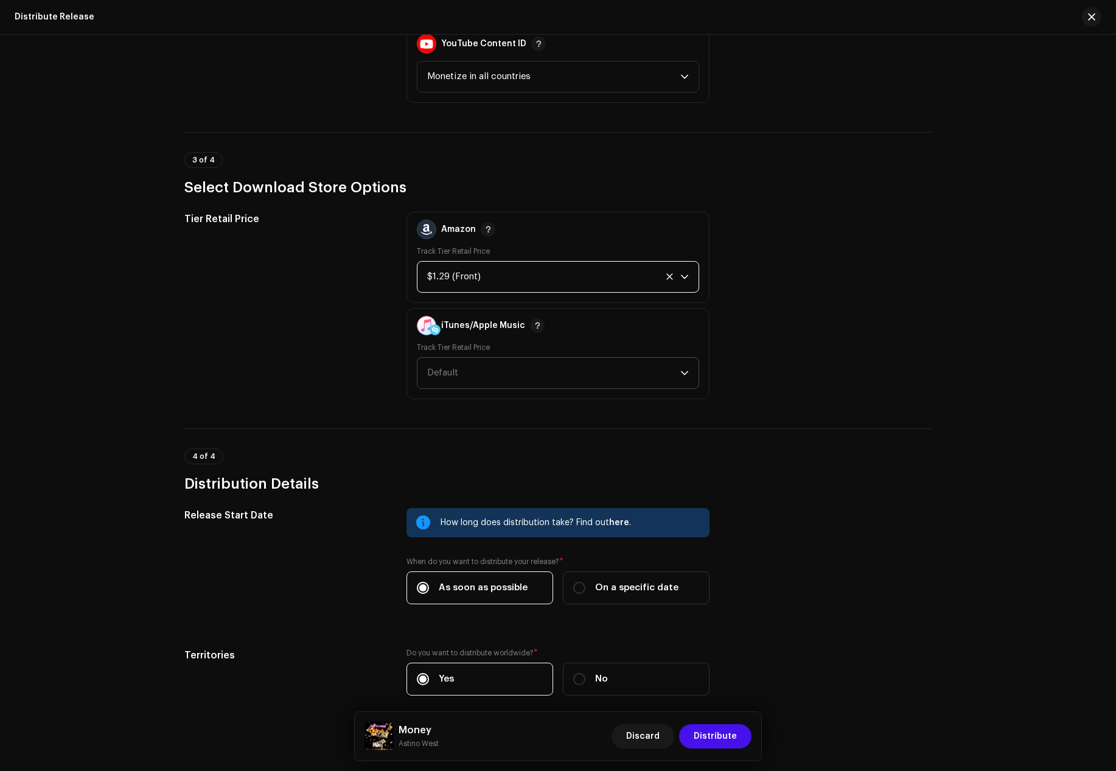
click at [443, 378] on span "Default" at bounding box center [553, 373] width 253 height 30
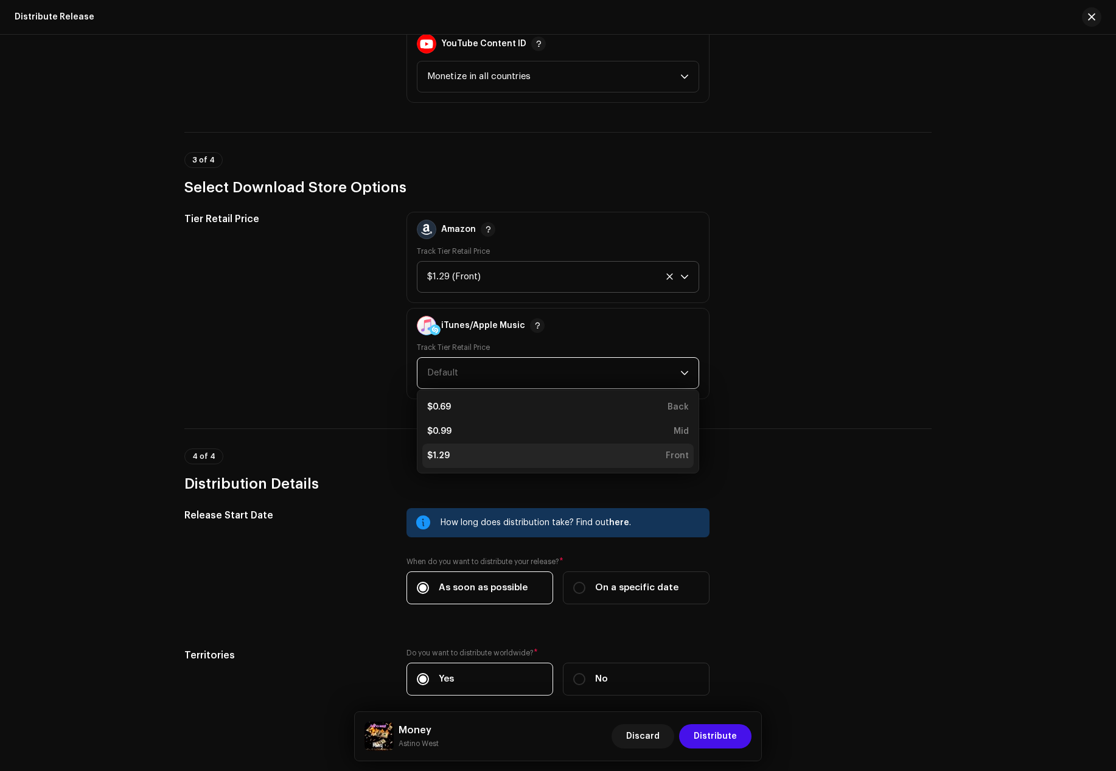
click at [450, 453] on div "$1.29 Front" at bounding box center [558, 456] width 262 height 12
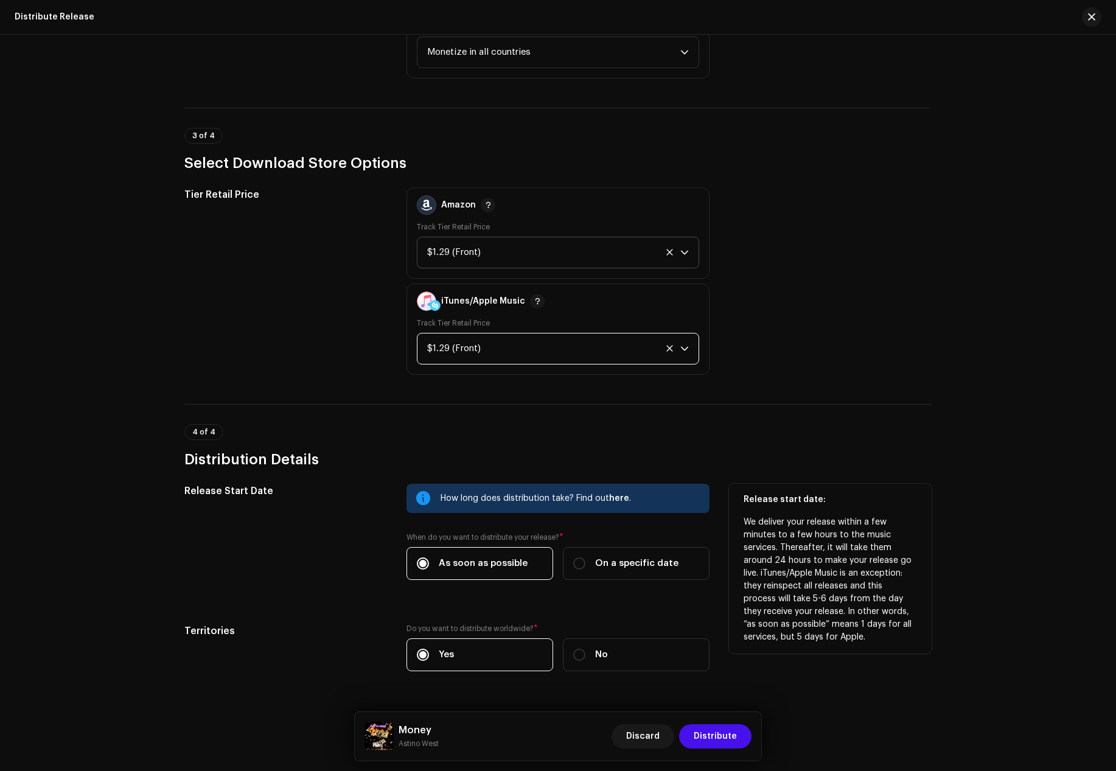
scroll to position [1639, 0]
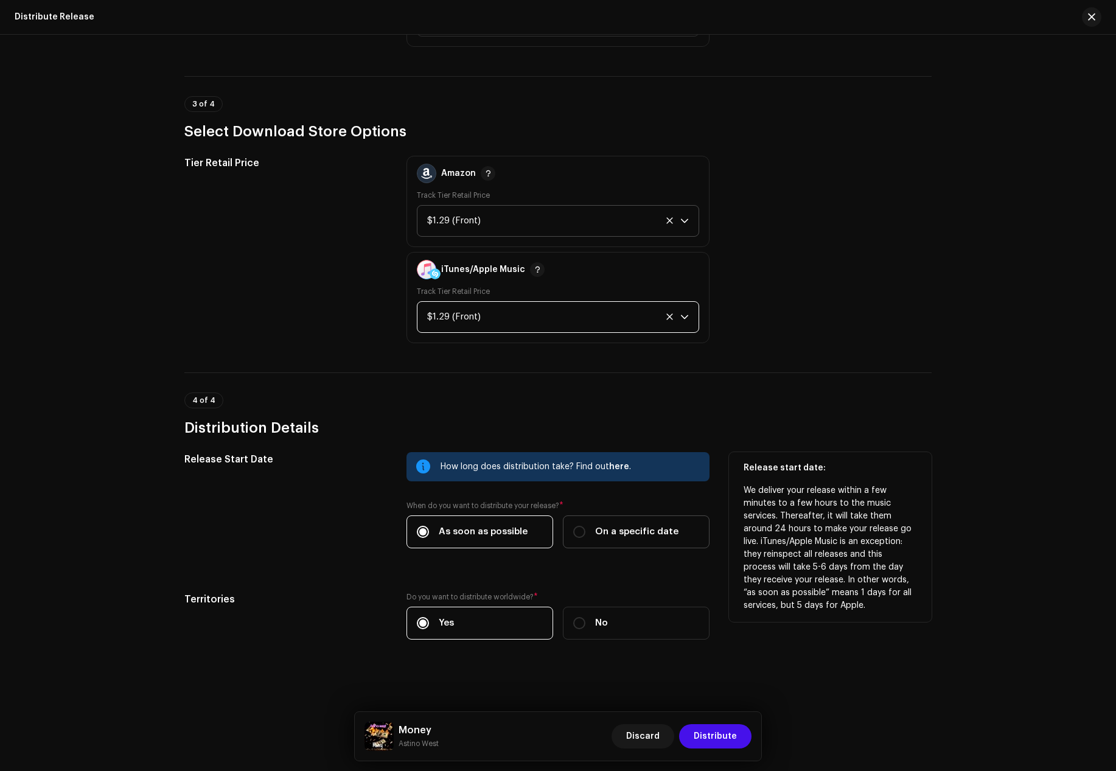
click at [622, 536] on span "On a specific date" at bounding box center [636, 531] width 83 height 13
click at [586, 536] on input "On a specific date" at bounding box center [579, 532] width 12 height 12
radio input "true"
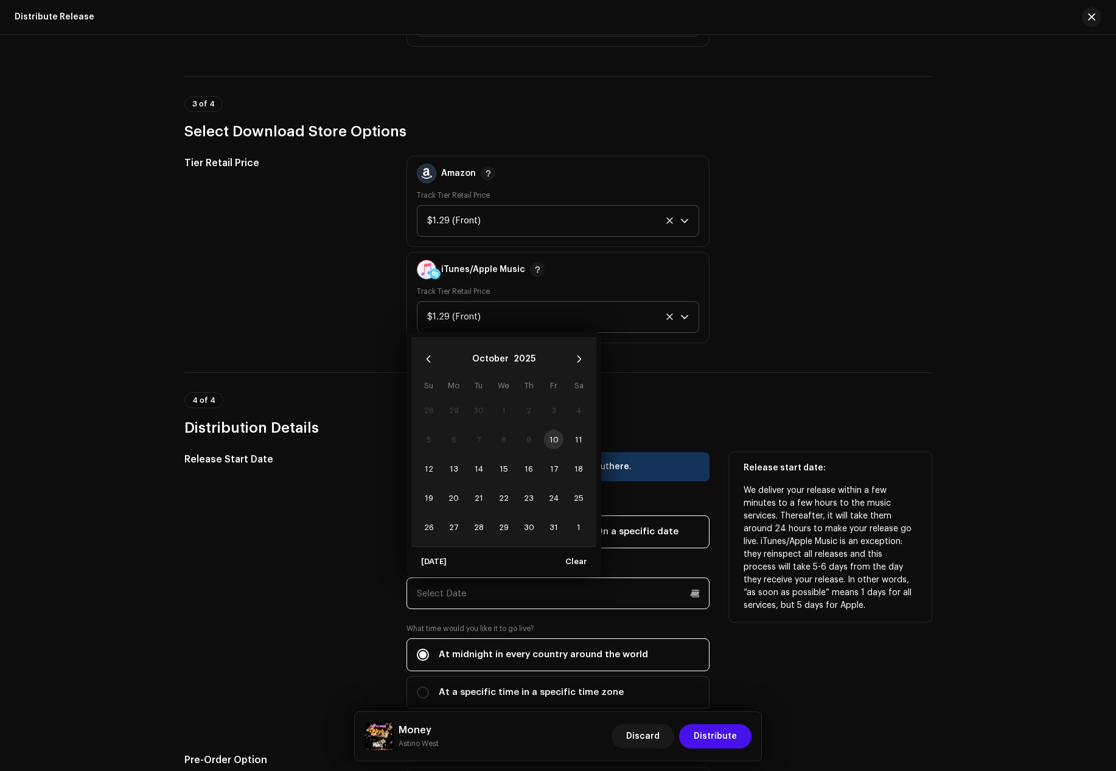
click at [462, 595] on input "text" at bounding box center [558, 594] width 303 height 32
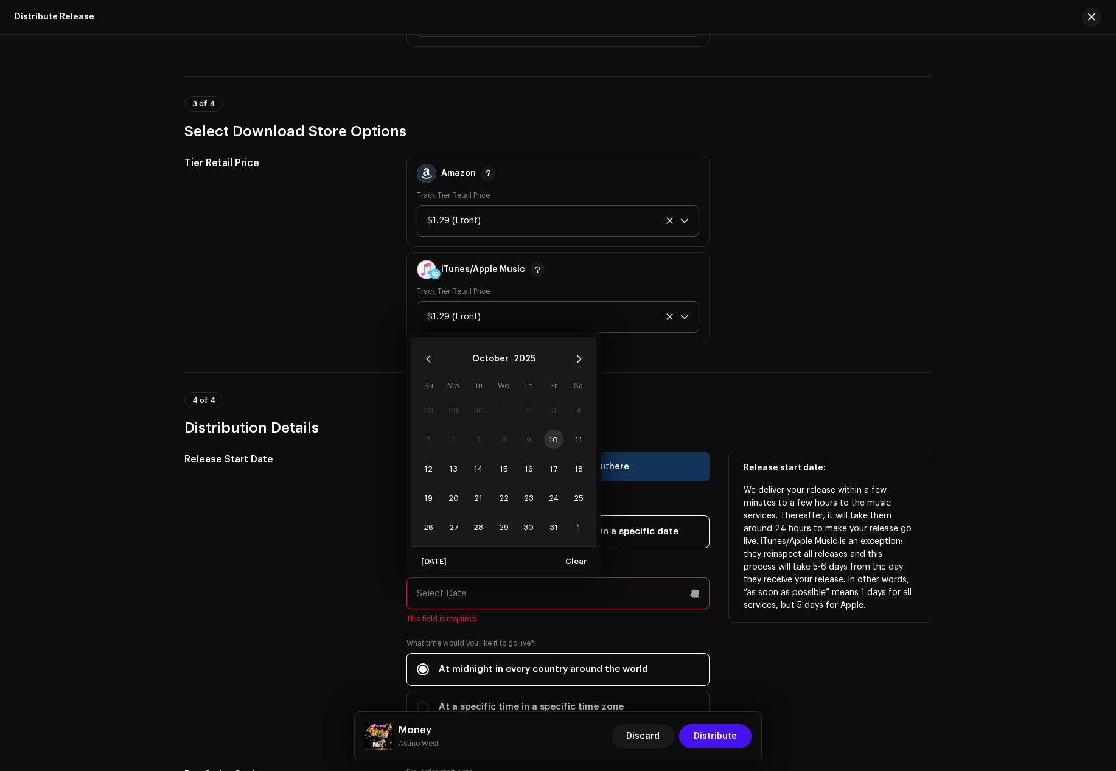
click at [549, 436] on td "10" at bounding box center [553, 439] width 25 height 29
click at [355, 587] on div "Release Start Date" at bounding box center [285, 595] width 203 height 286
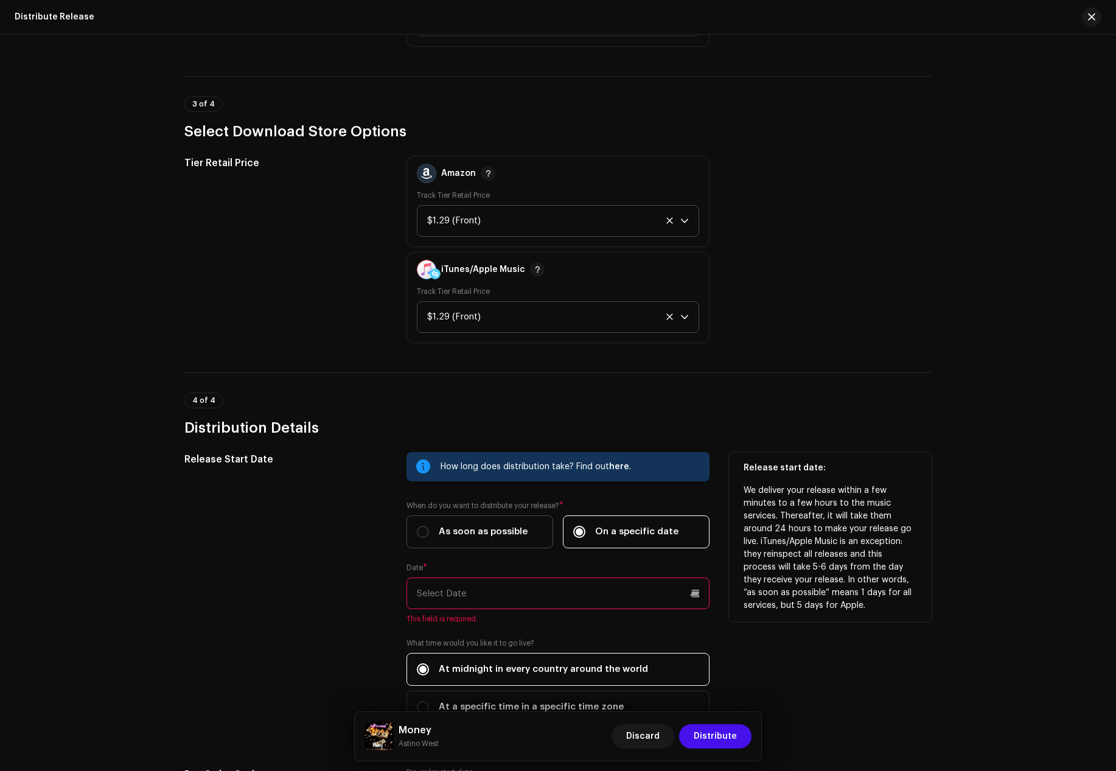
click at [463, 531] on span "As soon as possible" at bounding box center [483, 531] width 89 height 13
click at [429, 531] on input "As soon as possible" at bounding box center [423, 532] width 12 height 12
radio input "true"
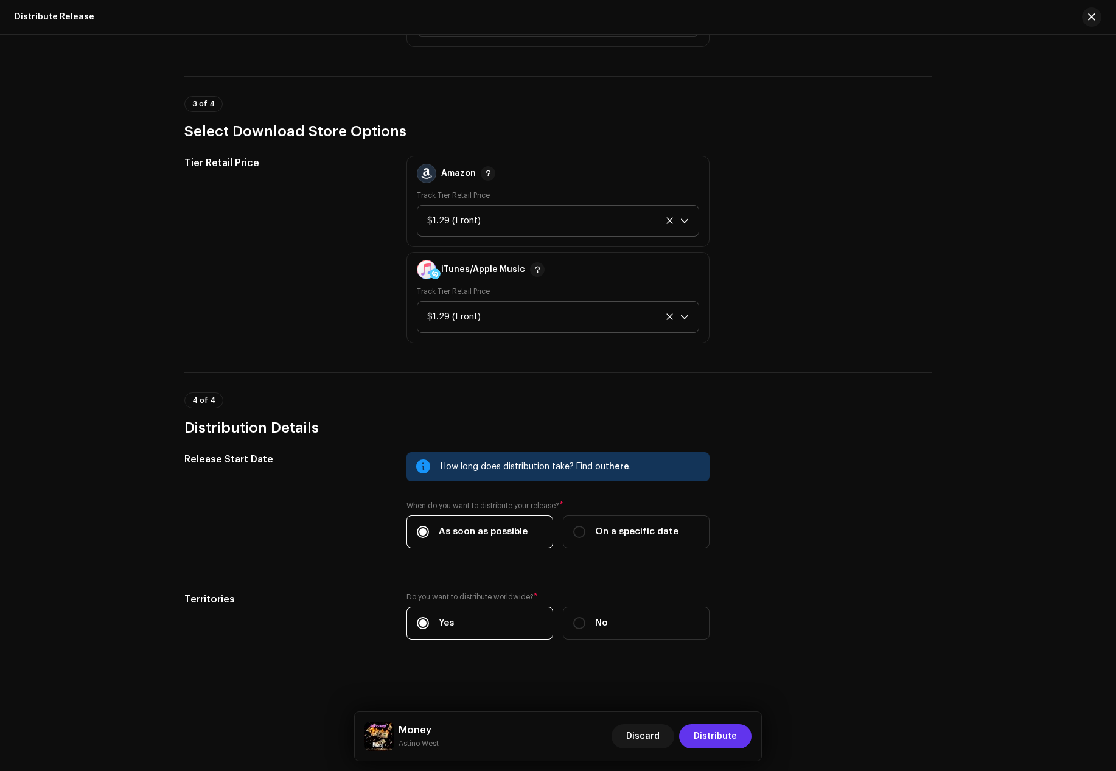
click at [732, 734] on span "Distribute" at bounding box center [715, 736] width 43 height 24
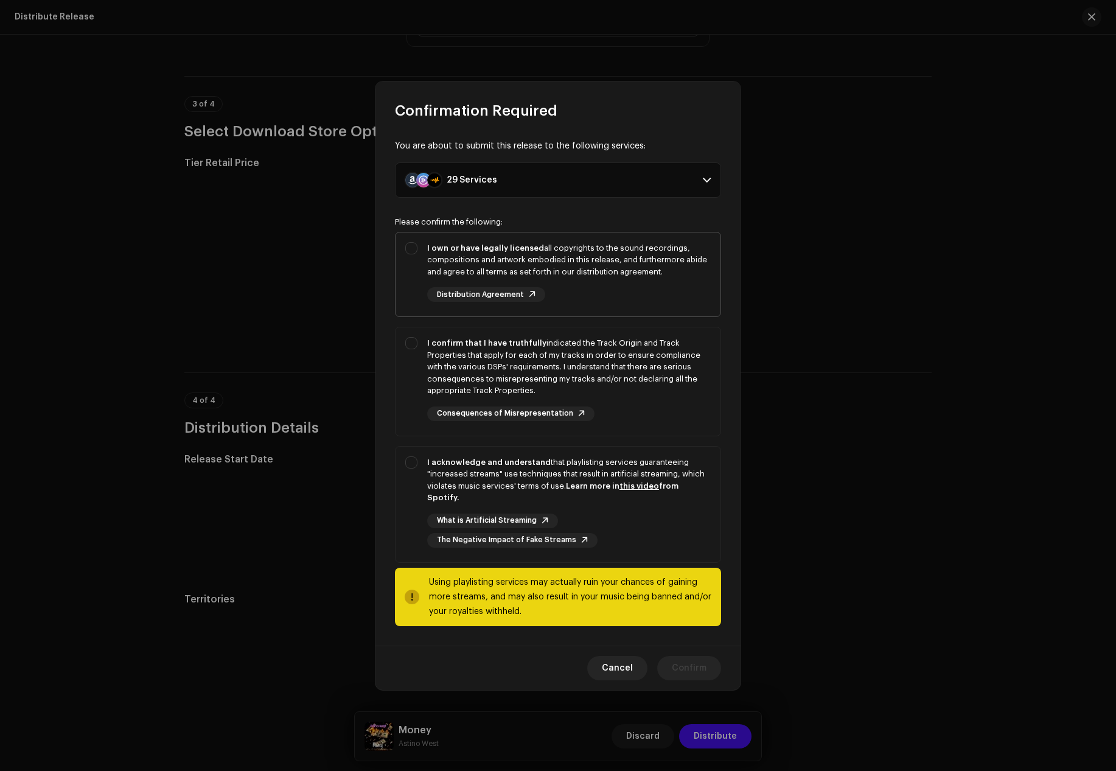
click at [468, 277] on div "I own or have legally licensed all copyrights to the sound recordings, composit…" at bounding box center [569, 260] width 284 height 36
checkbox input "true"
click at [468, 356] on div "I confirm that I have truthfully indicated the Track Origin and Track Propertie…" at bounding box center [569, 367] width 284 height 60
checkbox input "true"
click at [449, 461] on div "I acknowledge and understand that playlisting services guaranteeing "increased …" at bounding box center [558, 502] width 325 height 111
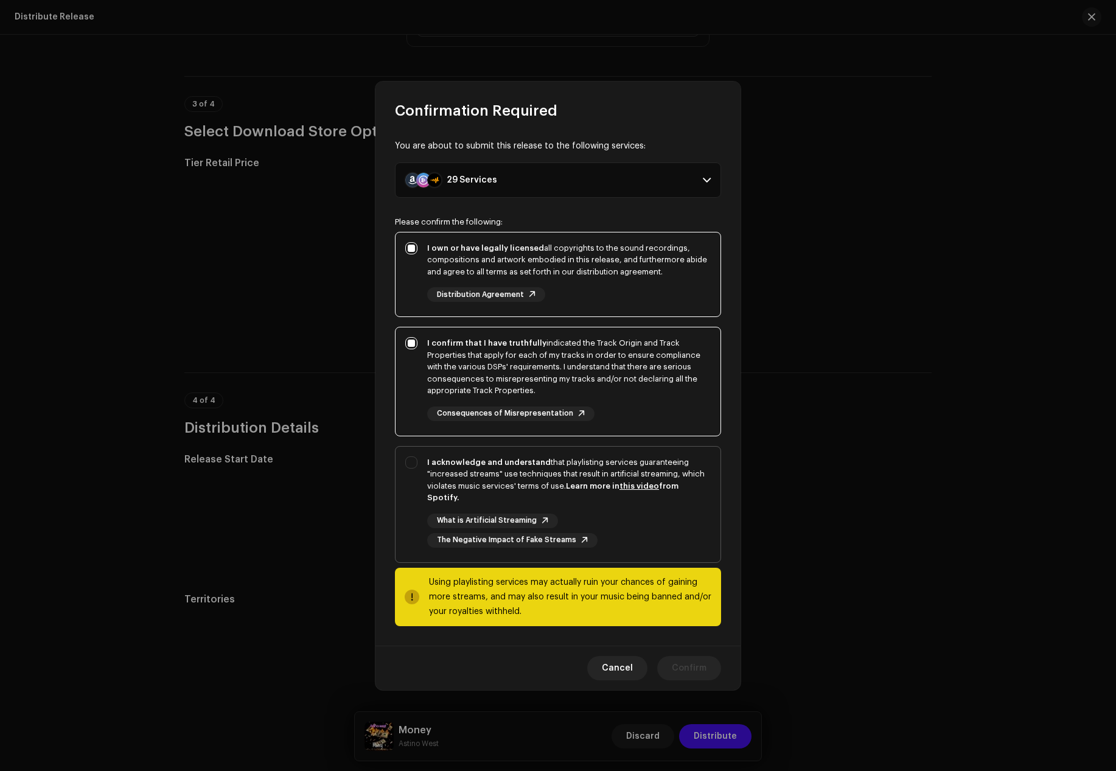
checkbox input "true"
click at [711, 659] on button "Confirm" at bounding box center [689, 668] width 64 height 24
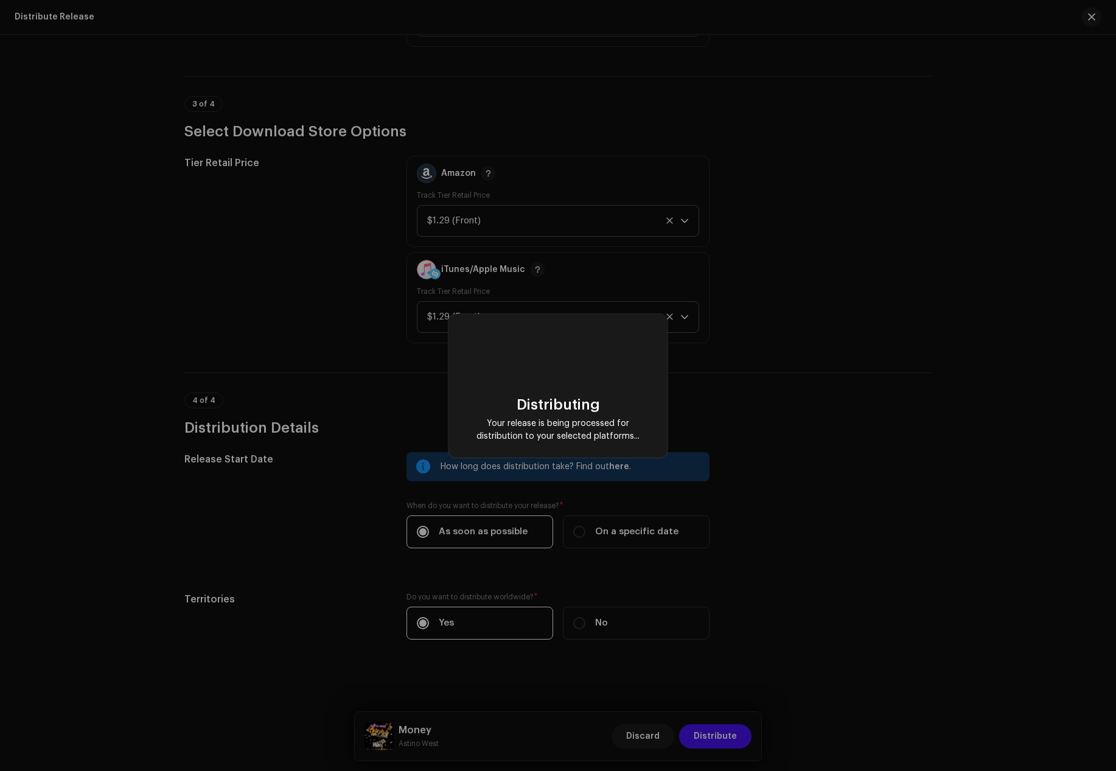
checkbox input "false"
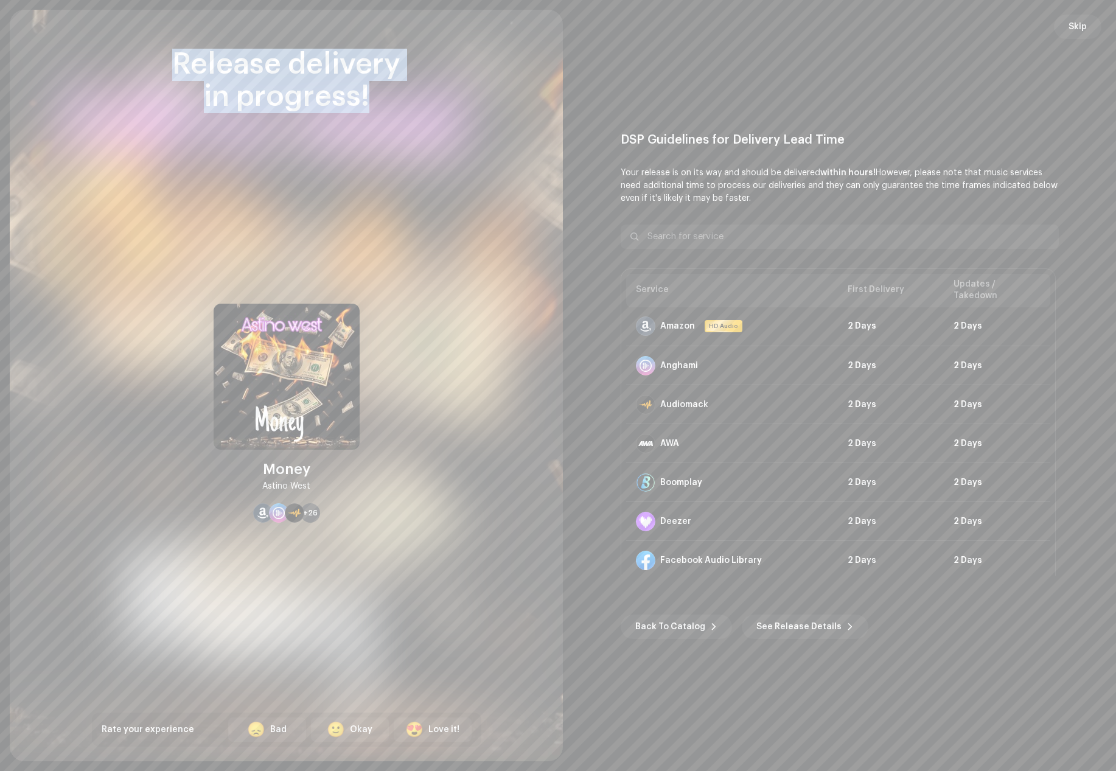
drag, startPoint x: 376, startPoint y: 104, endPoint x: 166, endPoint y: 60, distance: 215.1
click at [166, 60] on div "Release delivery in progress!" at bounding box center [287, 81] width 390 height 65
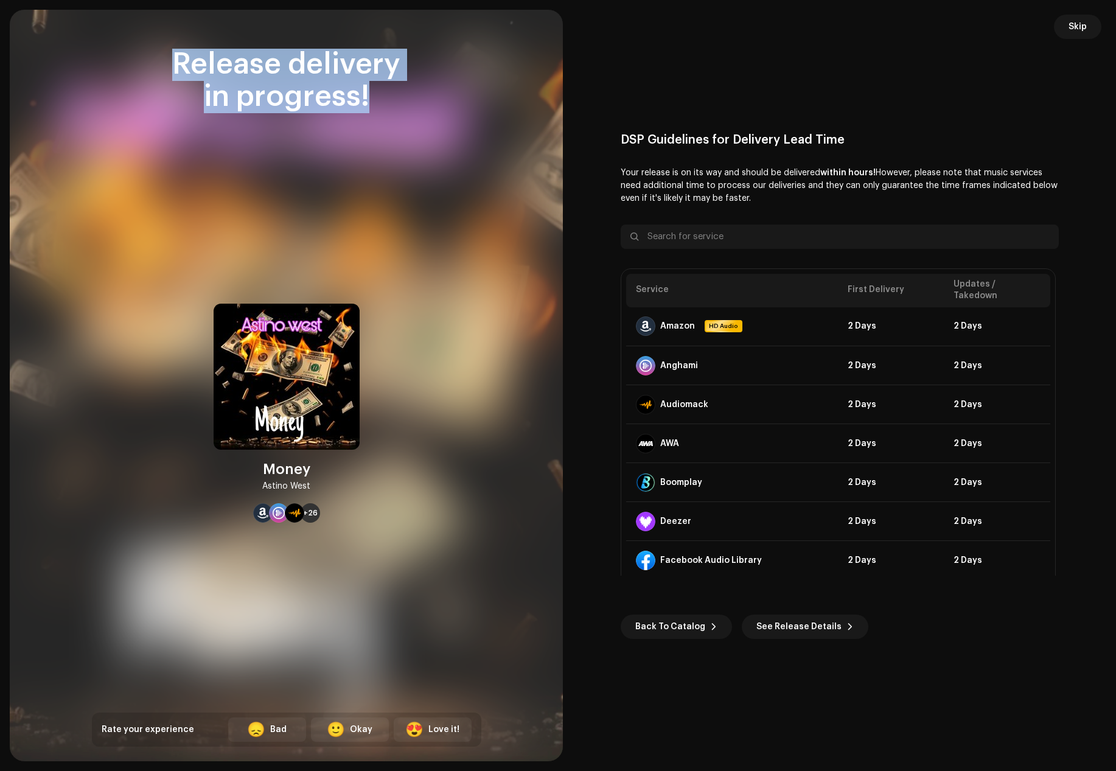
copy div "Release delivery in progress!"
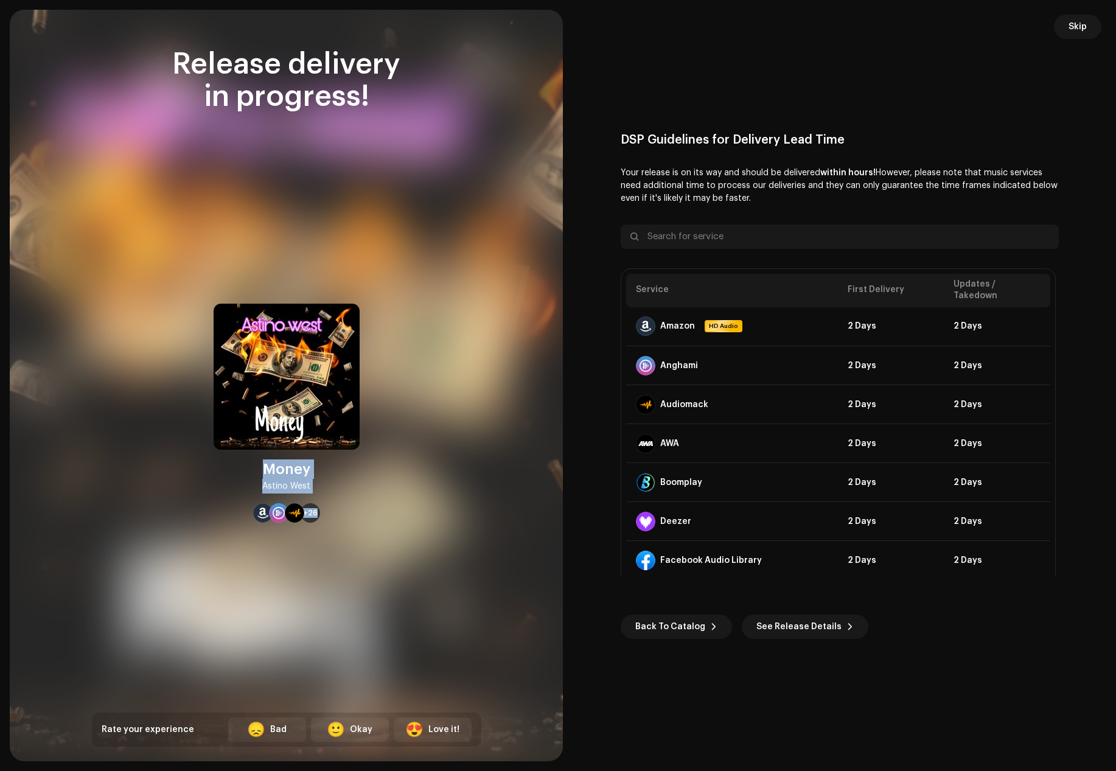
drag, startPoint x: 263, startPoint y: 468, endPoint x: 330, endPoint y: 489, distance: 70.1
click at [330, 489] on div "Money Astino West +26" at bounding box center [287, 413] width 146 height 219
click at [324, 488] on div "Money Astino West +26" at bounding box center [287, 413] width 146 height 219
drag, startPoint x: 267, startPoint y: 467, endPoint x: 310, endPoint y: 483, distance: 45.5
click at [310, 483] on div "Money Astino West" at bounding box center [286, 477] width 48 height 34
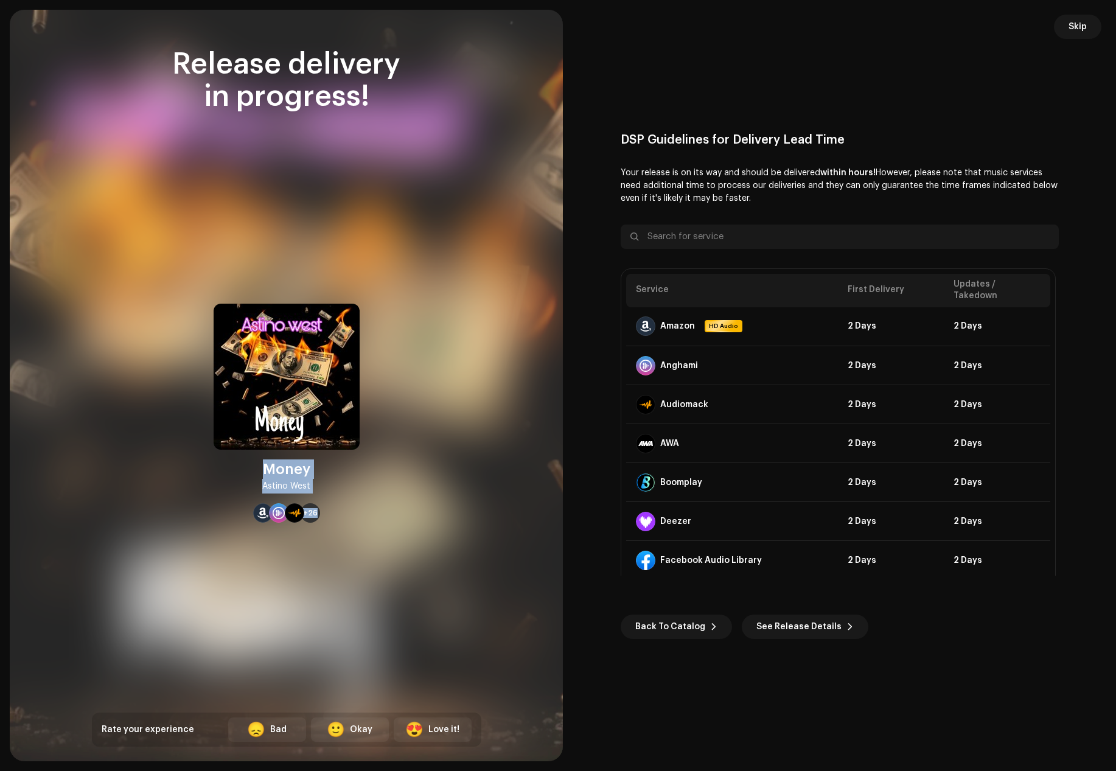
copy div "Money Astino West"
click at [1074, 24] on span "Skip" at bounding box center [1078, 27] width 18 height 24
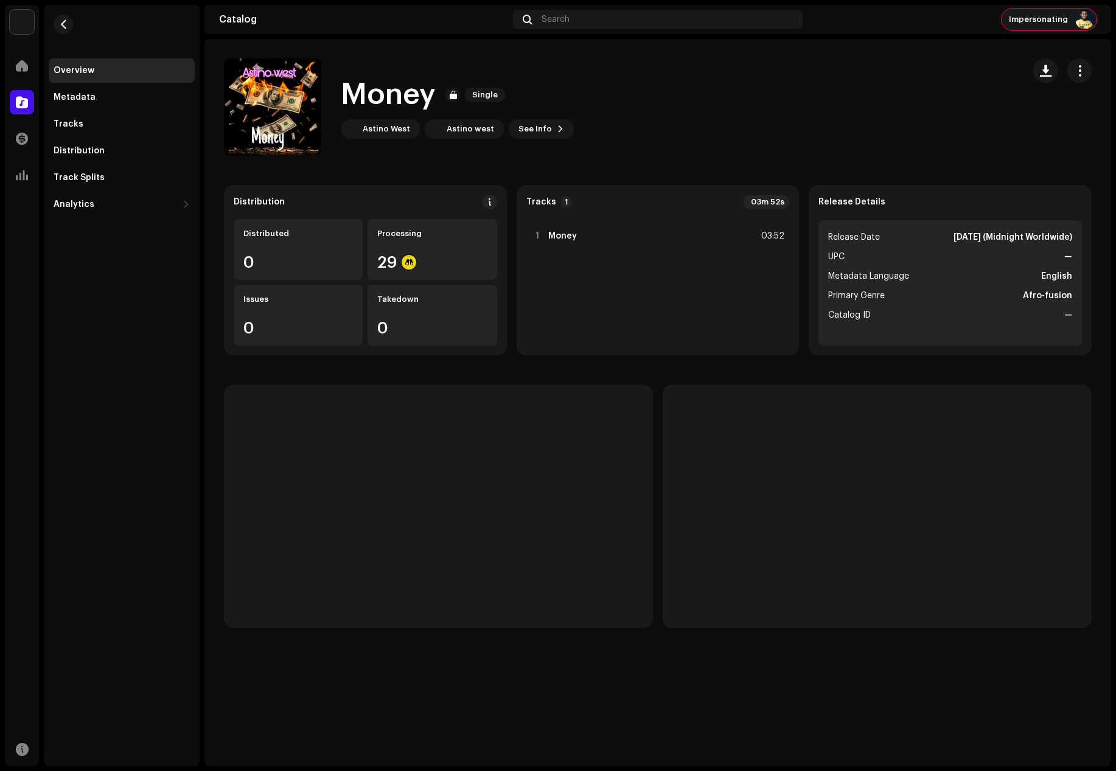
click at [1065, 15] on span "Impersonating" at bounding box center [1038, 20] width 59 height 10
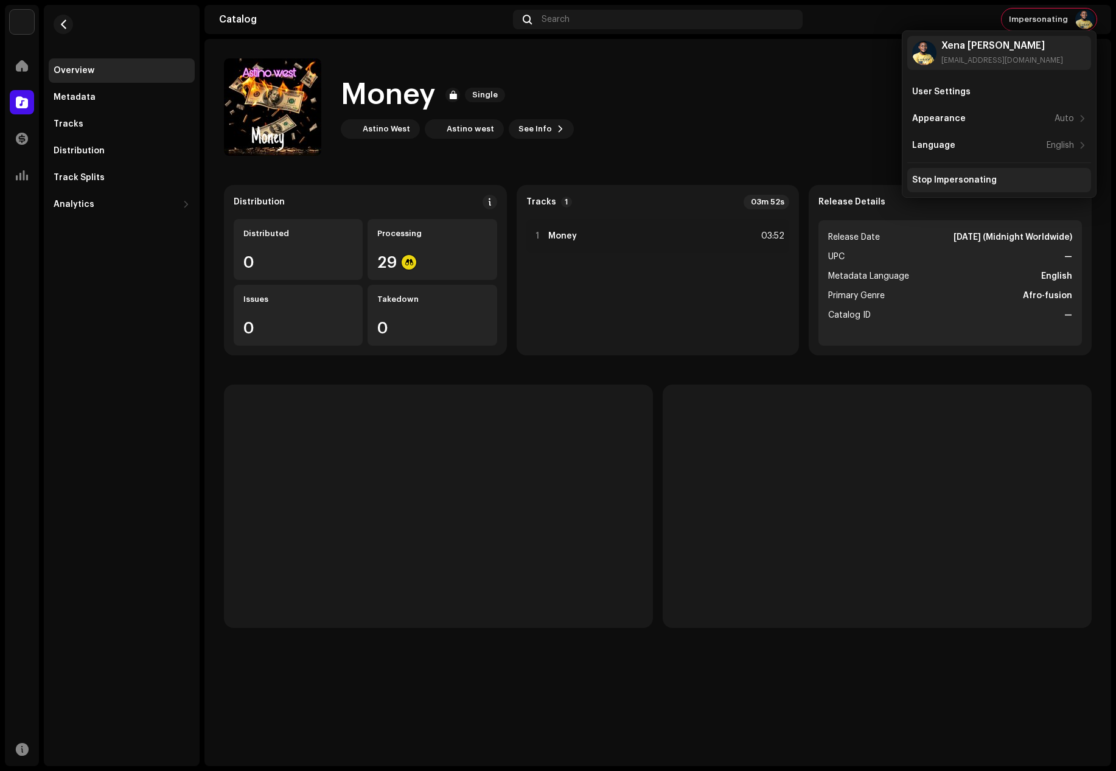
click at [969, 180] on div "Stop Impersonating" at bounding box center [955, 180] width 85 height 10
